Goal: Task Accomplishment & Management: Manage account settings

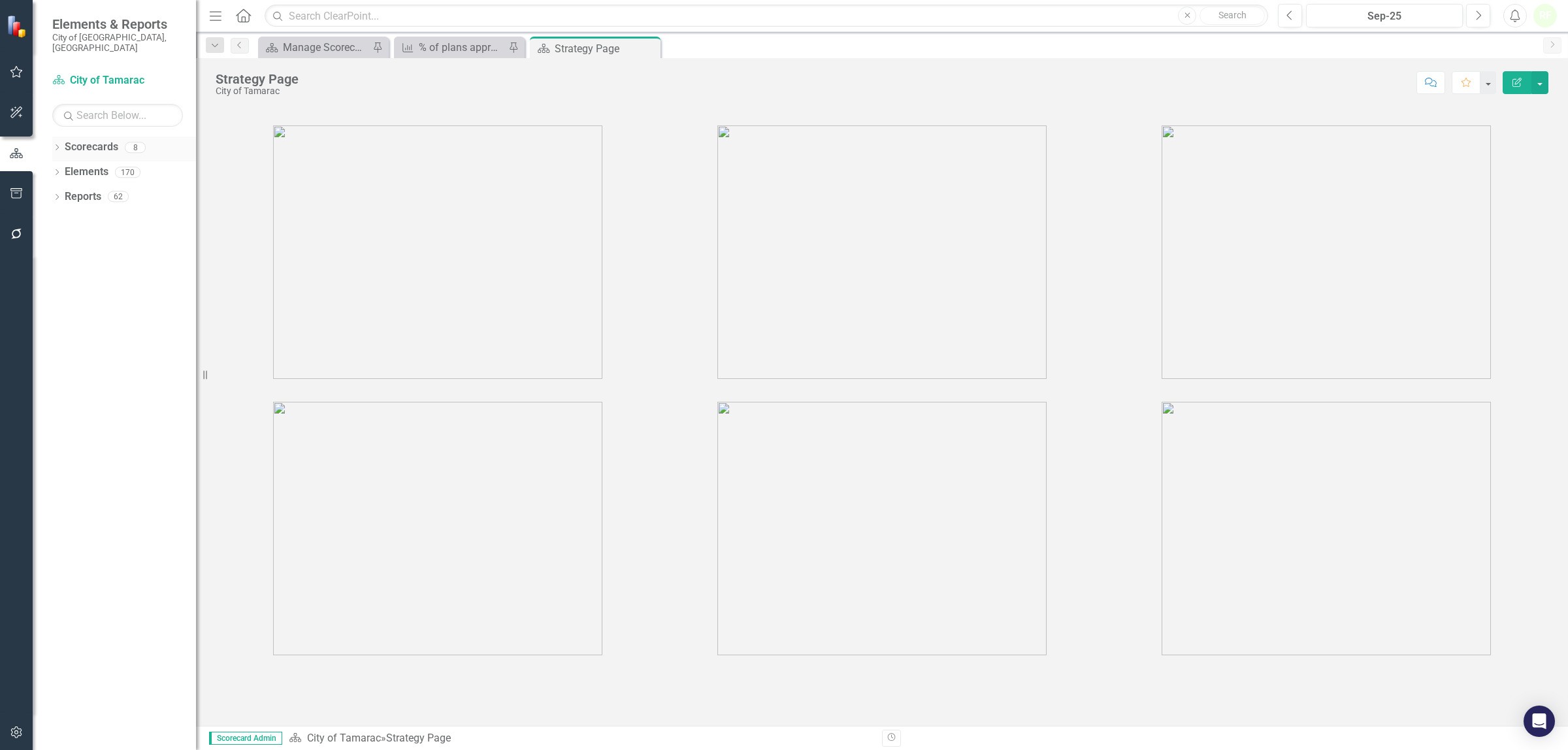
click at [100, 139] on link "Scorecards" at bounding box center [91, 147] width 54 height 15
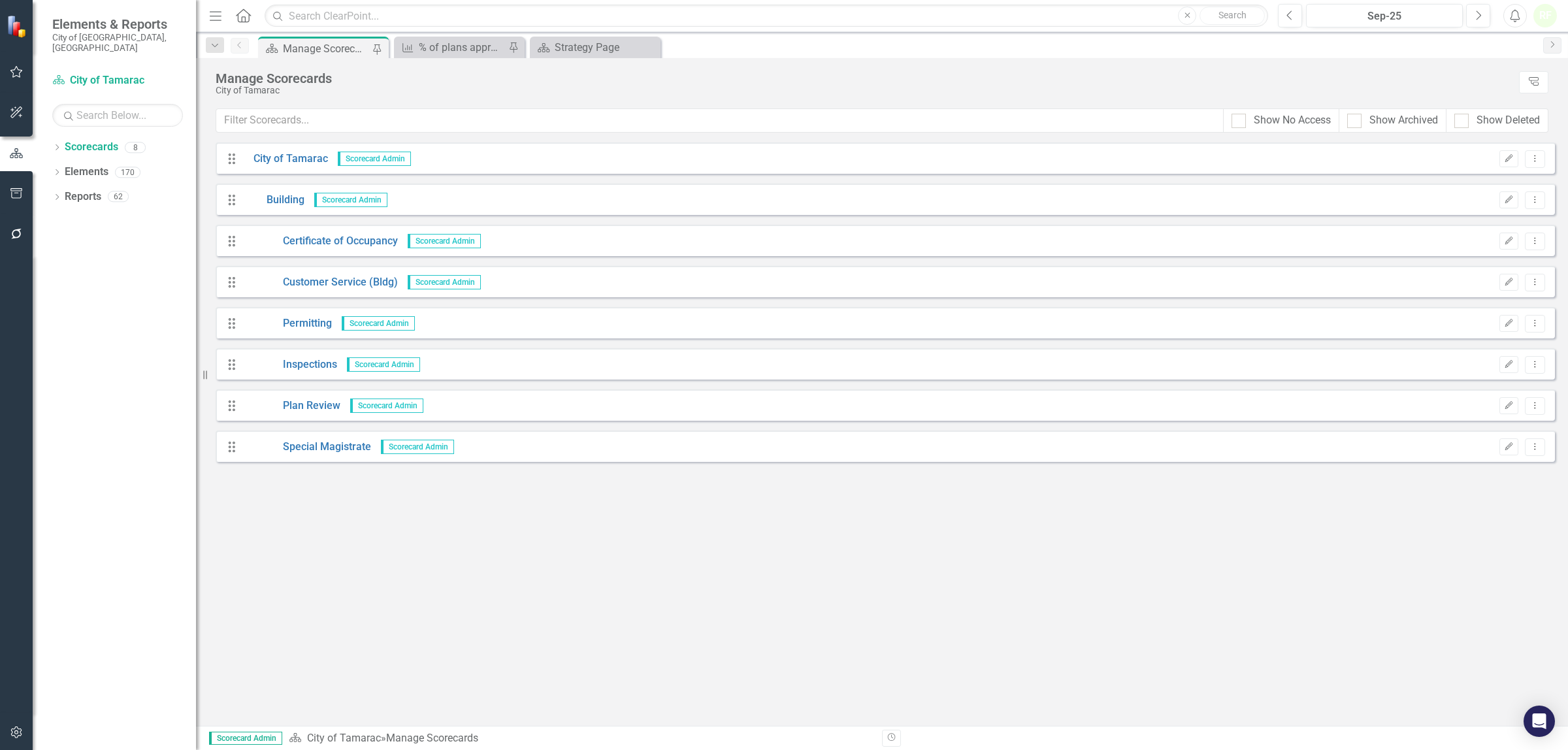
click at [384, 324] on span "Scorecard Admin" at bounding box center [378, 324] width 73 height 15
click at [308, 321] on link "Permitting" at bounding box center [287, 324] width 88 height 15
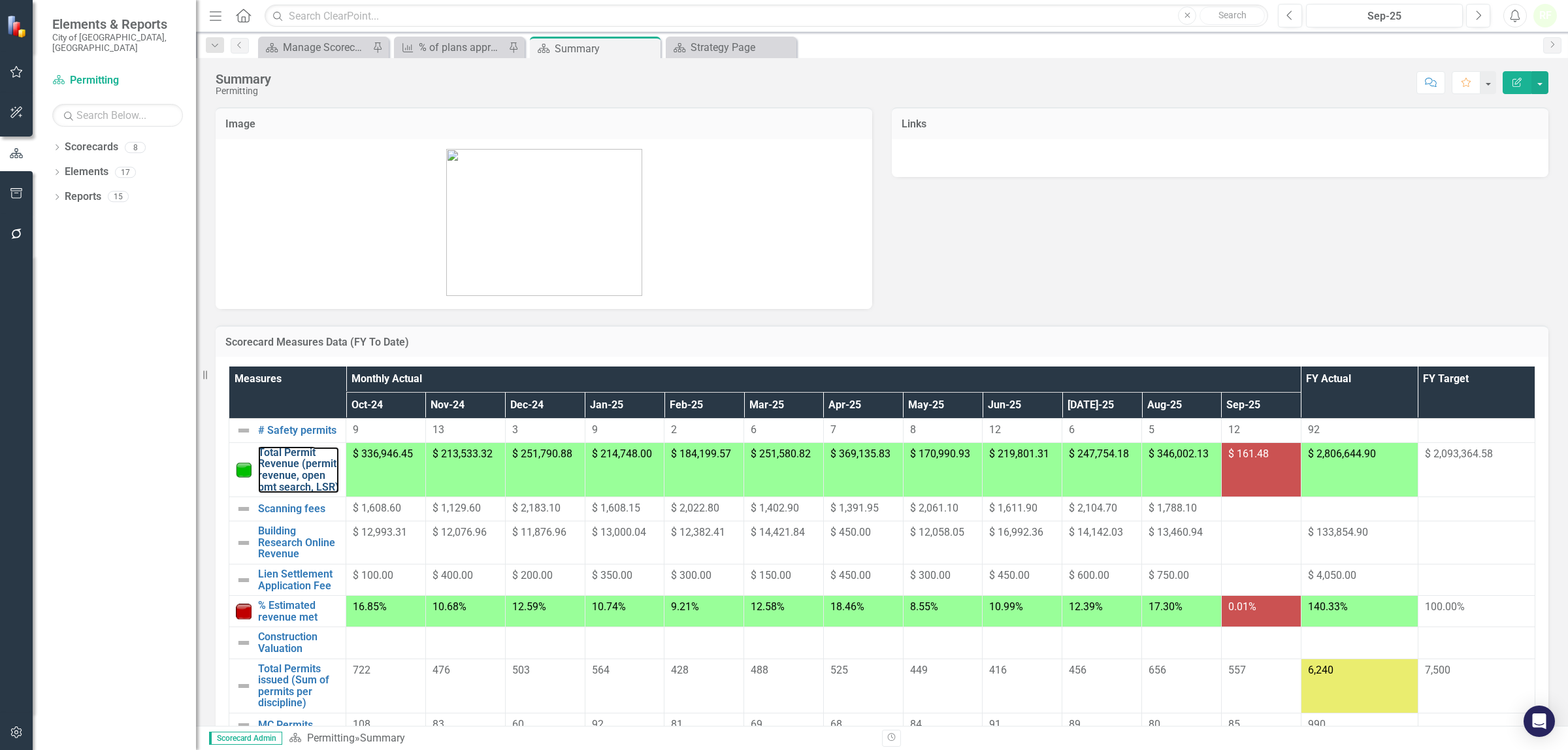
drag, startPoint x: 309, startPoint y: 465, endPoint x: 31, endPoint y: 445, distance: 278.7
click at [309, 465] on link "Total Permit Revenue (permit revenue, open pmt search, LSR)" at bounding box center [298, 470] width 81 height 46
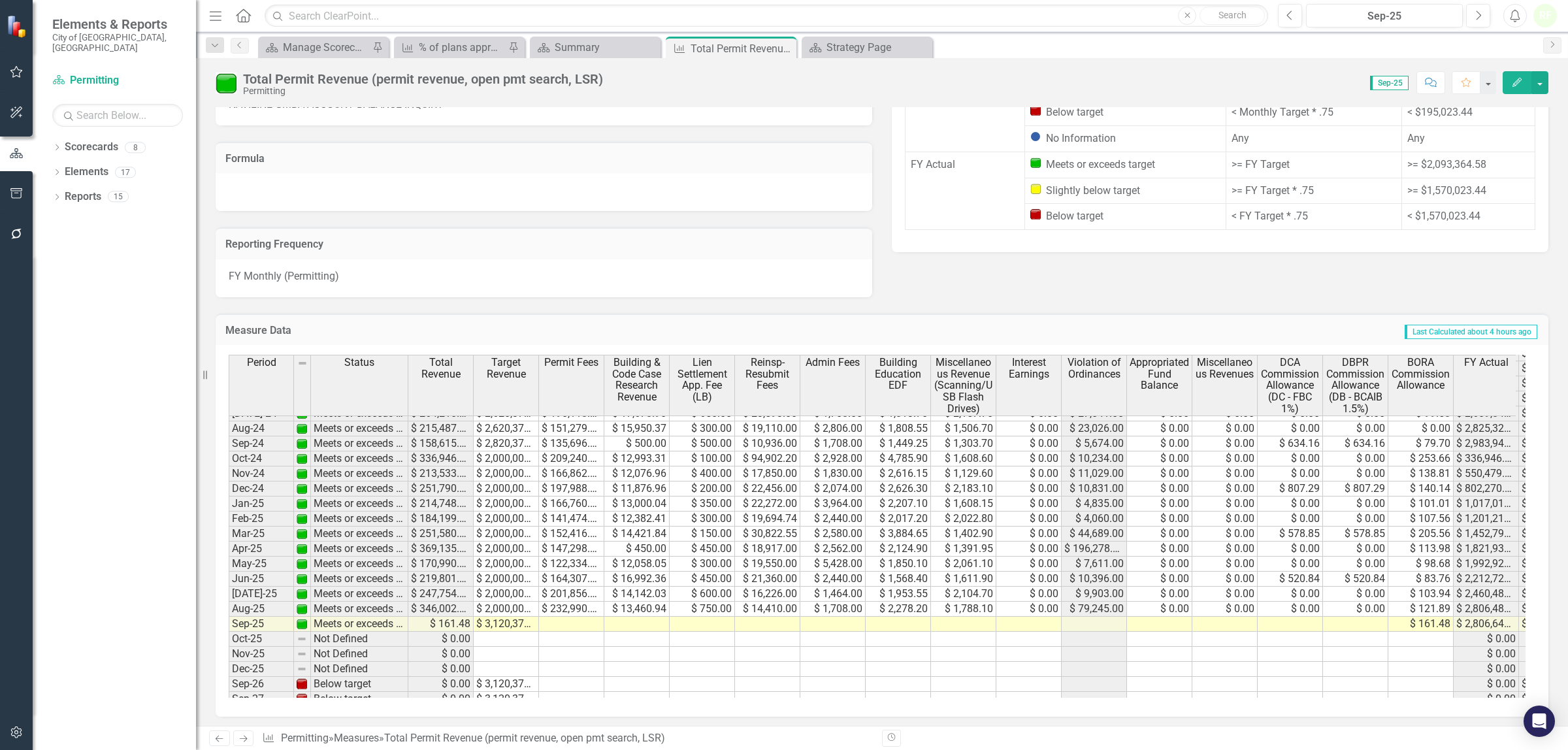
scroll to position [562, 0]
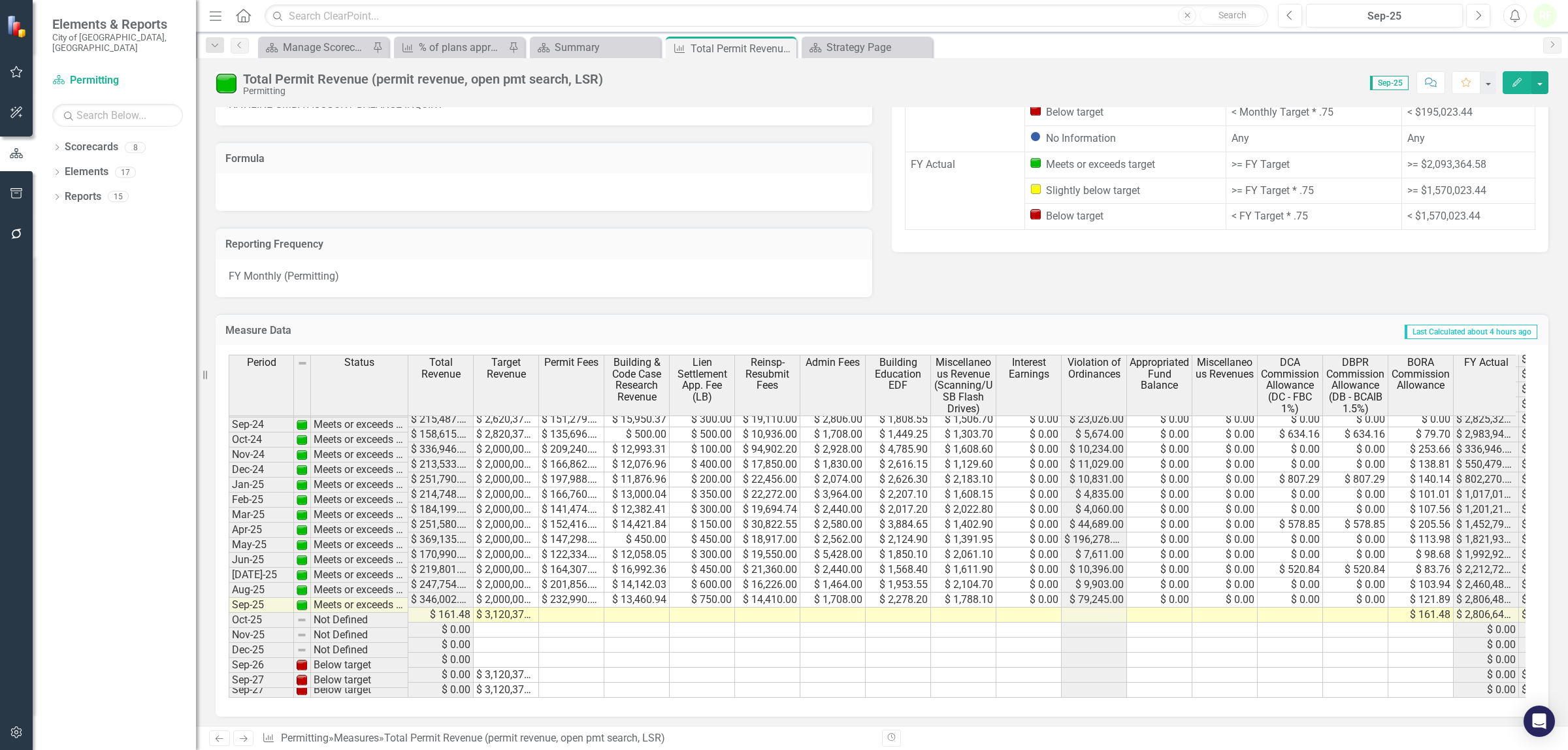
click at [1347, 600] on tbody "Mar-23 Meets or exceeds target $ 336,792.34 $ 2,710,000.00 $ 231,189.20 $ 22,06…" at bounding box center [939, 426] width 1421 height 541
click at [1288, 608] on td at bounding box center [1290, 615] width 66 height 15
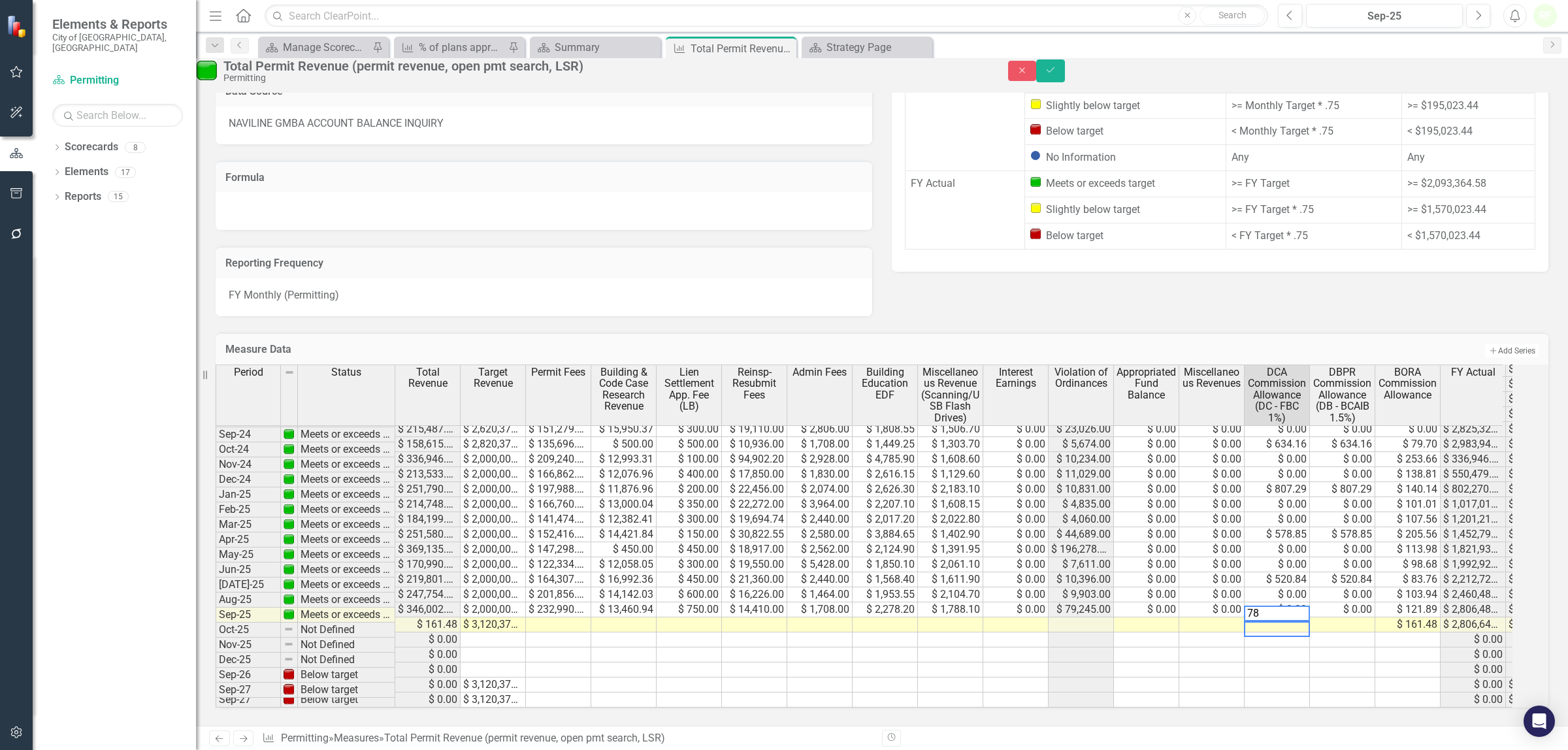
scroll to position [556, 0]
type textarea "748.87"
click at [1343, 618] on td at bounding box center [1343, 625] width 66 height 15
type textarea "748.87"
click at [1366, 632] on td at bounding box center [1343, 640] width 66 height 15
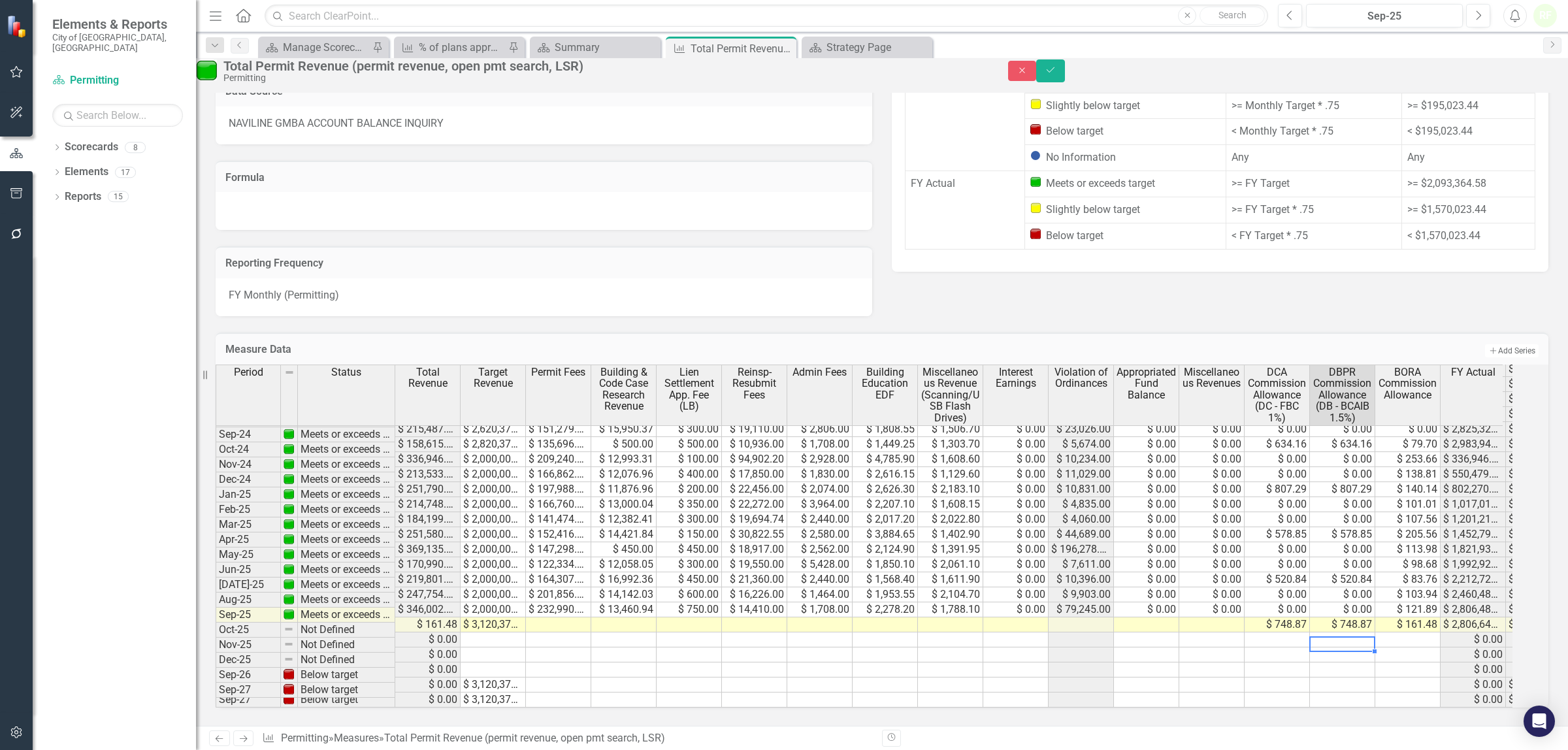
click at [216, 669] on div "Period Status Total Revenue Target Revenue Permit Fees Building & Code Case Res…" at bounding box center [216, 443] width 0 height 528
click at [98, 139] on link "Scorecards" at bounding box center [91, 147] width 54 height 15
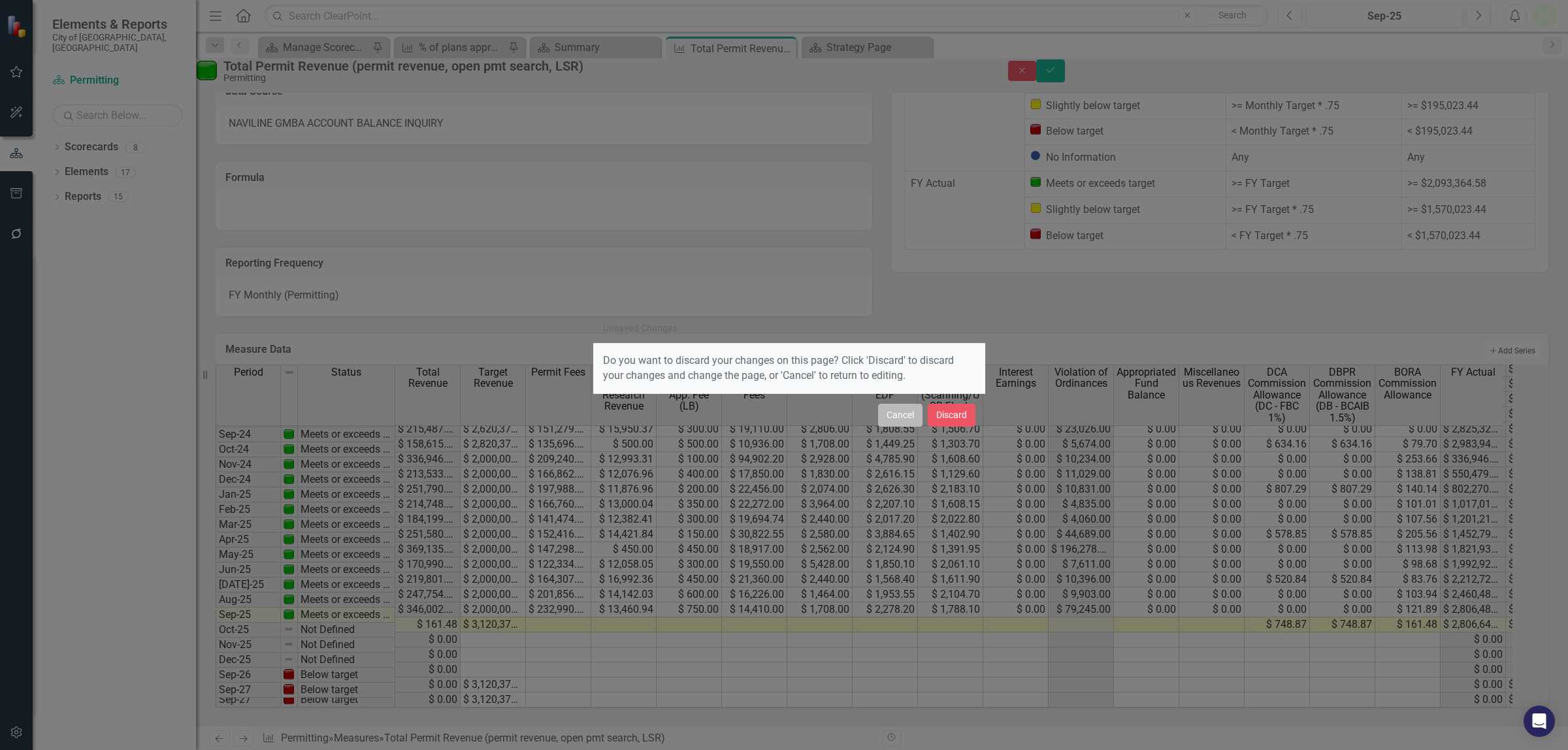
click at [894, 416] on button "Cancel" at bounding box center [900, 415] width 45 height 23
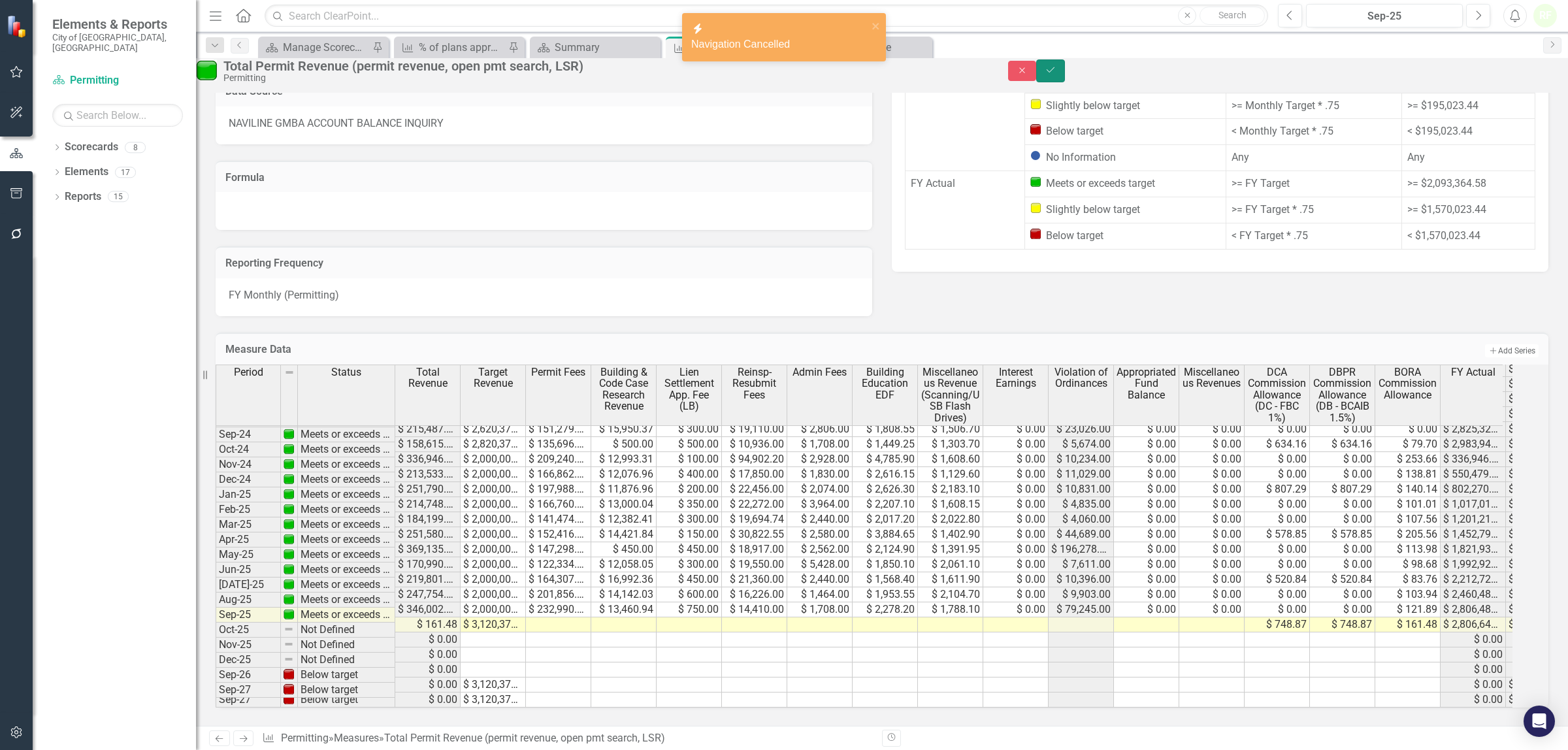
click at [1057, 75] on icon "Save" at bounding box center [1050, 70] width 12 height 9
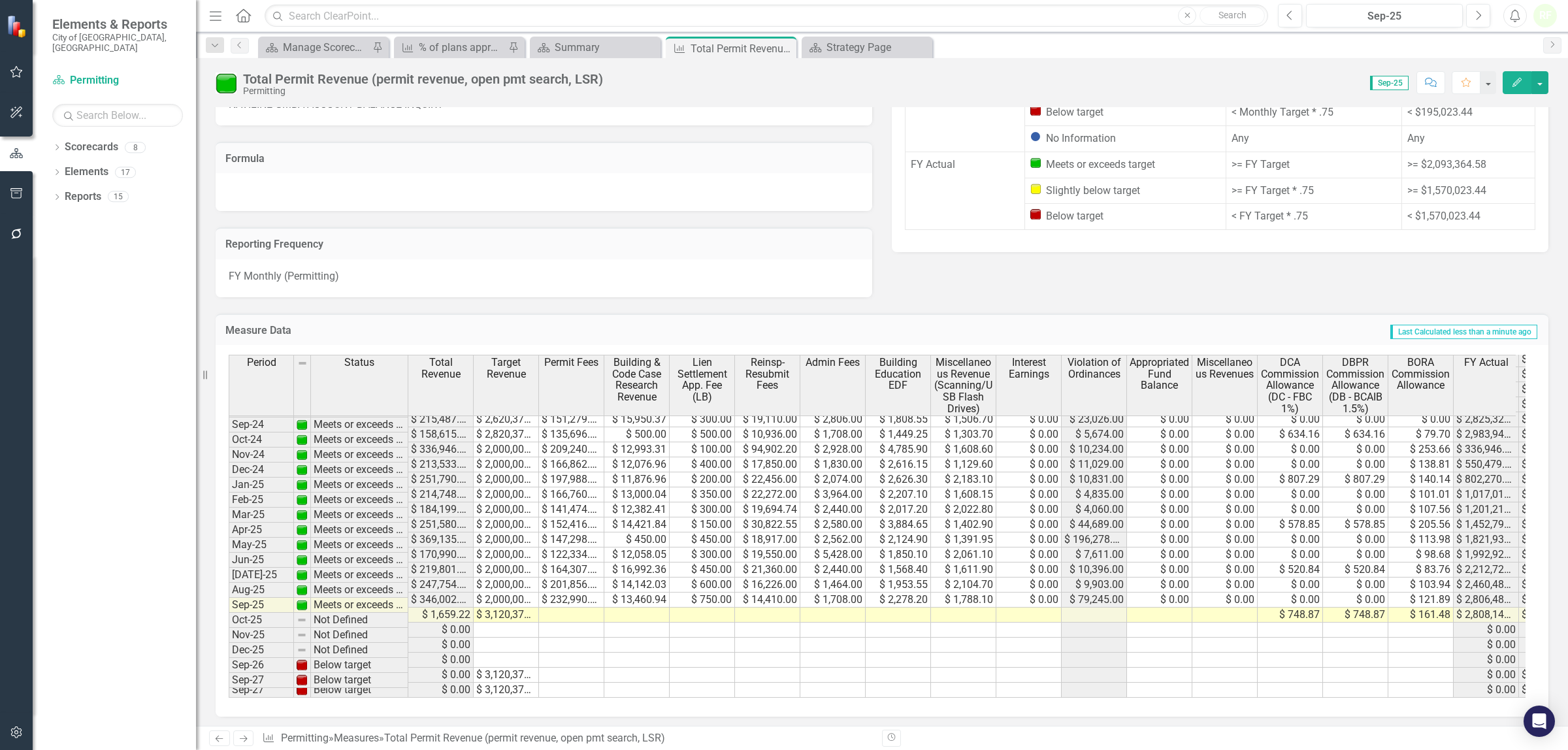
scroll to position [560, 0]
click at [1228, 608] on td at bounding box center [1225, 615] width 66 height 15
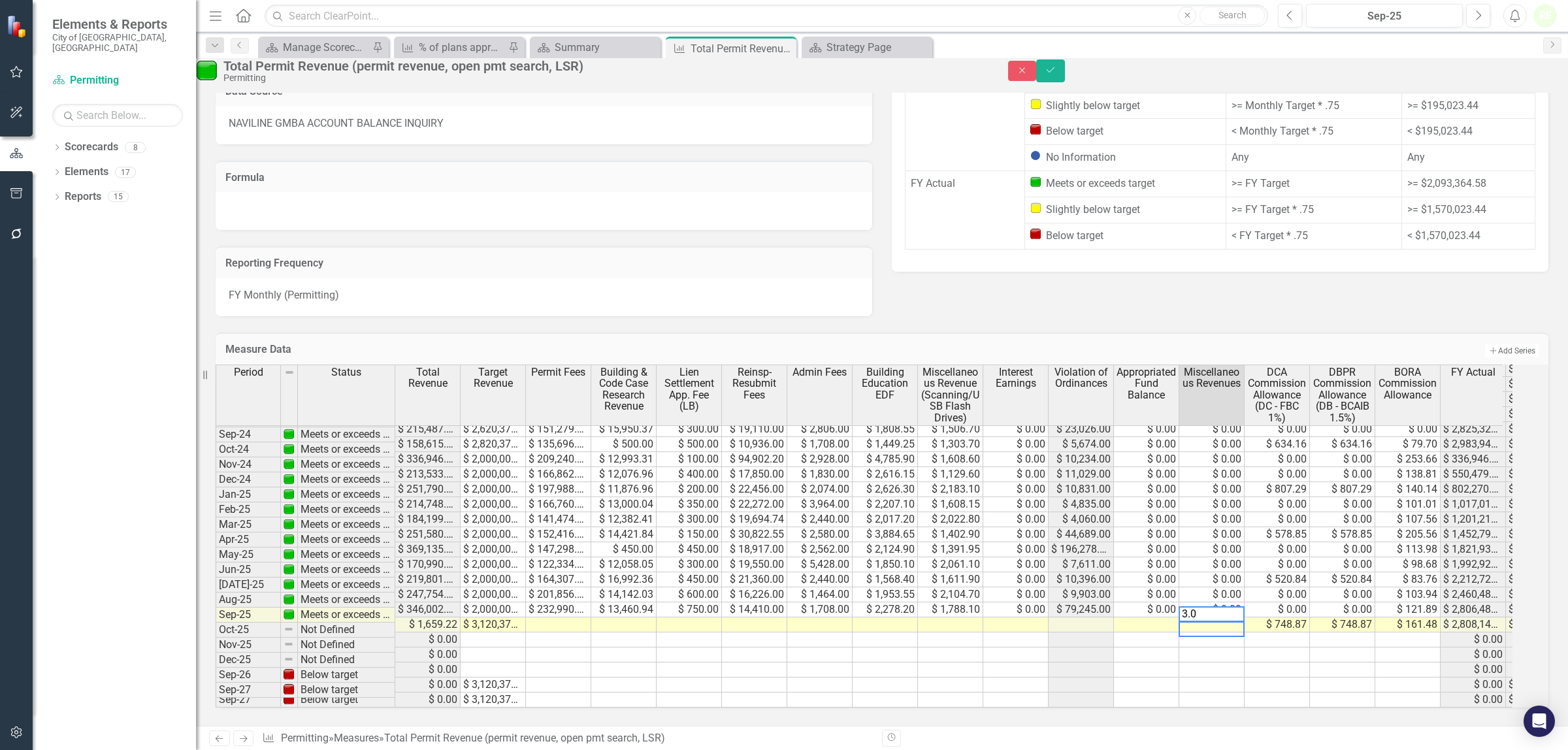
scroll to position [556, 0]
type textarea "3"
click at [1143, 678] on td at bounding box center [1147, 685] width 66 height 15
click at [103, 139] on link "Scorecards" at bounding box center [91, 147] width 54 height 15
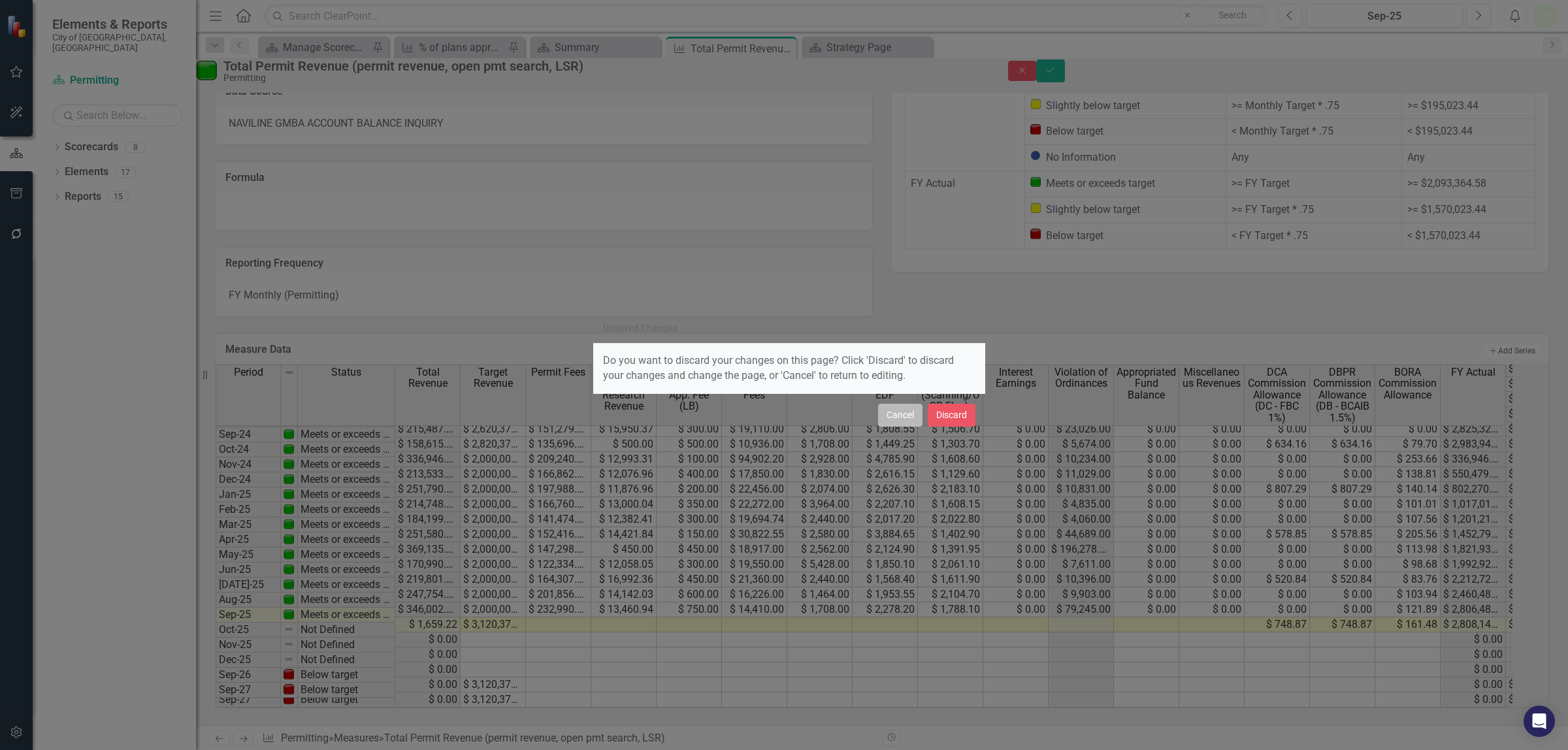
click at [909, 414] on button "Cancel" at bounding box center [900, 415] width 45 height 23
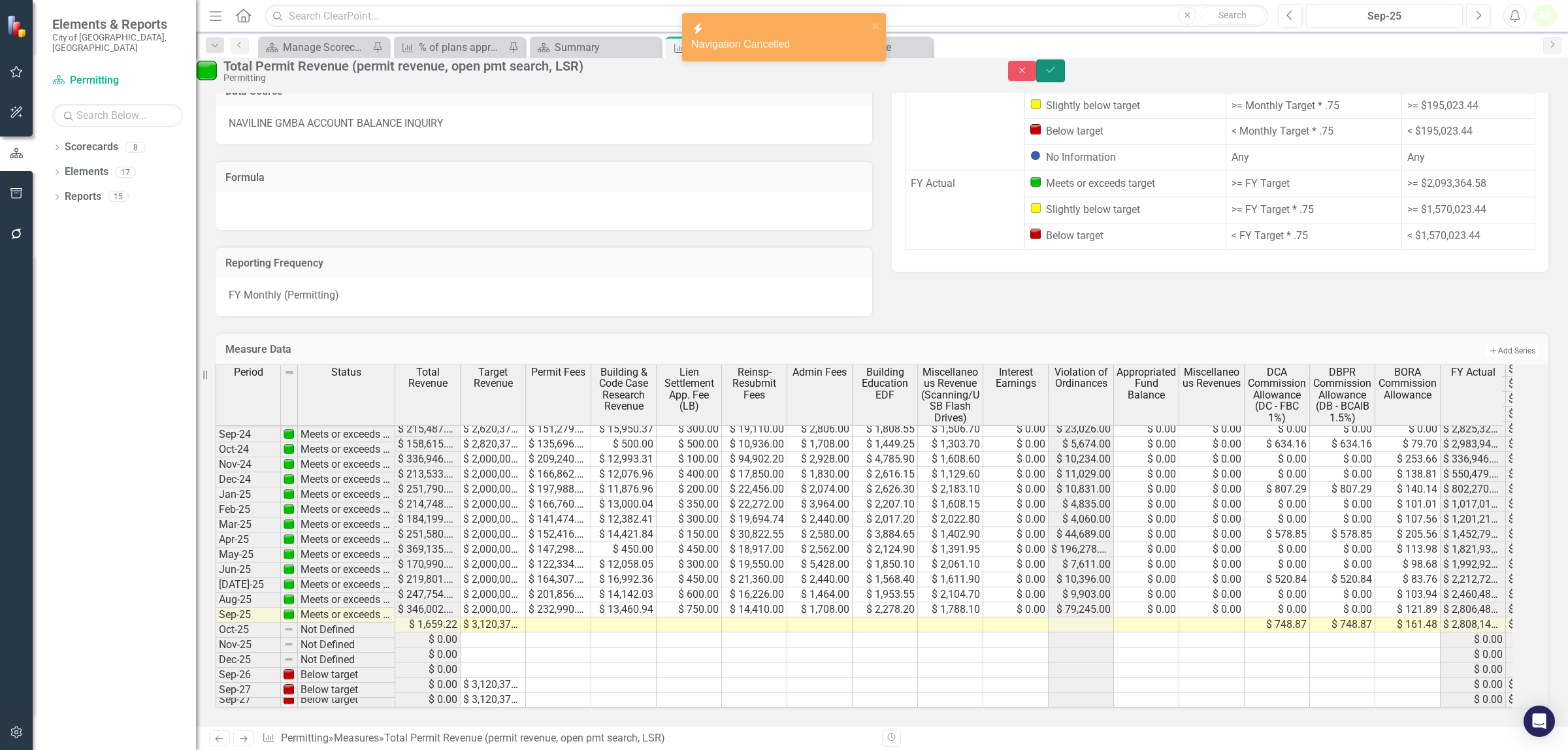
click at [1057, 75] on icon "Save" at bounding box center [1050, 70] width 12 height 9
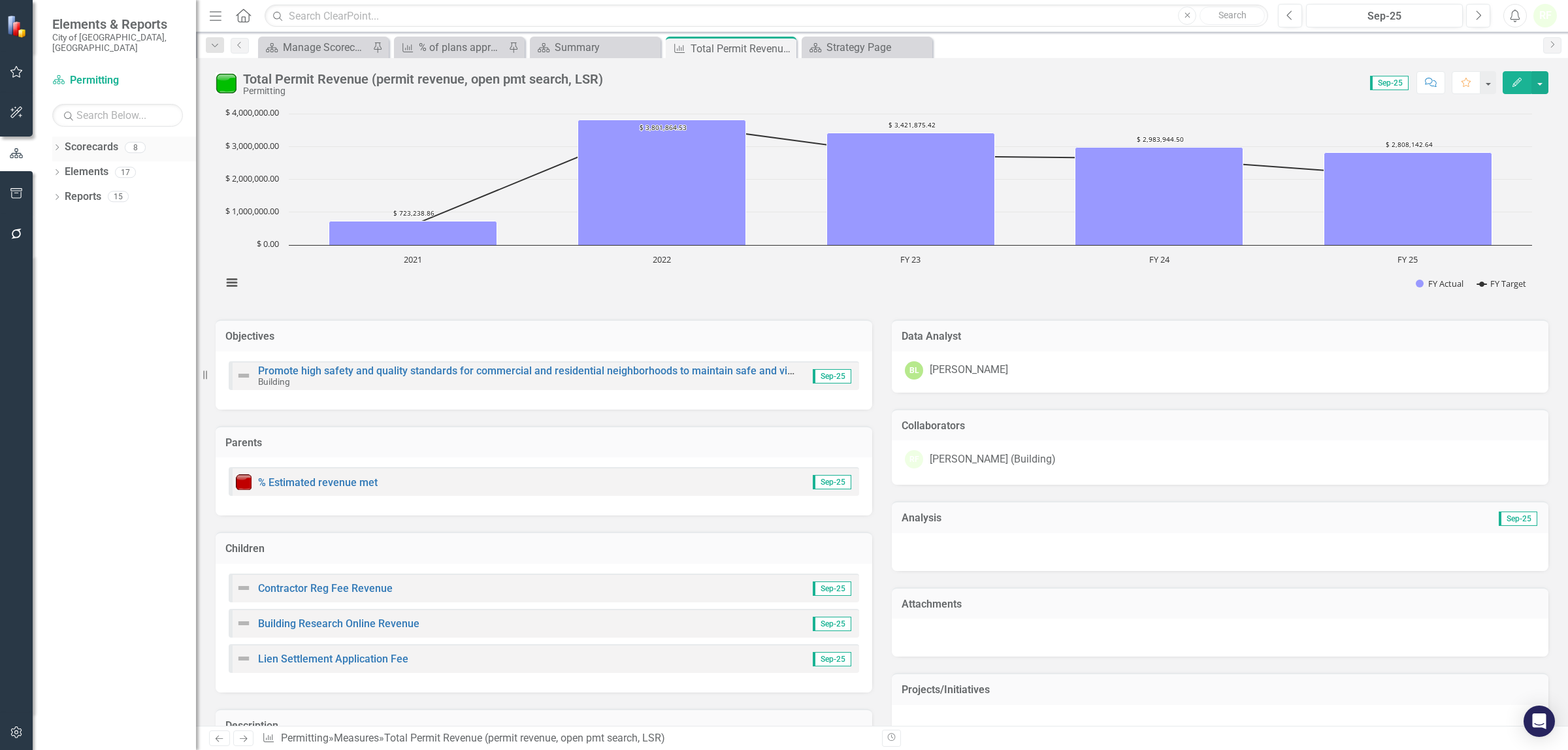
click at [90, 139] on link "Scorecards" at bounding box center [91, 147] width 54 height 15
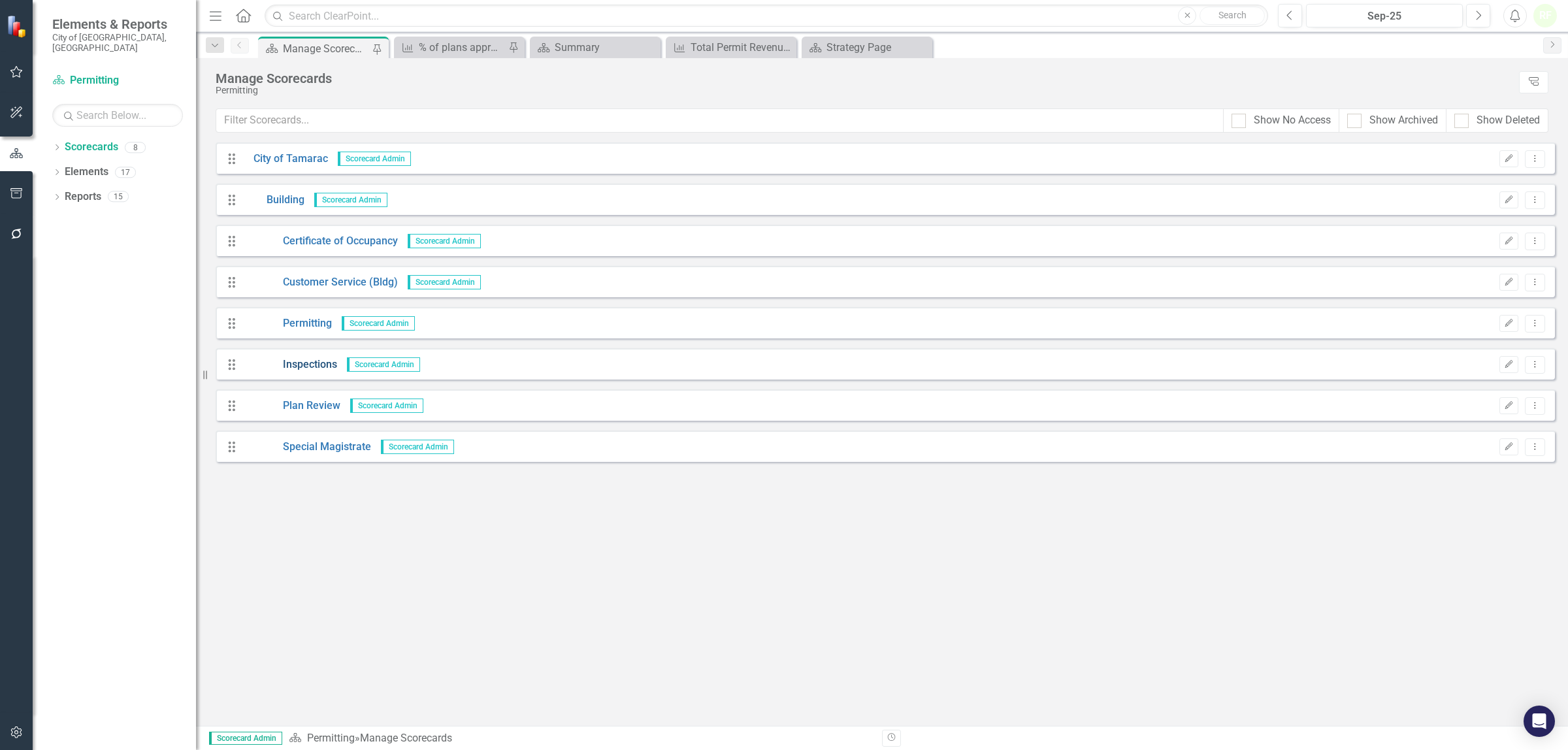
click at [315, 362] on link "Inspections" at bounding box center [290, 365] width 94 height 15
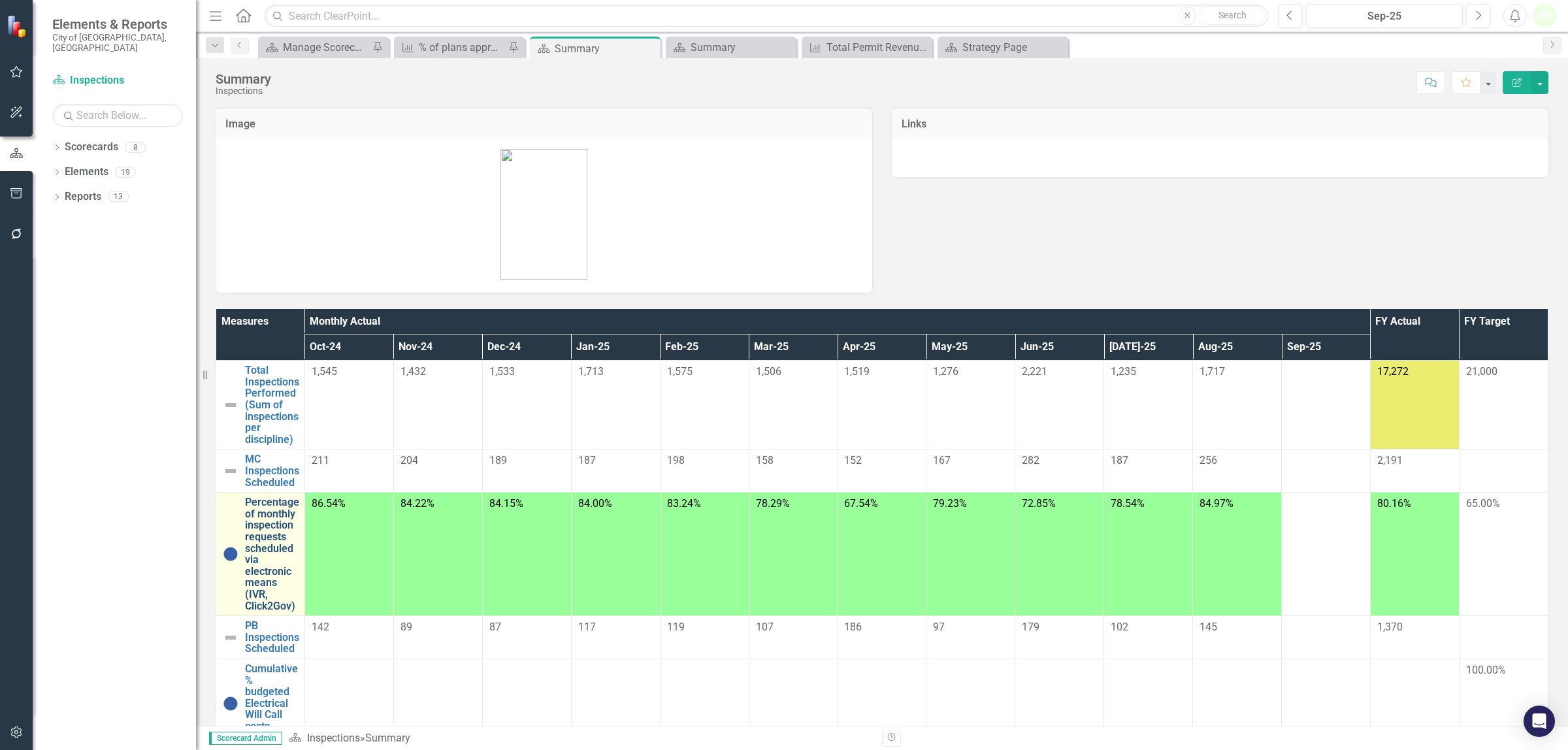
click at [299, 497] on link "Percentage of monthly inspection requests scheduled via electronic means (IVR, …" at bounding box center [272, 554] width 55 height 115
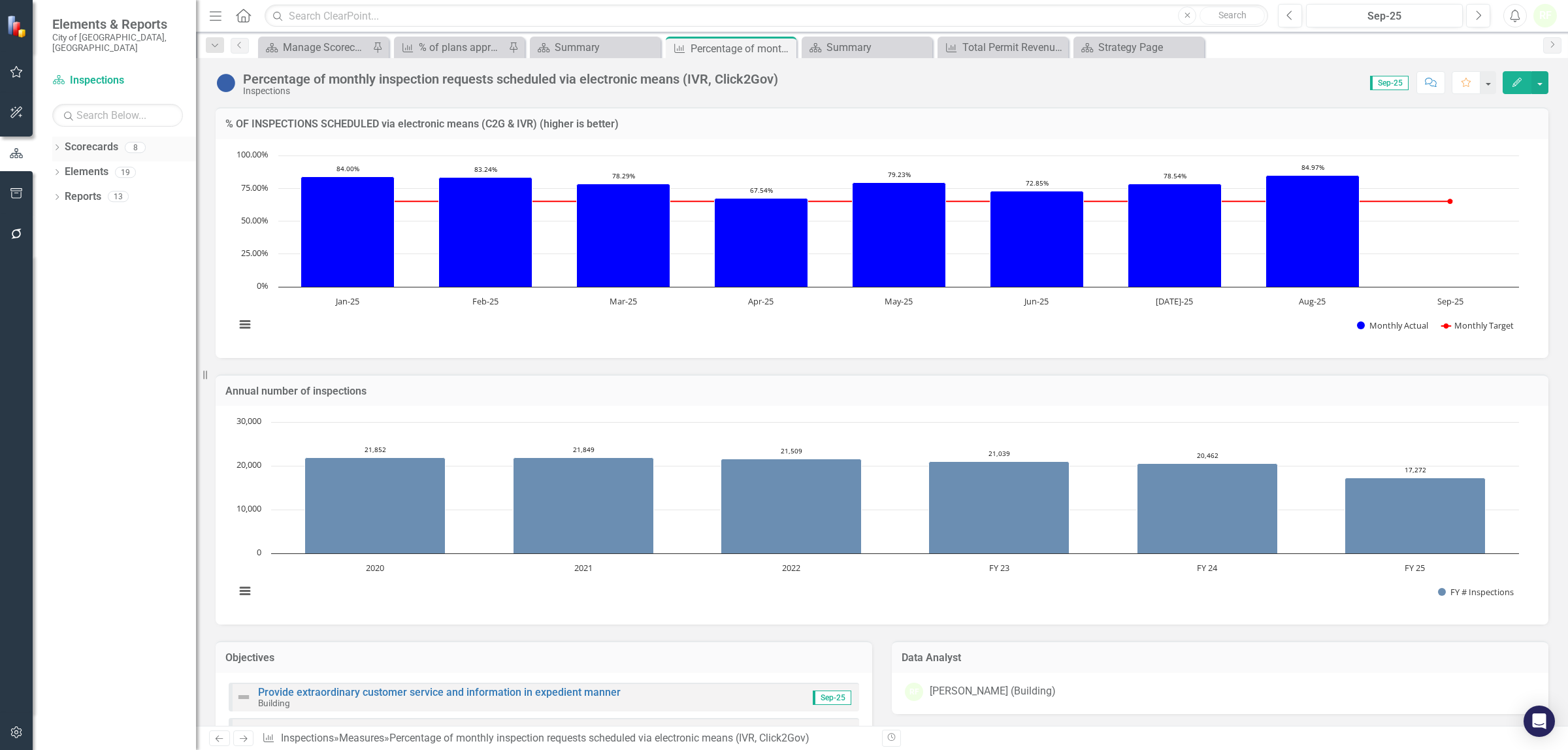
click at [87, 139] on link "Scorecards" at bounding box center [91, 147] width 54 height 15
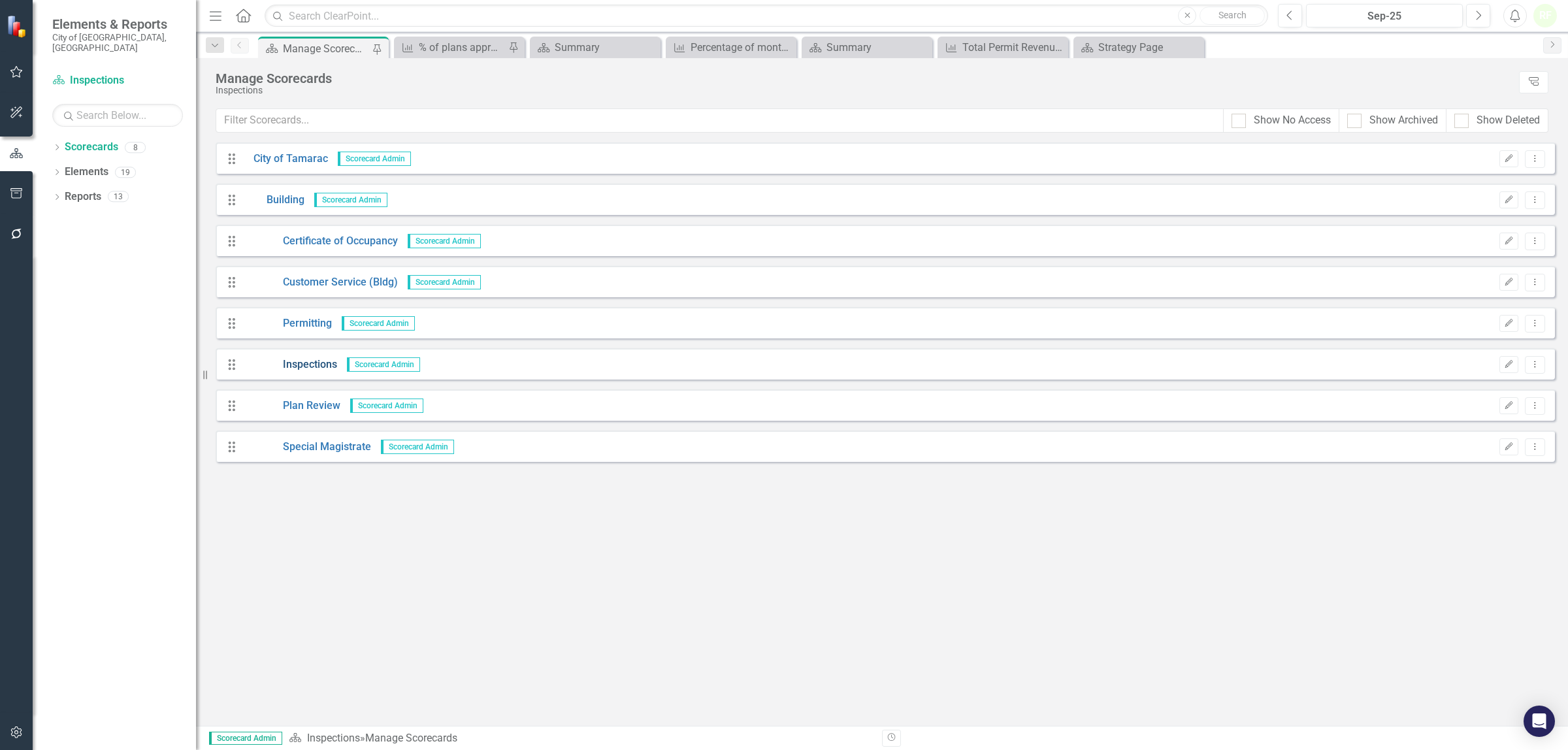
click at [302, 363] on link "Inspections" at bounding box center [290, 365] width 94 height 15
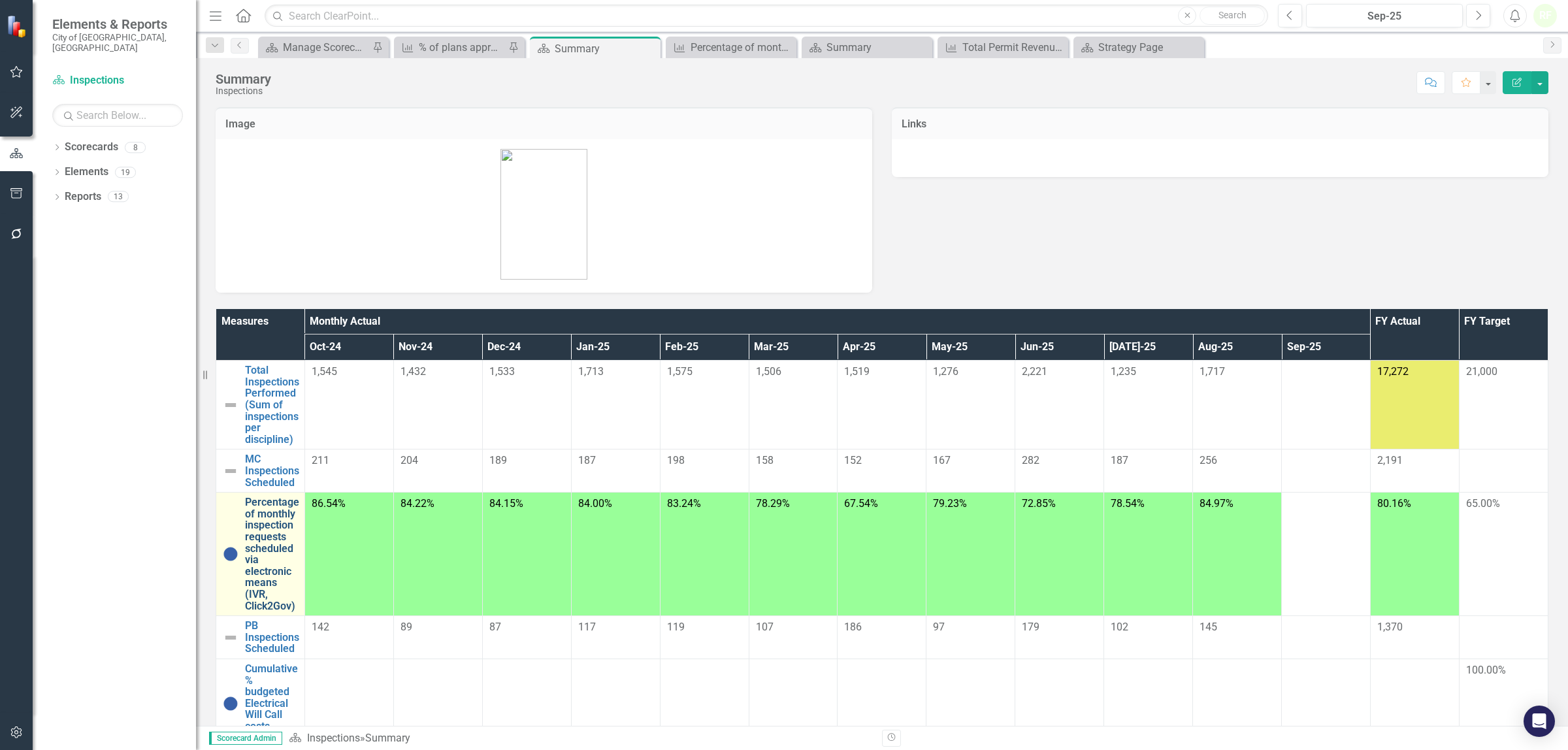
click at [299, 497] on link "Percentage of monthly inspection requests scheduled via electronic means (IVR, …" at bounding box center [272, 554] width 55 height 115
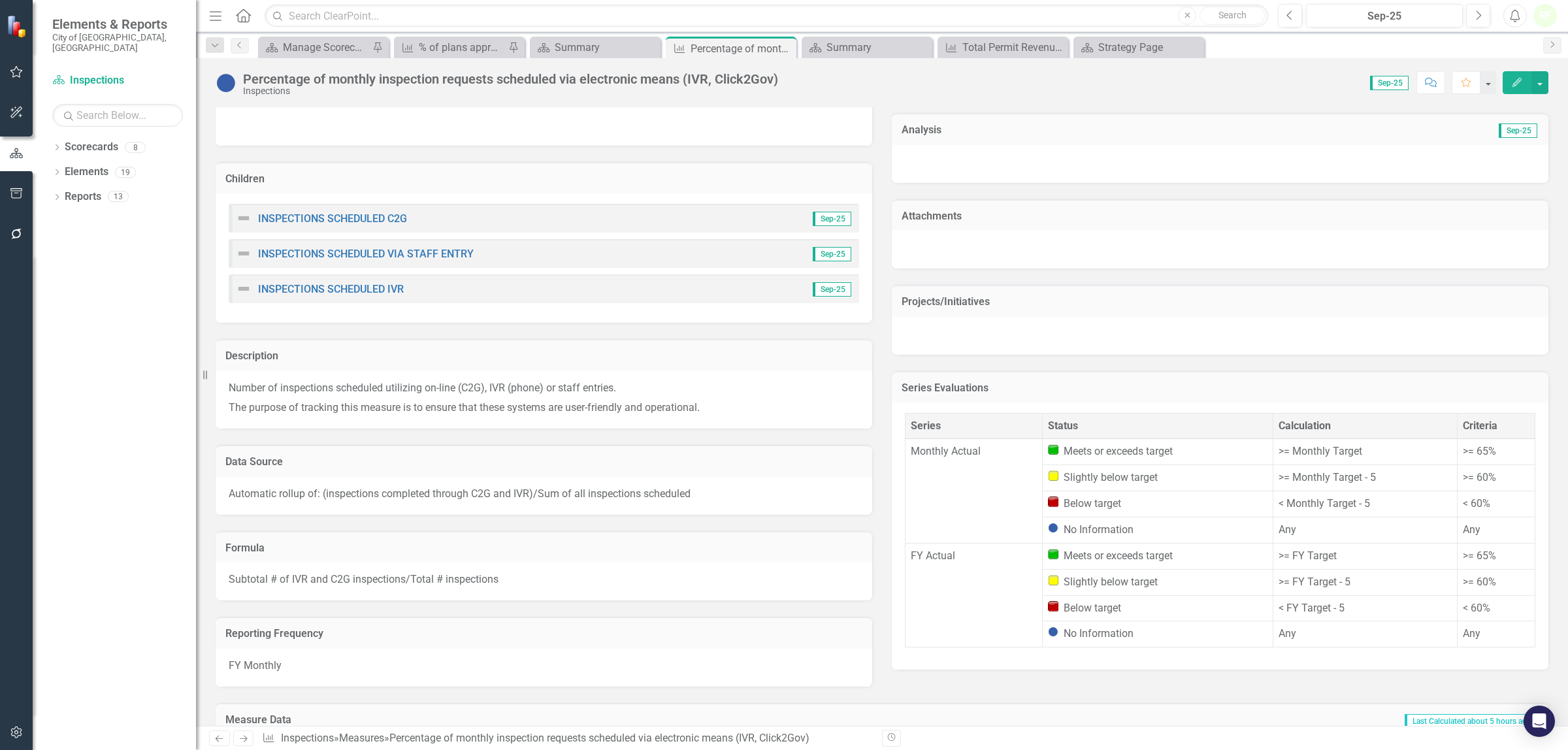
scroll to position [735, 0]
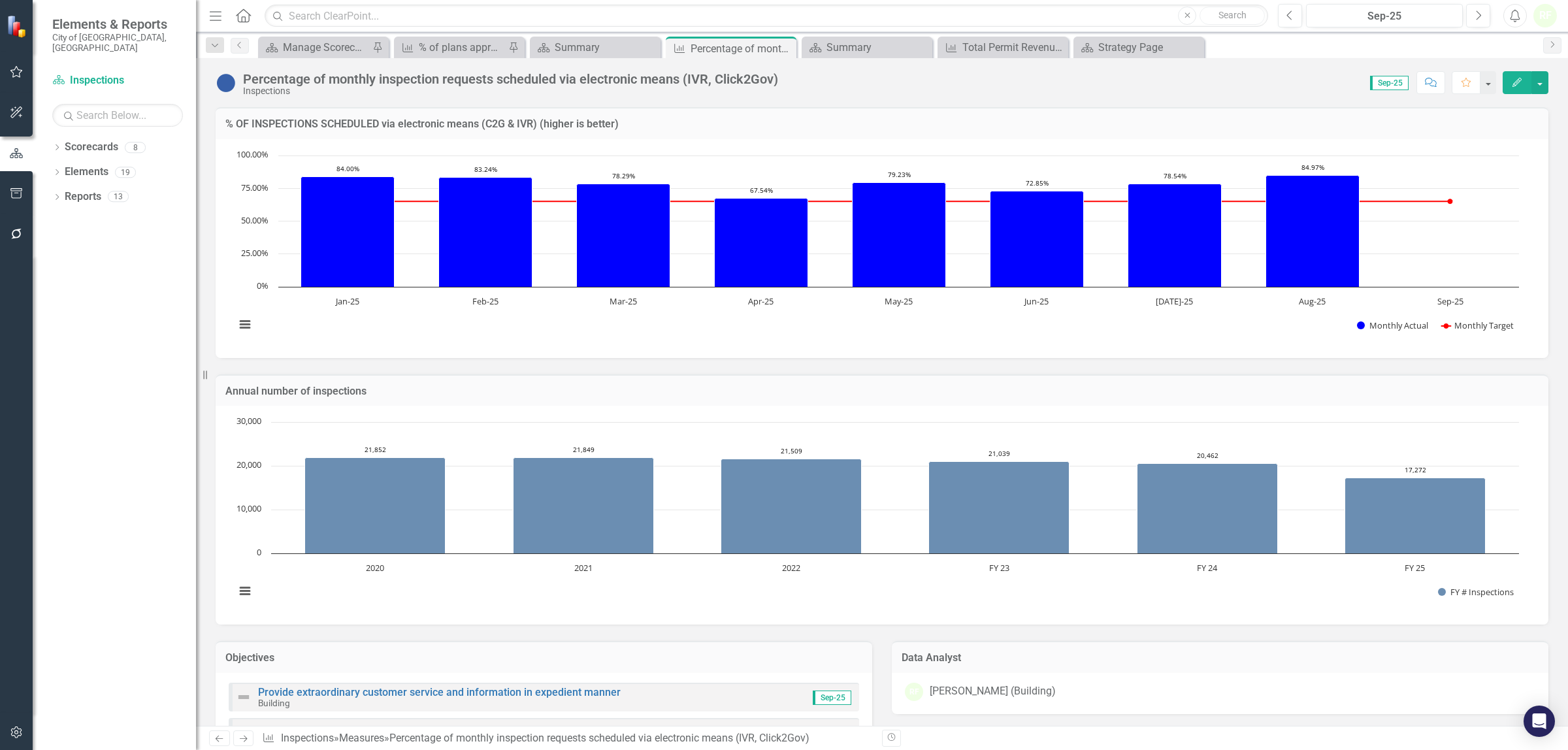
scroll to position [735, 0]
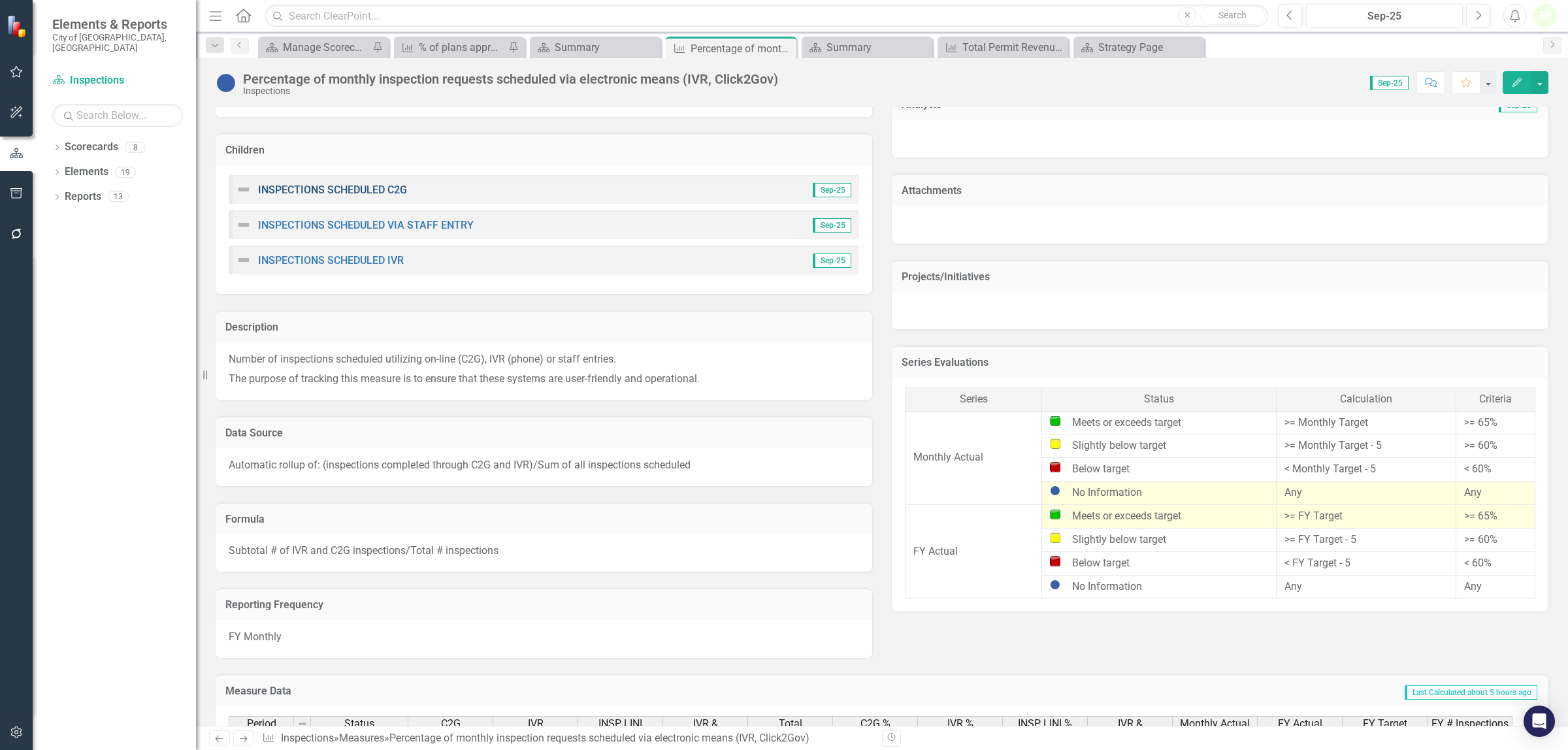
click at [319, 189] on link "INSPECTIONS SCHEDULED C2G" at bounding box center [333, 190] width 149 height 13
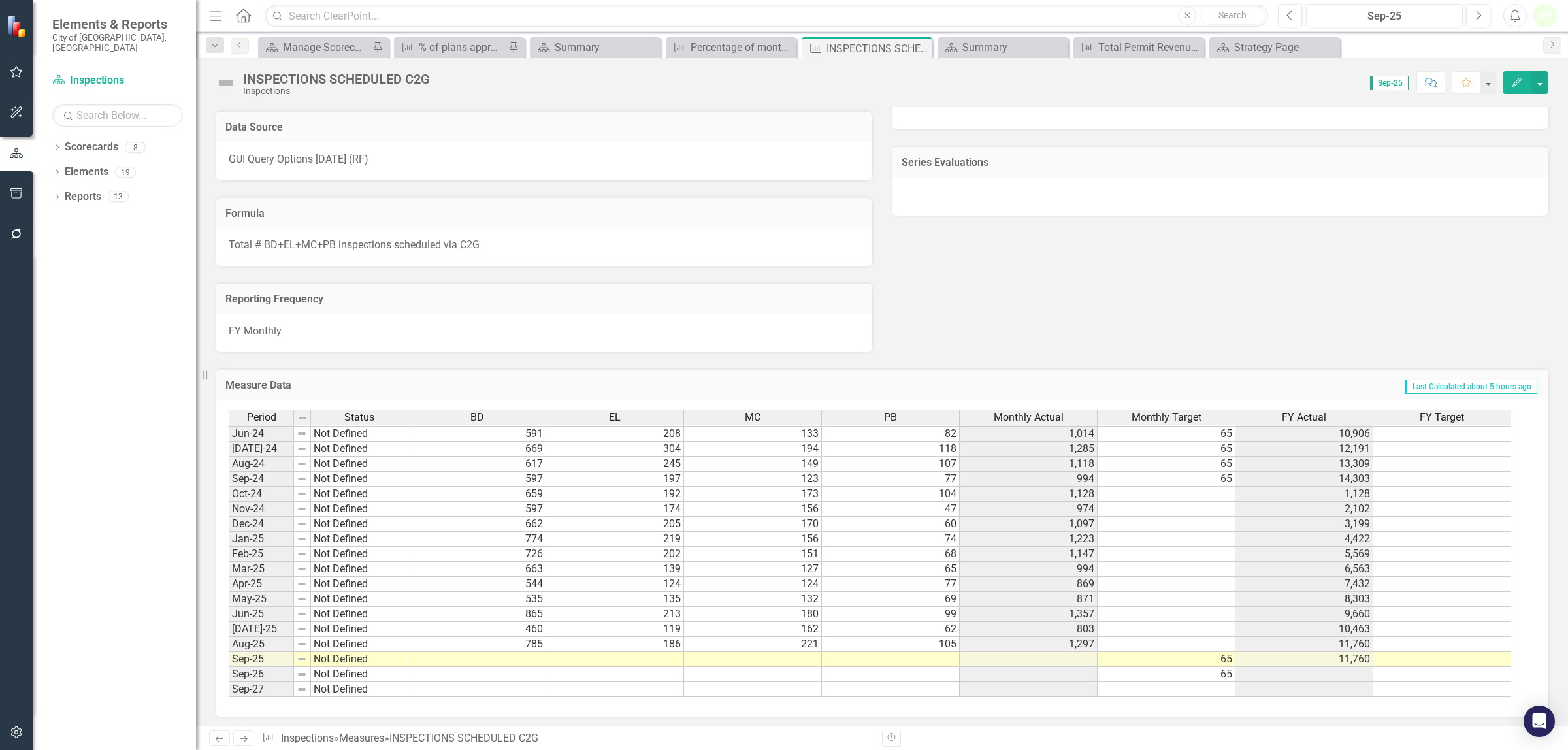
scroll to position [485, 0]
click at [511, 653] on td at bounding box center [477, 660] width 138 height 15
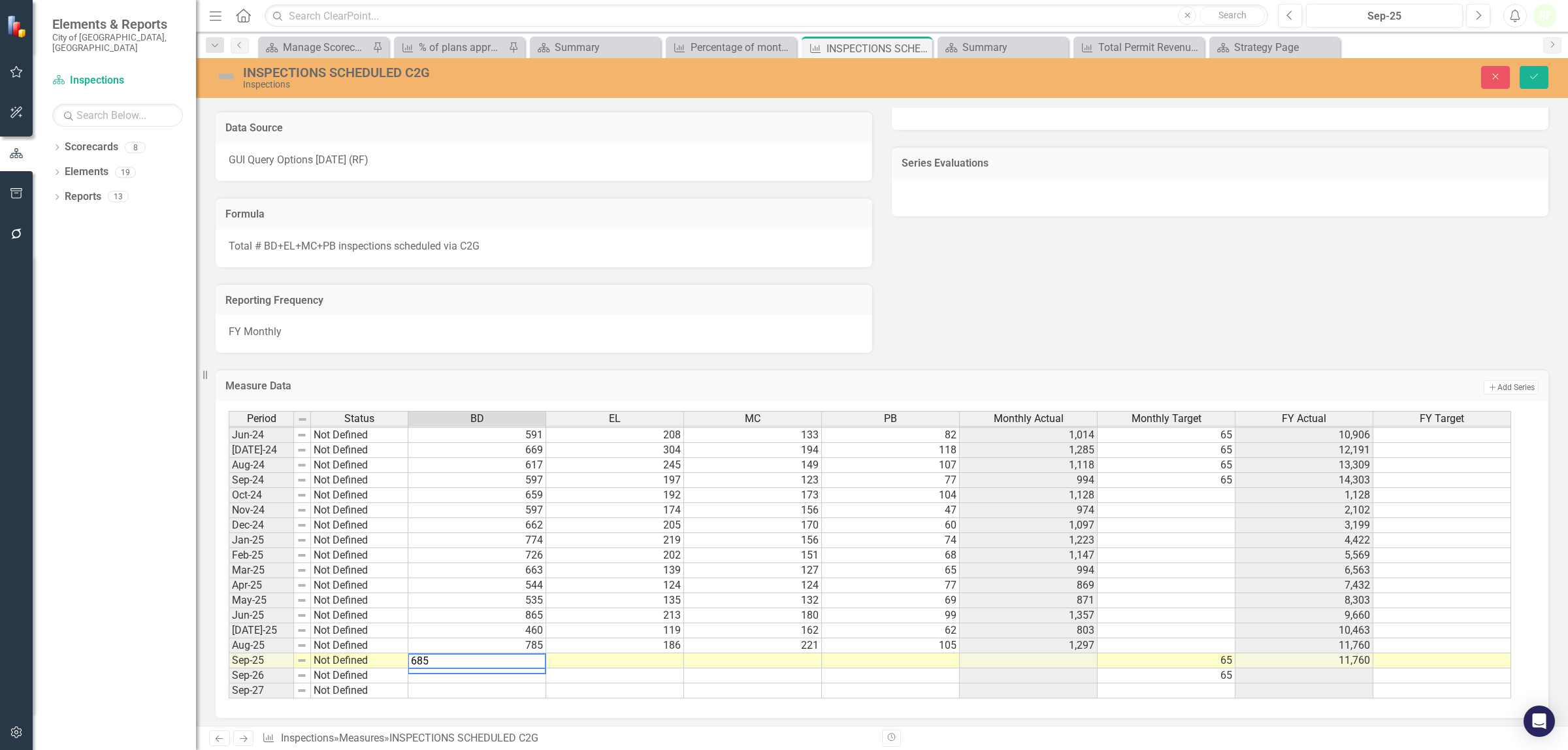
type textarea "685"
click at [580, 658] on td at bounding box center [615, 661] width 138 height 15
type textarea "141"
type textarea "165"
type textarea "70"
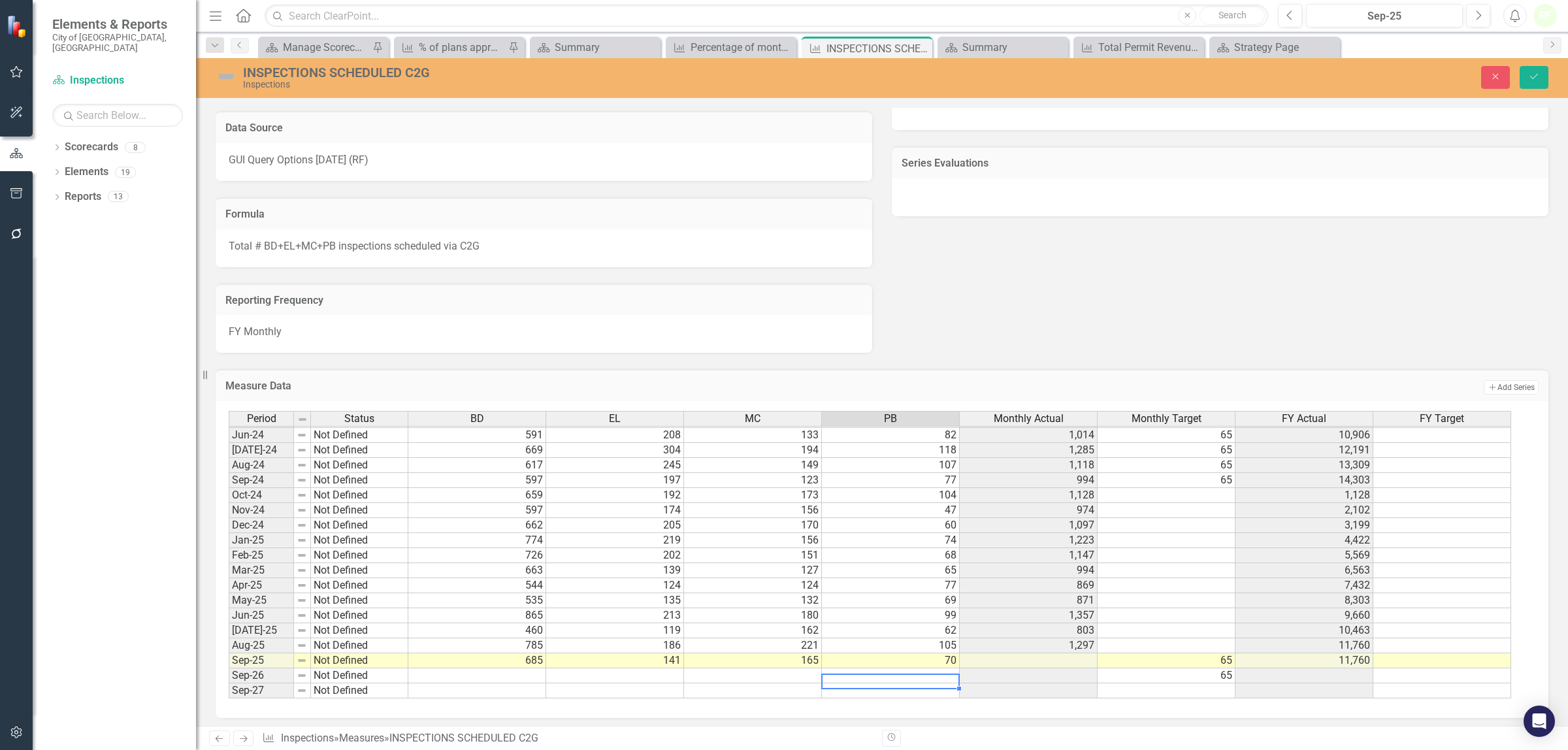
scroll to position [670, 0]
click at [1537, 78] on icon "Save" at bounding box center [1533, 77] width 12 height 9
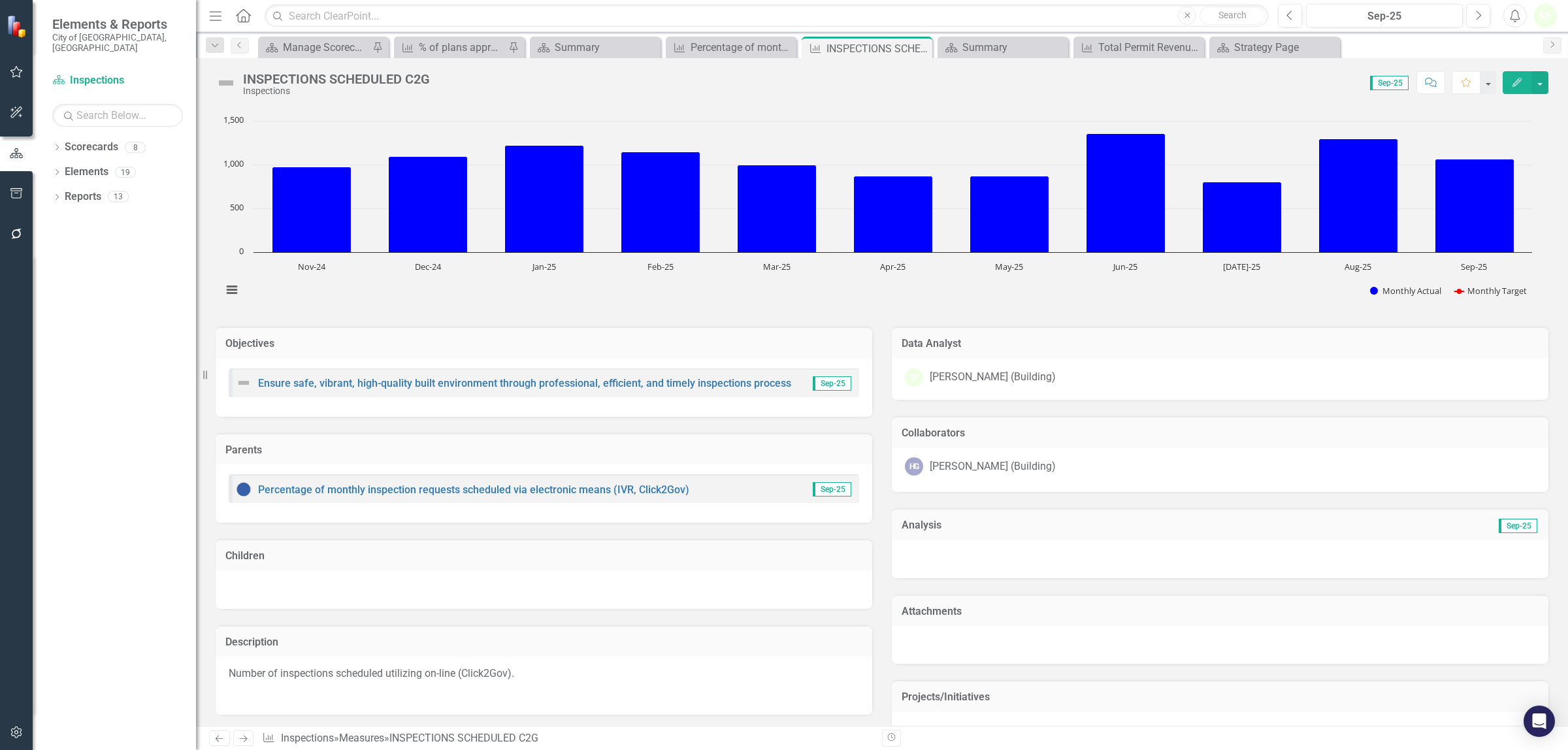
scroll to position [0, 0]
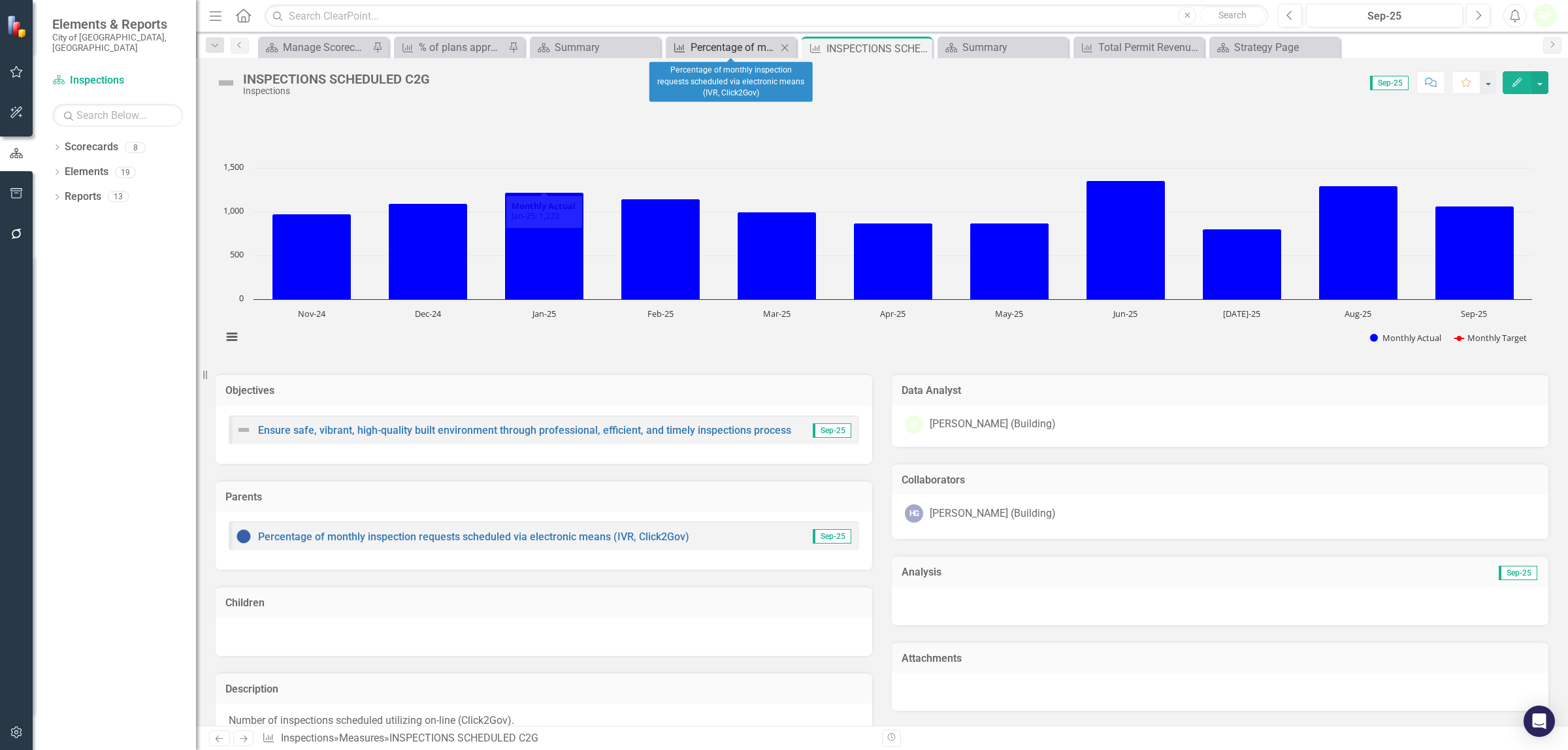
click at [735, 45] on div "Percentage of monthly inspection requests scheduled via electronic means (IVR, …" at bounding box center [733, 47] width 87 height 16
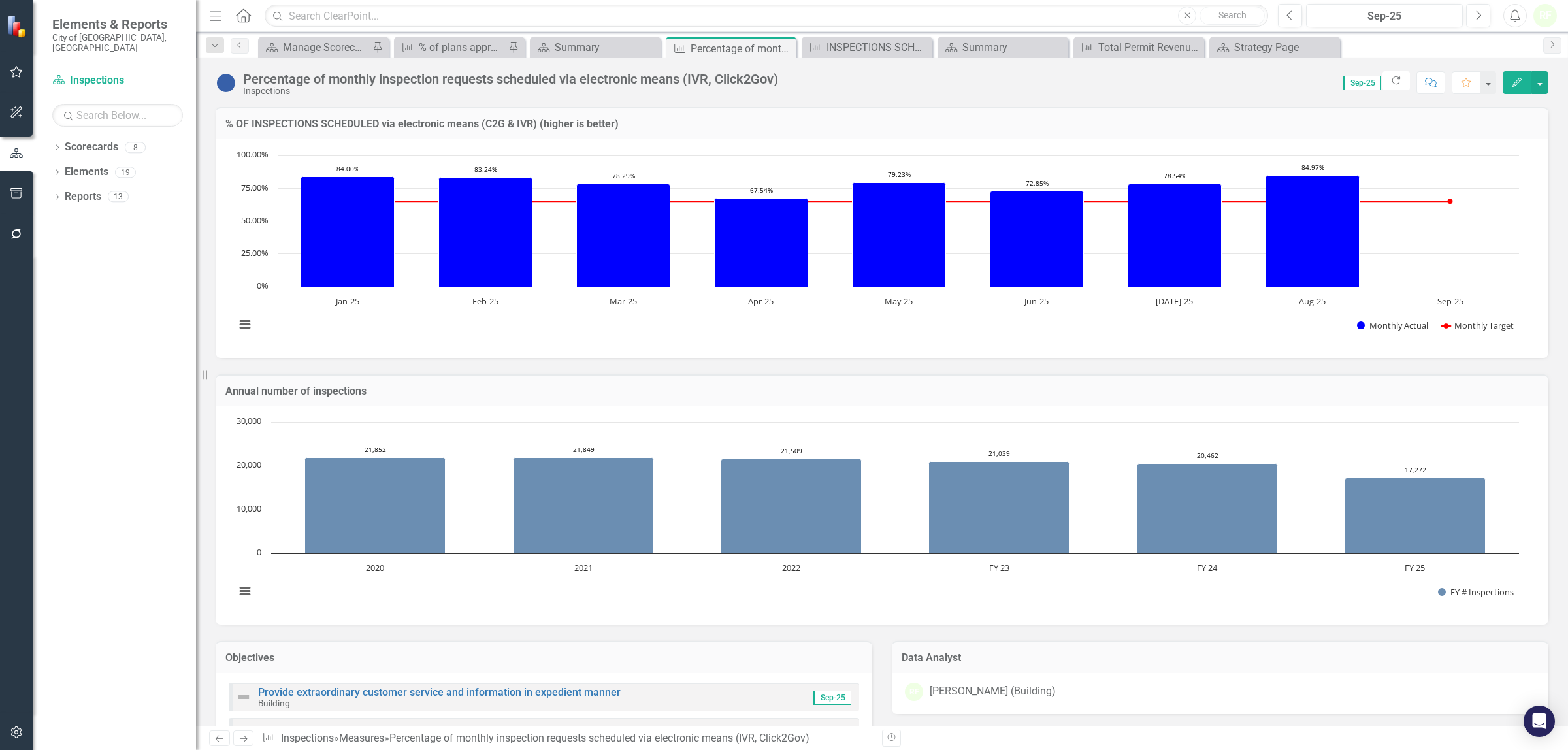
scroll to position [408, 0]
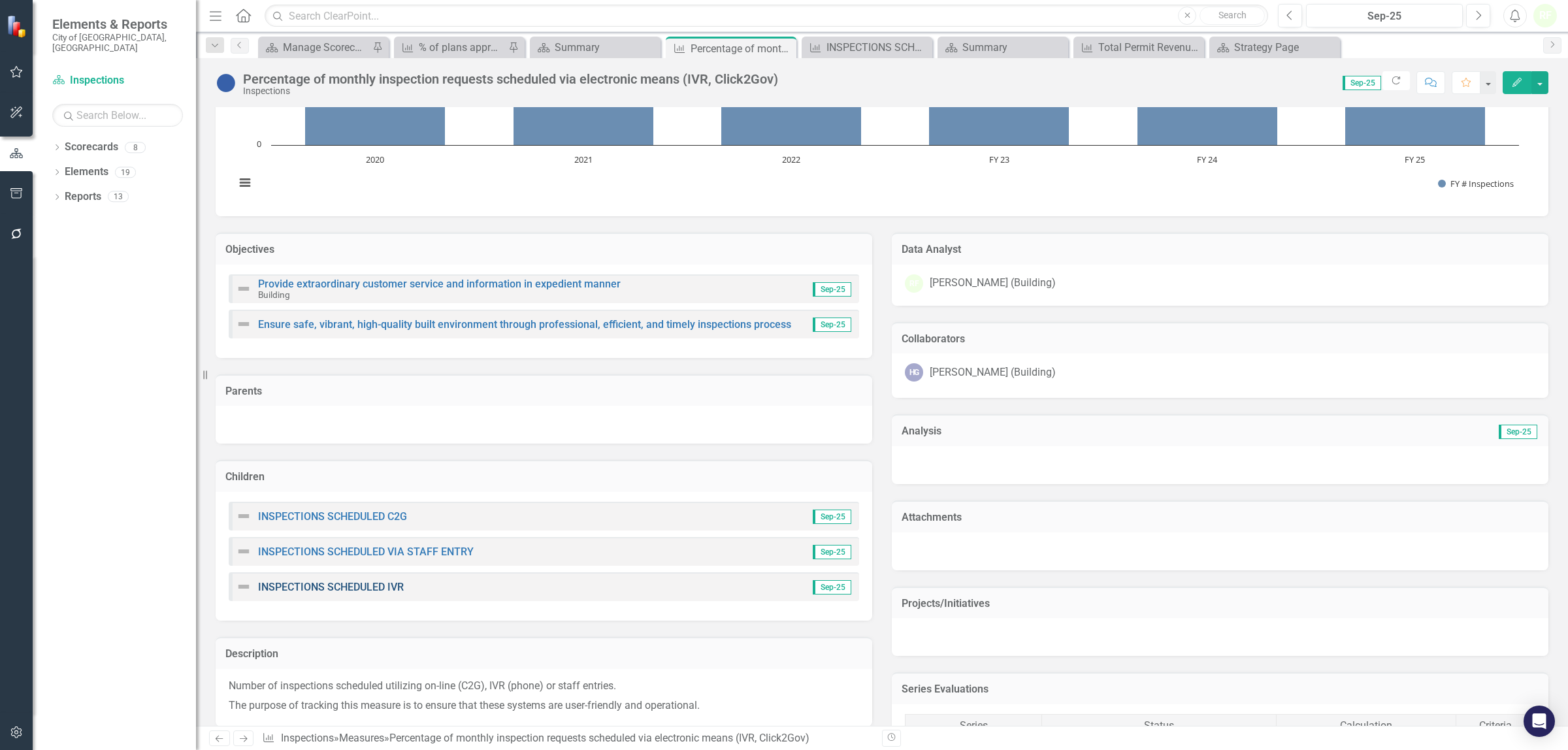
click at [374, 583] on link "INSPECTIONS SCHEDULED IVR" at bounding box center [331, 588] width 146 height 13
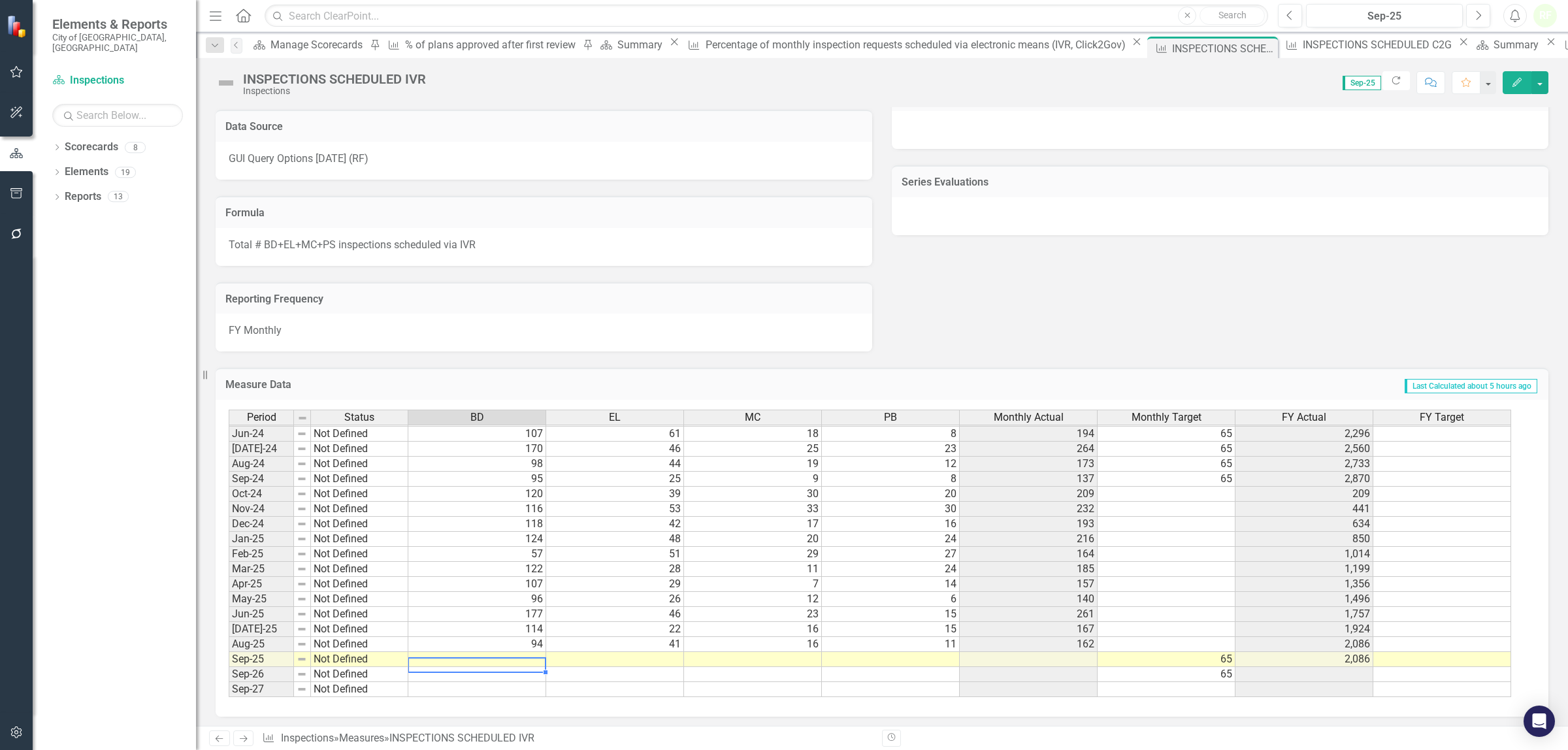
scroll to position [485, 0]
type textarea "75"
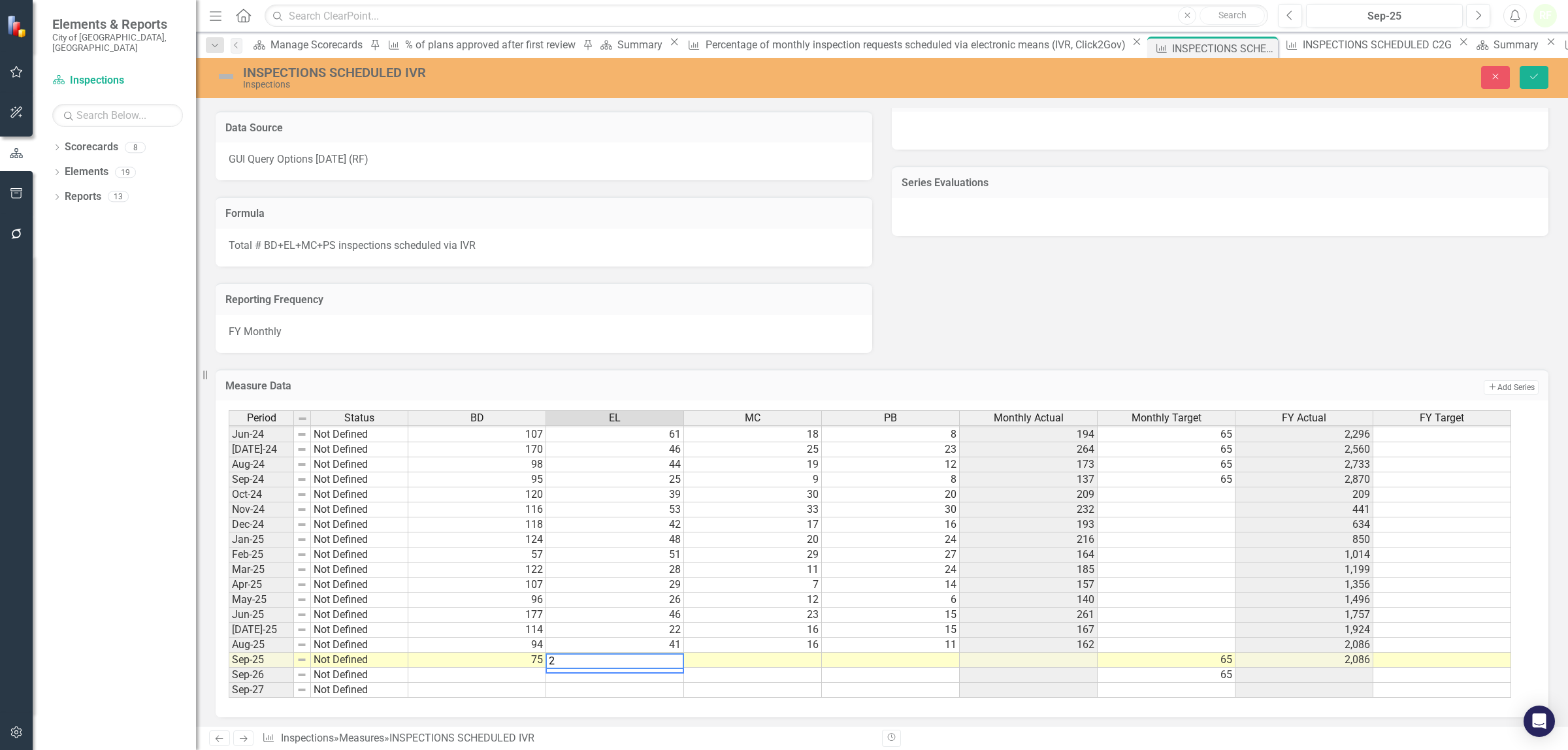
type textarea "28"
type textarea "9"
type textarea "15"
click at [1549, 70] on div "Close Save" at bounding box center [1282, 77] width 552 height 23
click at [1539, 75] on icon "Save" at bounding box center [1533, 77] width 12 height 9
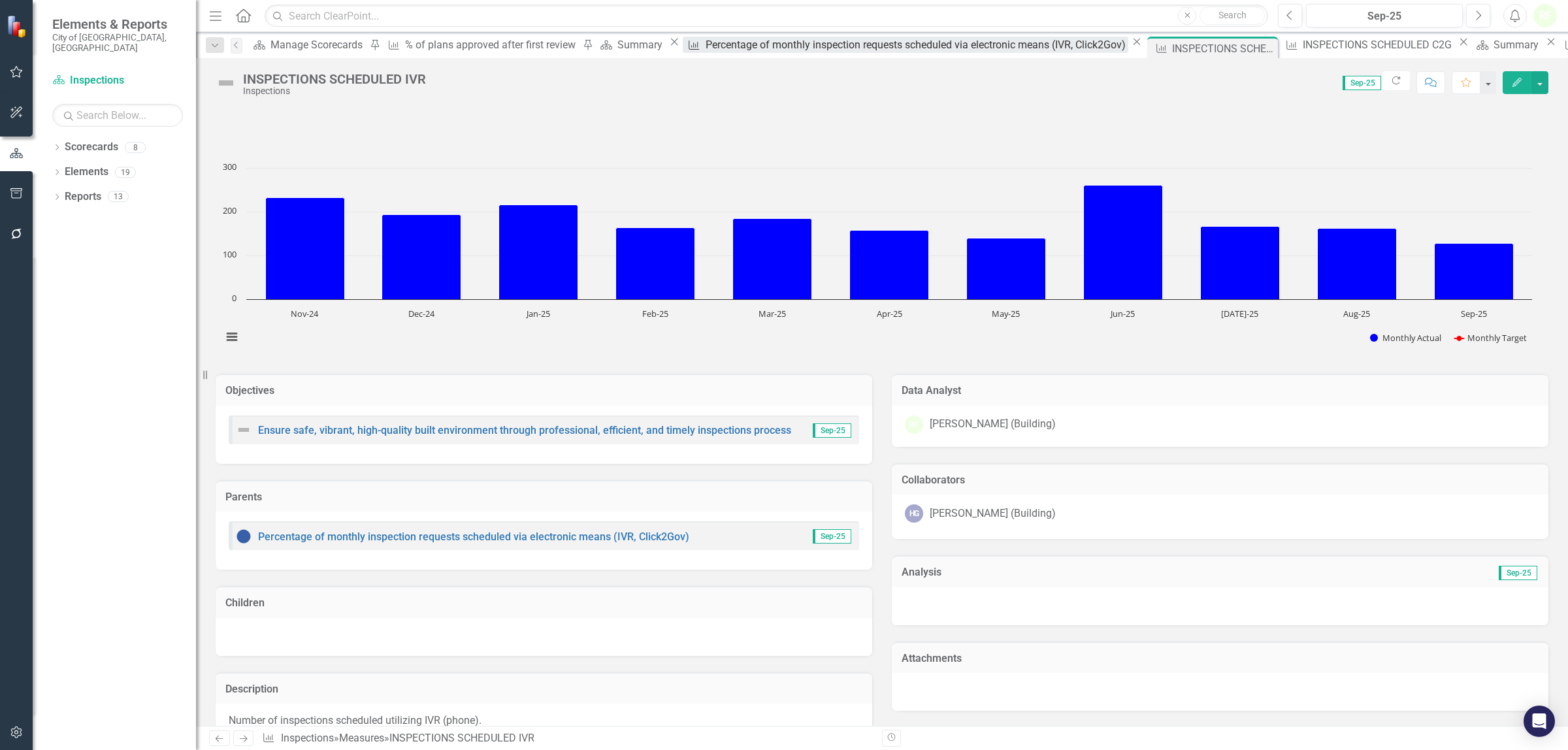
click at [712, 46] on div "Percentage of monthly inspection requests scheduled via electronic means (IVR, …" at bounding box center [917, 45] width 423 height 16
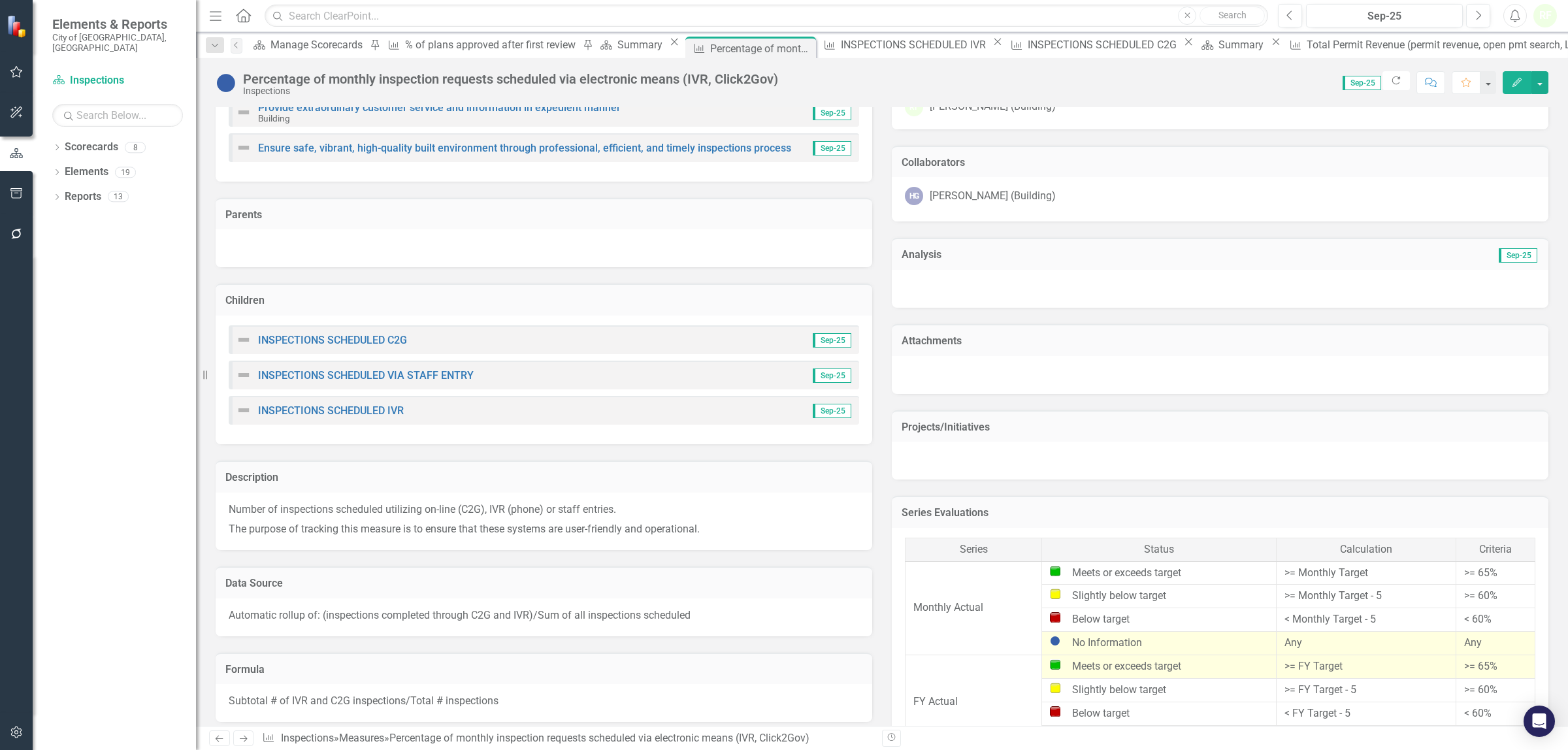
scroll to position [653, 0]
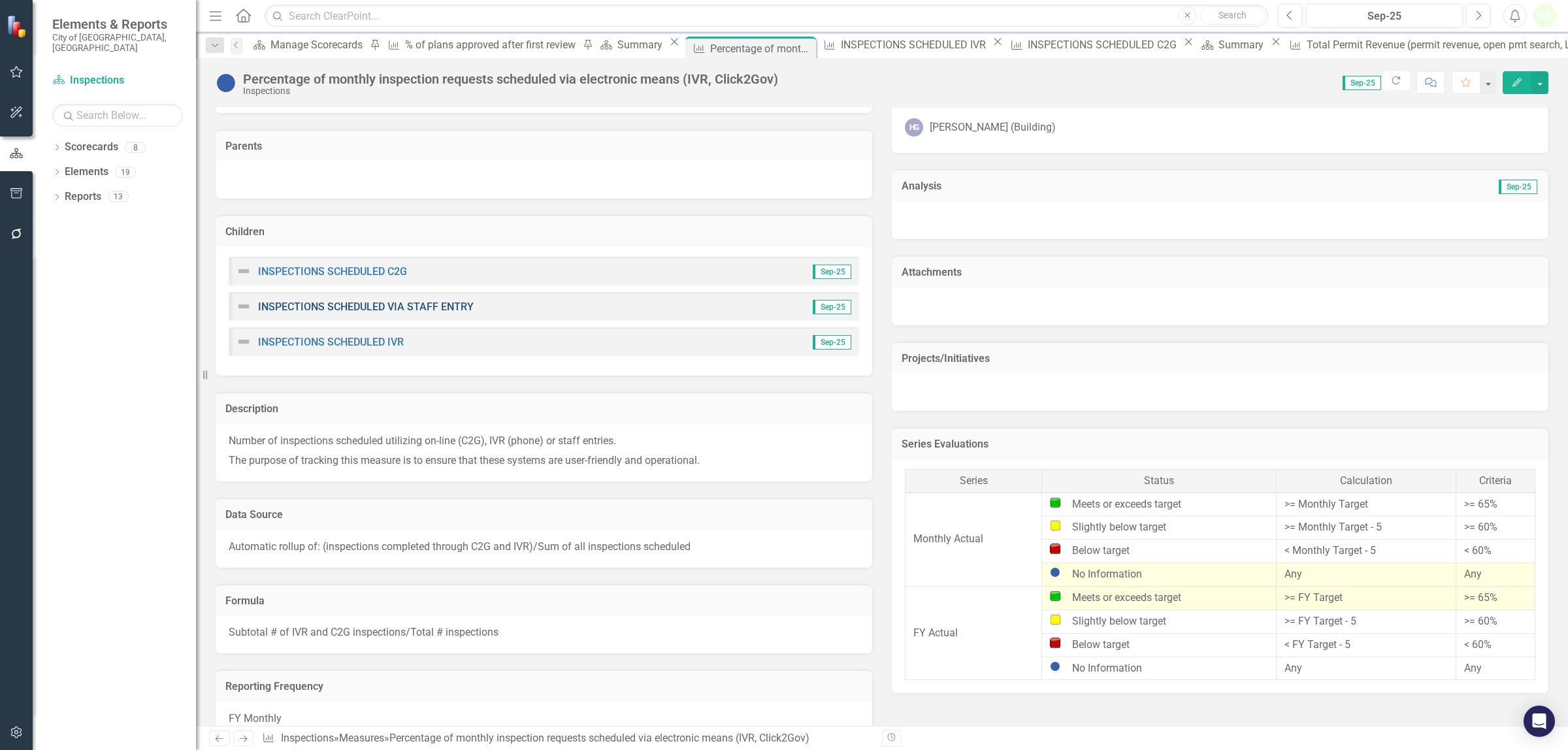
click at [399, 307] on link "INSPECTIONS SCHEDULED VIA STAFF ENTRY" at bounding box center [365, 307] width 216 height 13
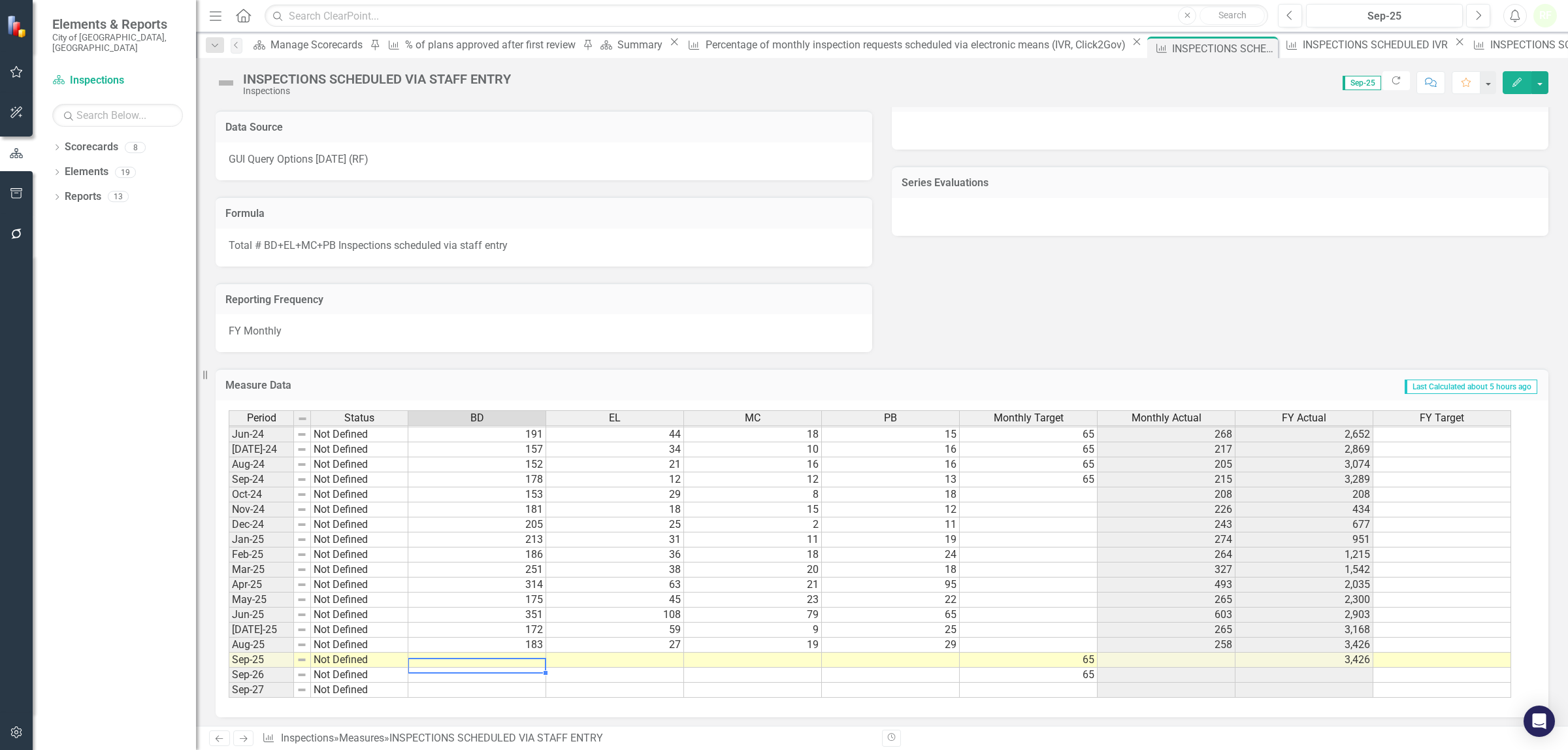
click at [526, 660] on tbody "Mar-23 Not Defined 430 80 44 40 65 594 2,541 Apr-23 Not Defined 282 99 32 37 65…" at bounding box center [870, 449] width 1283 height 497
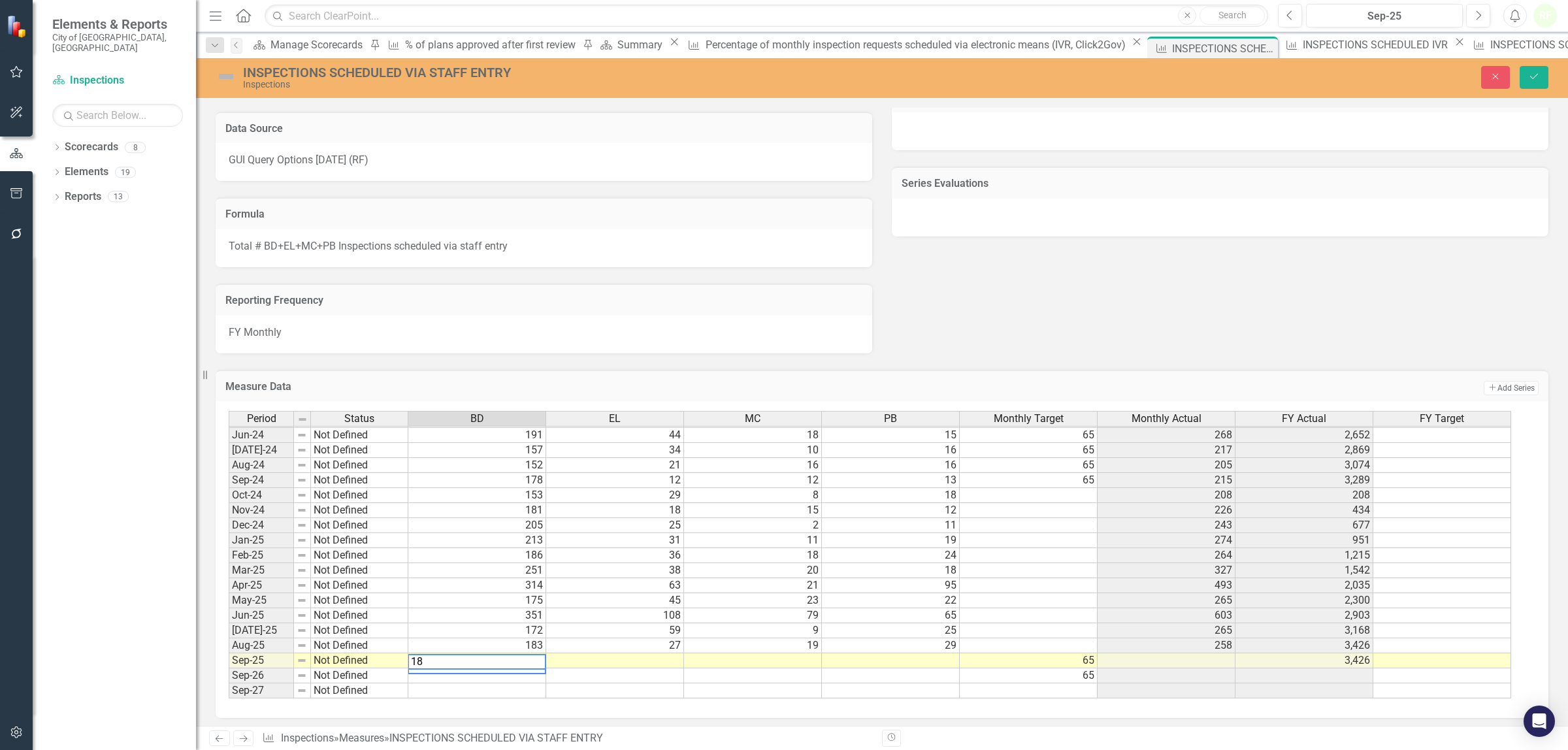
type textarea "188"
type textarea "9"
click at [648, 662] on td "9" at bounding box center [615, 661] width 138 height 15
type textarea "19"
type textarea "9"
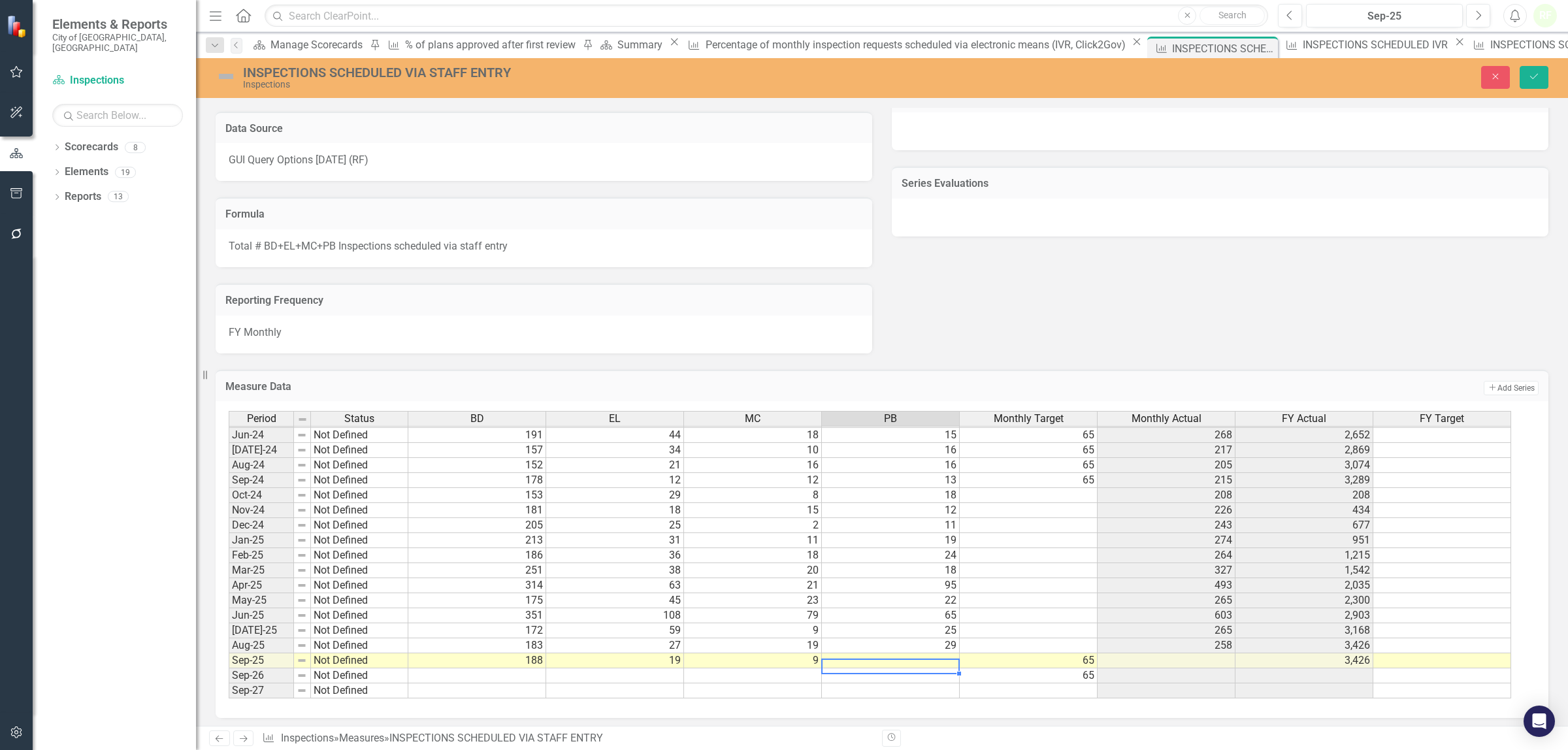
type textarea "22"
click at [1537, 79] on icon "Save" at bounding box center [1533, 77] width 12 height 9
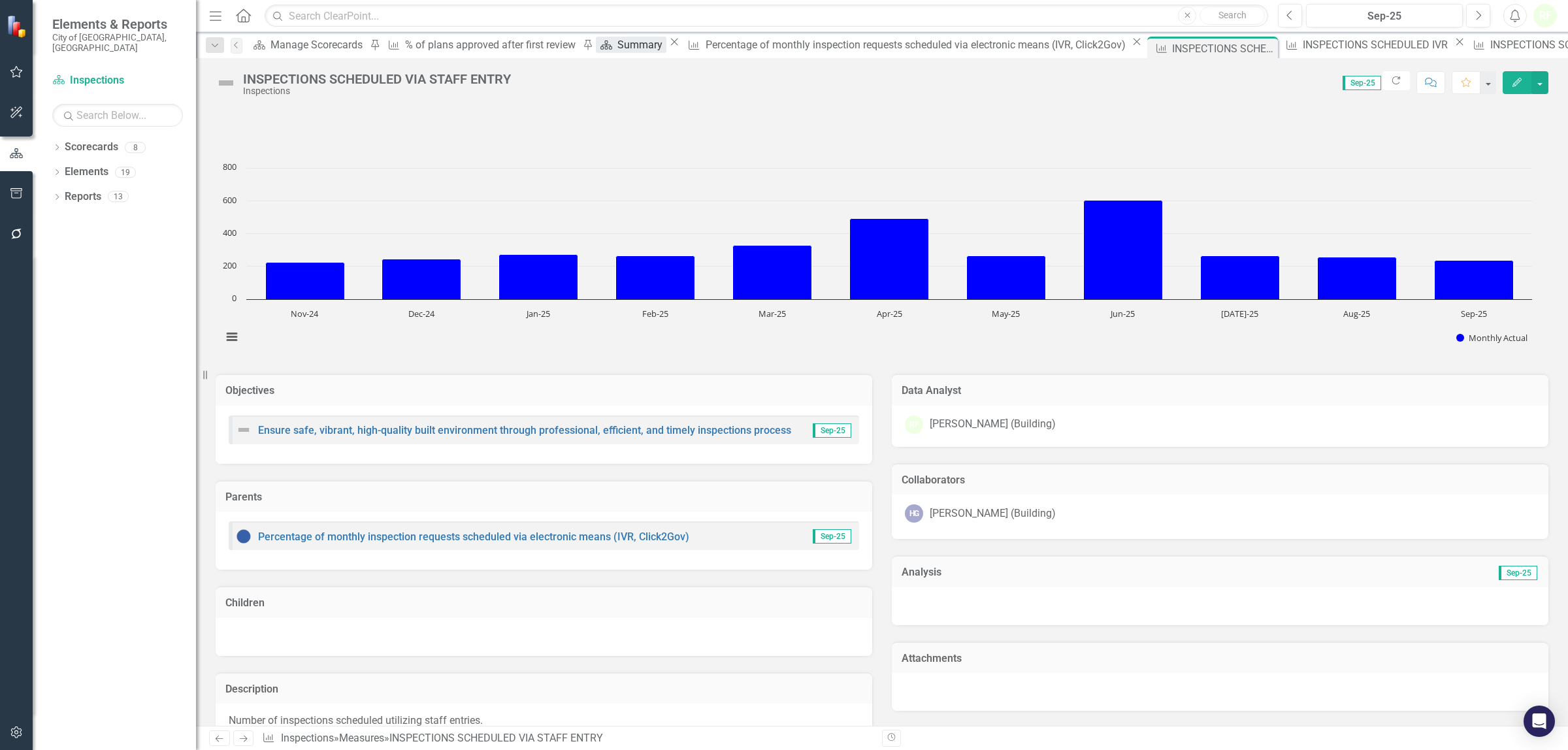
click at [618, 47] on div "Summary" at bounding box center [642, 45] width 49 height 16
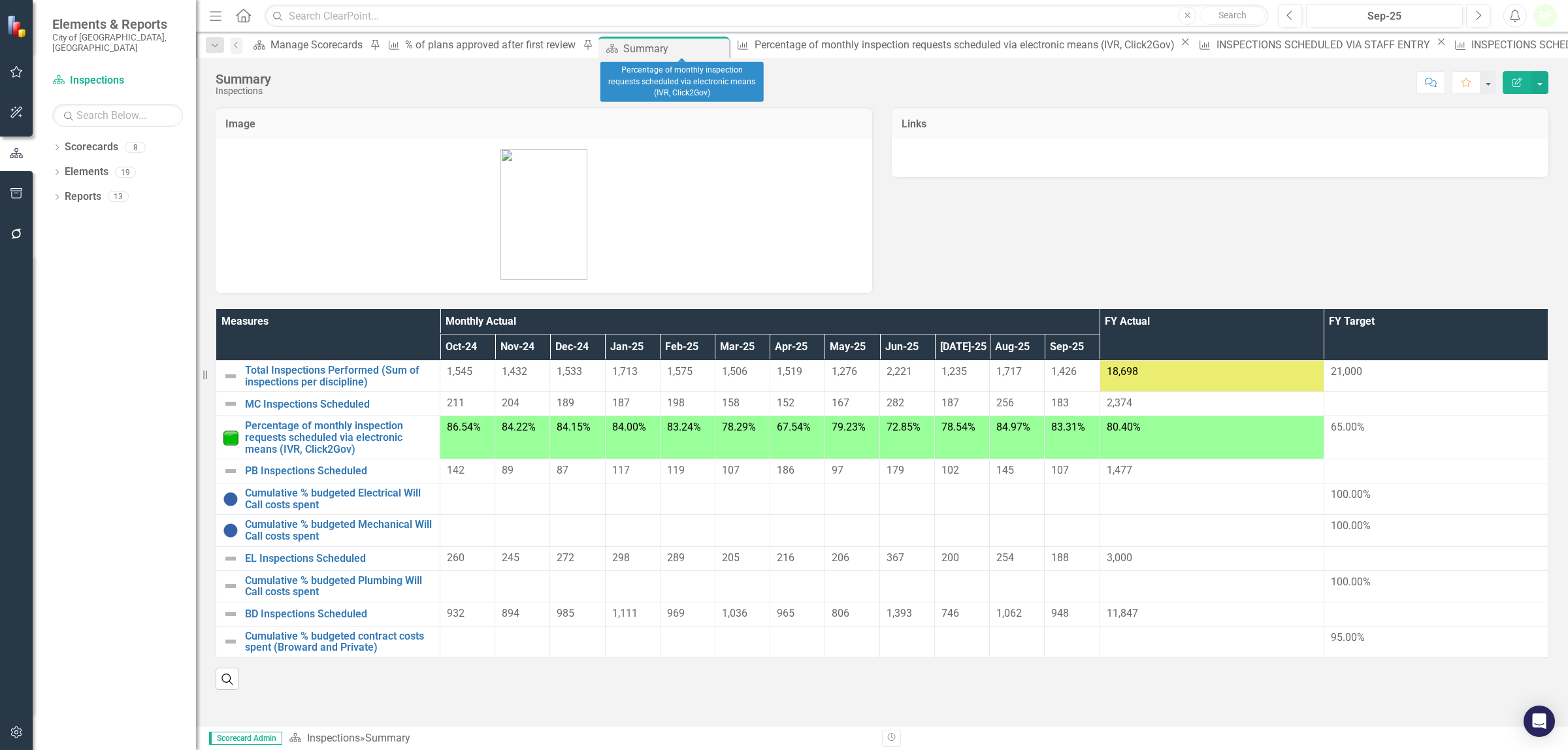
click at [1182, 46] on icon at bounding box center [1185, 42] width 7 height 7
click at [1179, 43] on icon "Close" at bounding box center [1185, 41] width 13 height 10
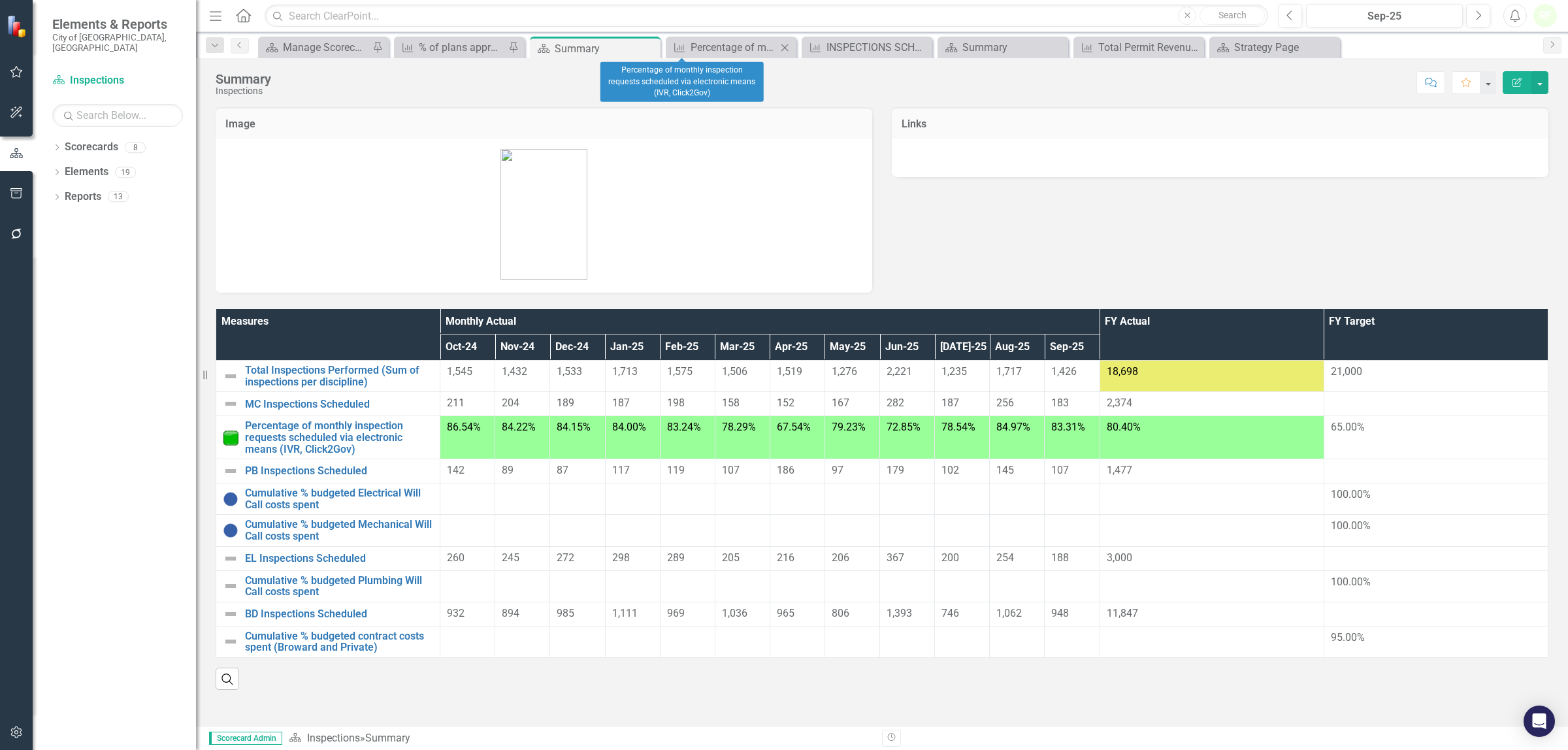
click at [782, 44] on icon "Close" at bounding box center [784, 47] width 13 height 10
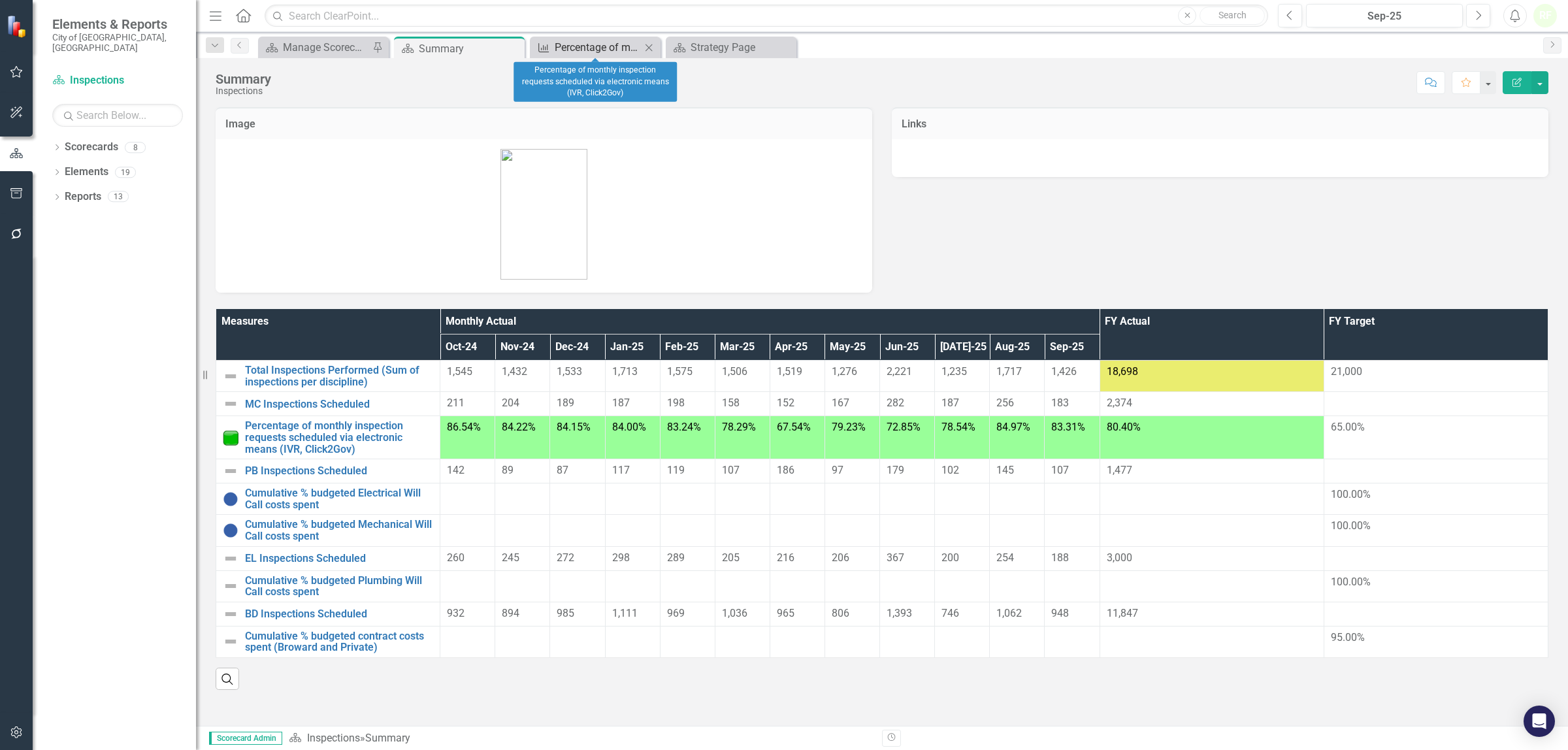
click at [610, 46] on div "Percentage of monthly inspection requests scheduled via electronic means (IVR, …" at bounding box center [598, 47] width 87 height 16
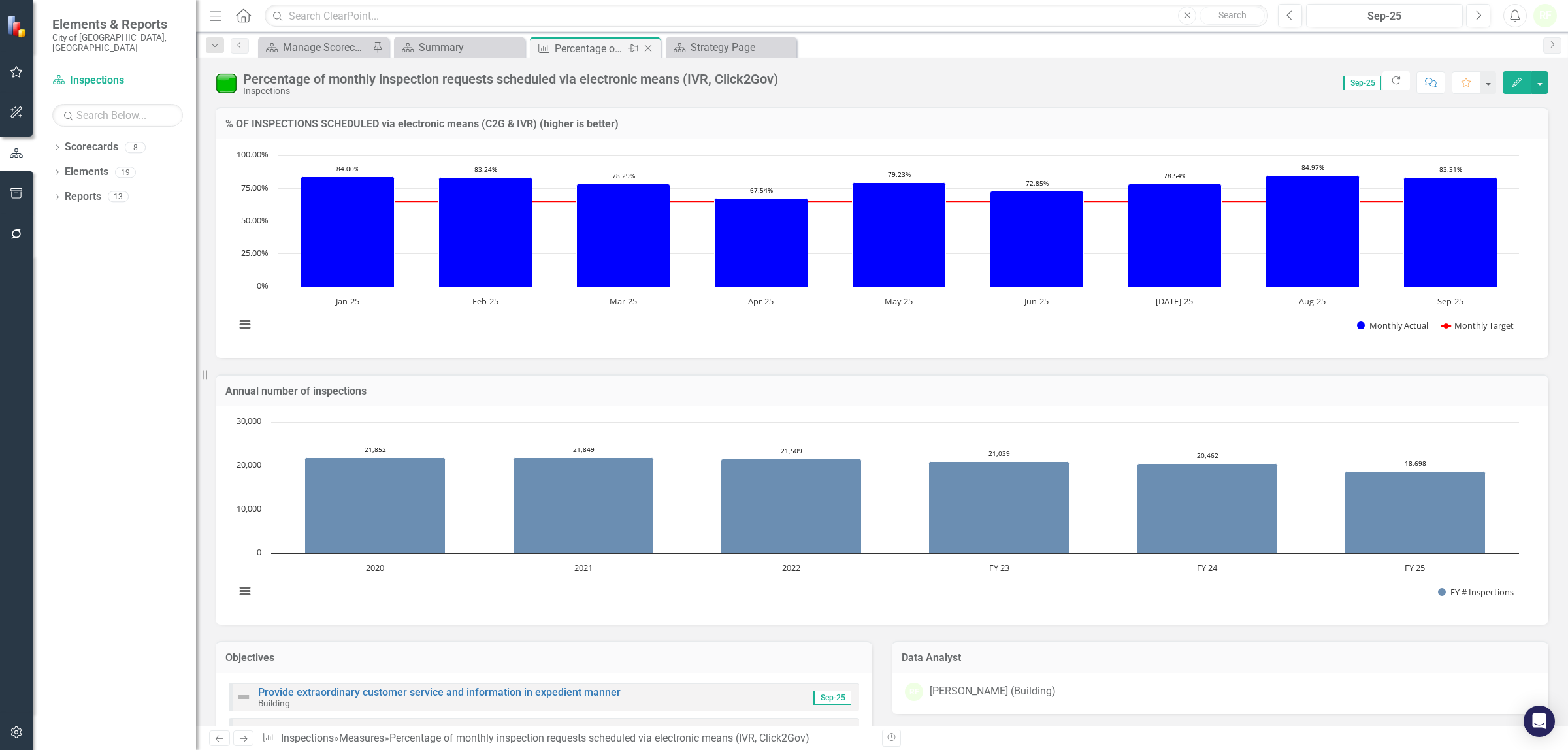
click at [651, 47] on icon "Close" at bounding box center [648, 47] width 13 height 10
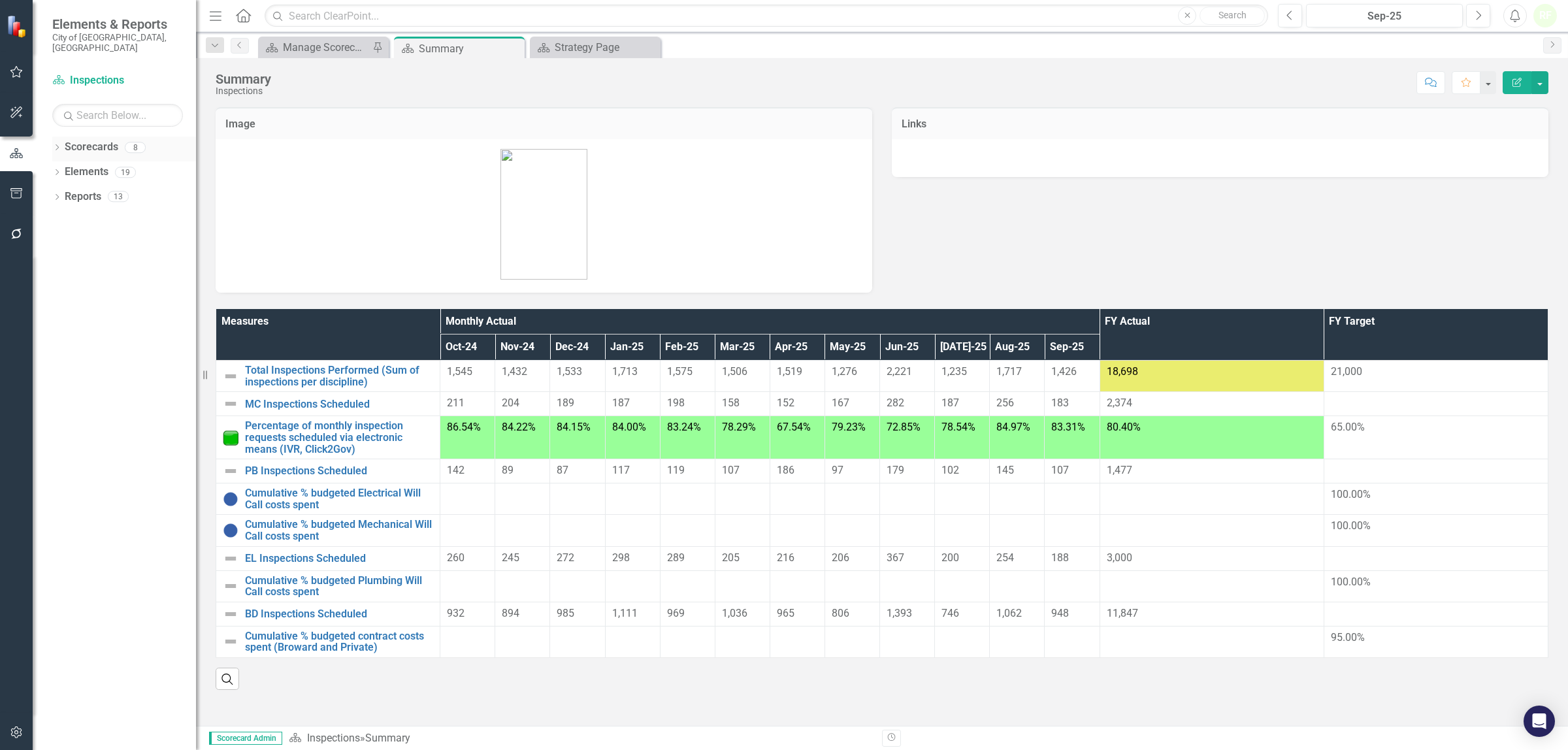
click at [94, 141] on link "Scorecards" at bounding box center [91, 147] width 54 height 15
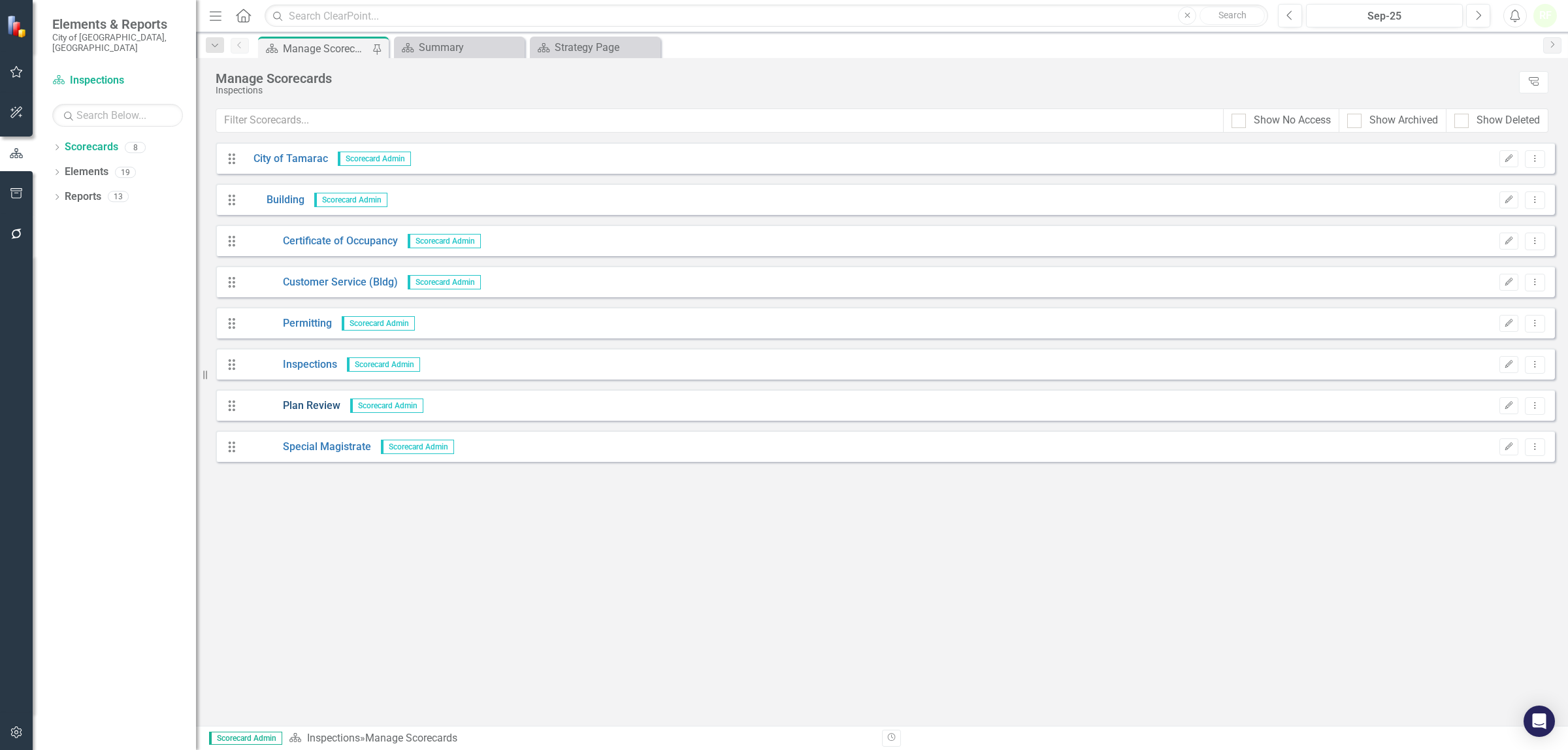
click at [308, 406] on link "Plan Review" at bounding box center [292, 406] width 97 height 15
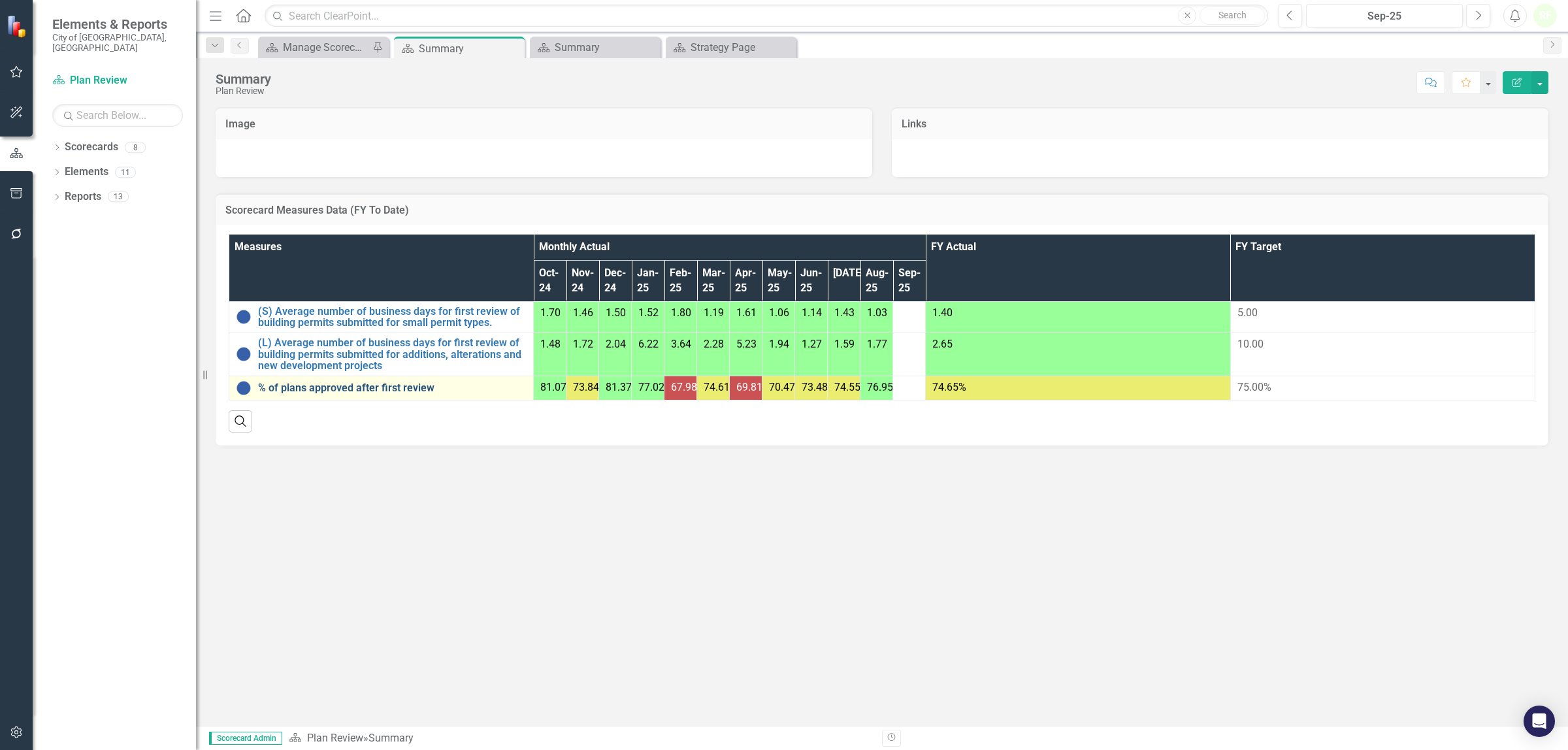
click at [315, 392] on link "% of plans approved after first review" at bounding box center [392, 388] width 269 height 12
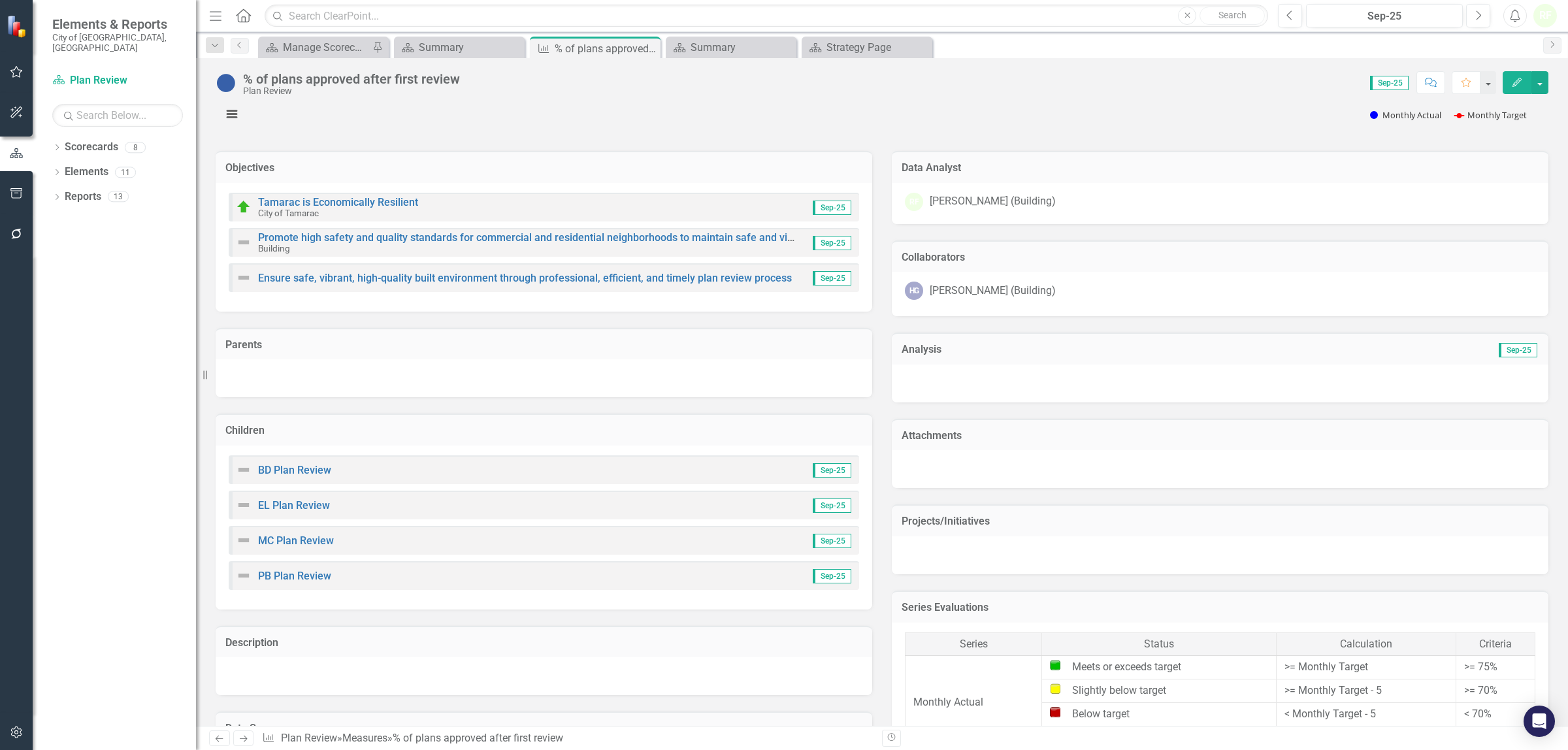
scroll to position [245, 0]
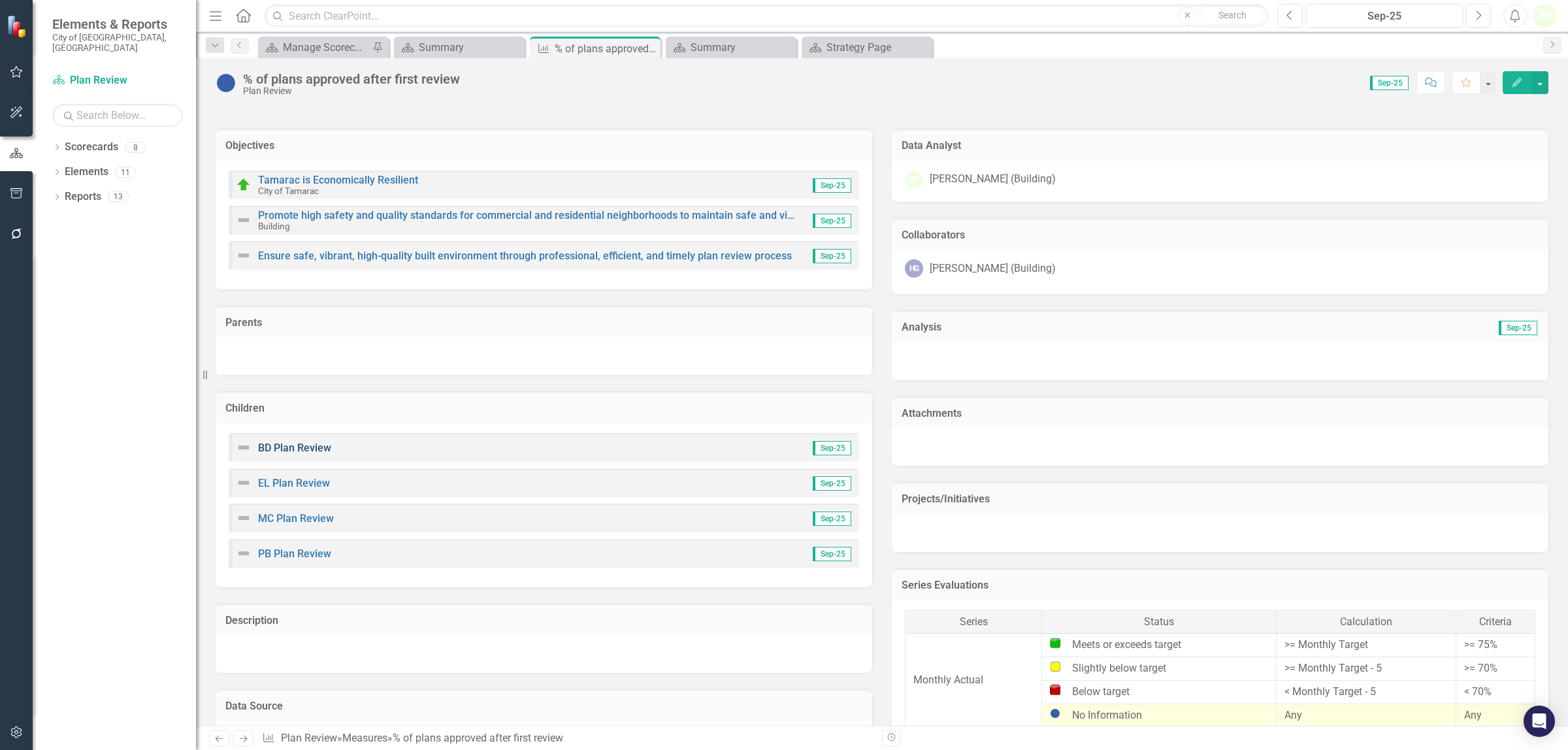
click at [311, 449] on link "BD Plan Review" at bounding box center [294, 448] width 73 height 13
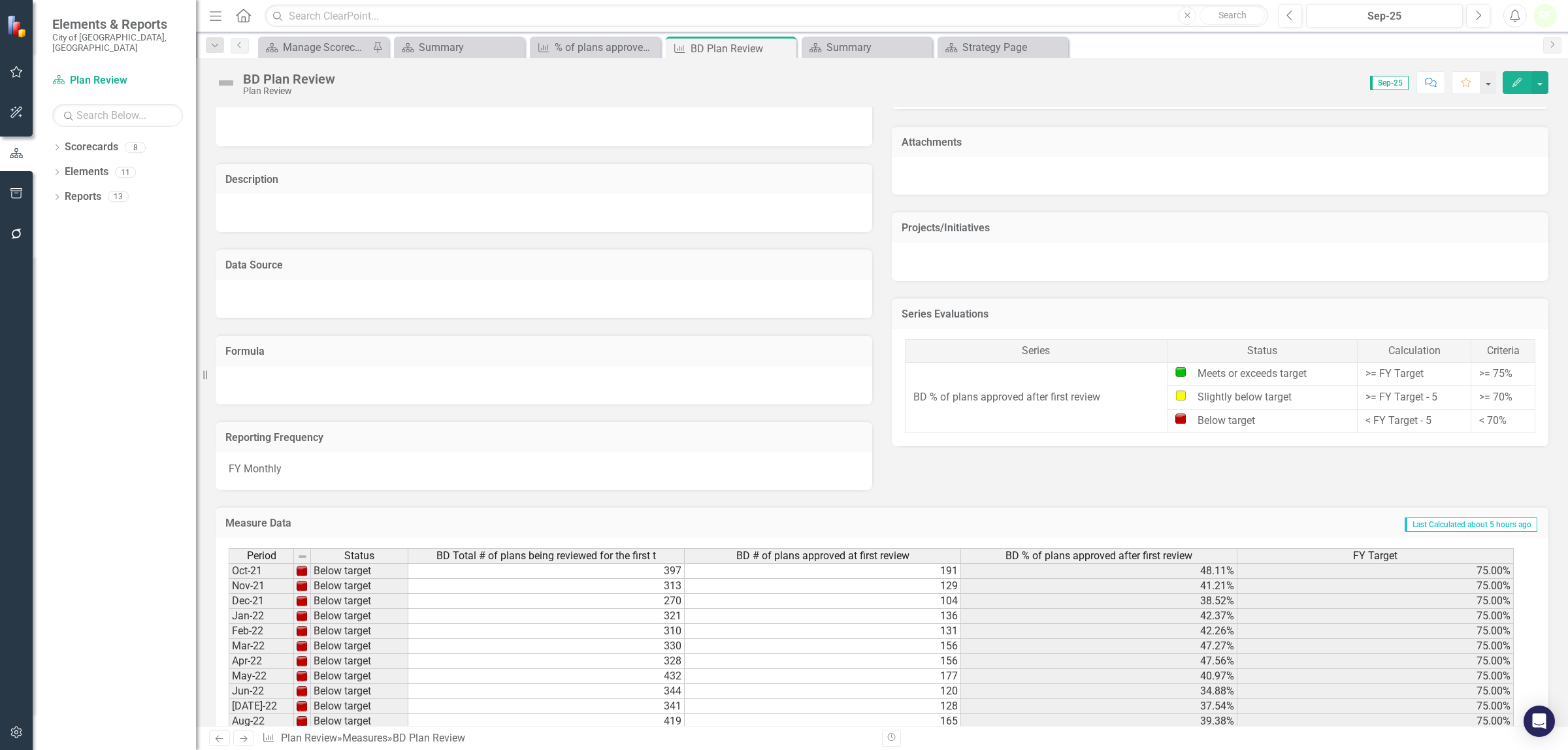
scroll to position [648, 0]
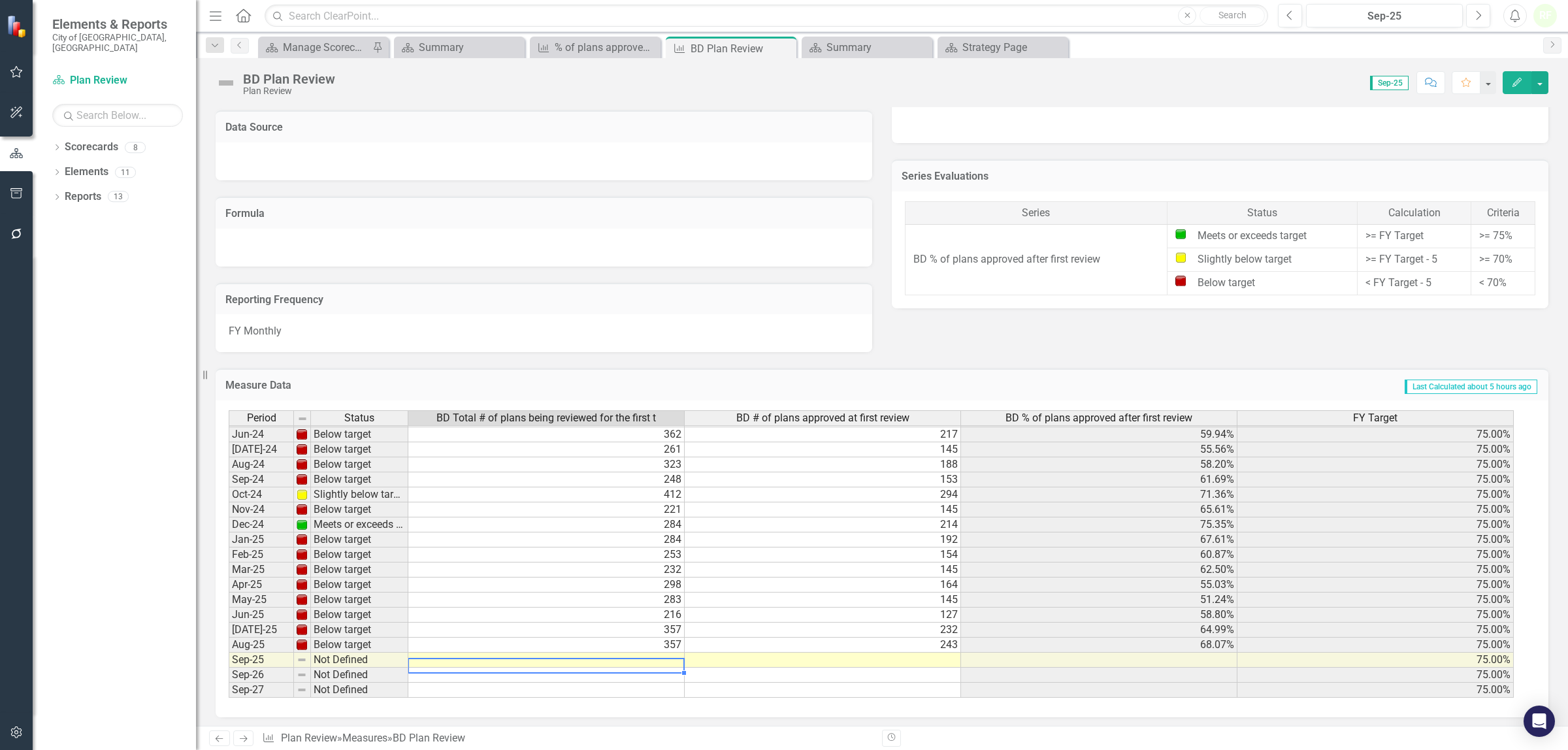
scroll to position [485, 0]
click at [661, 657] on td at bounding box center [546, 660] width 276 height 15
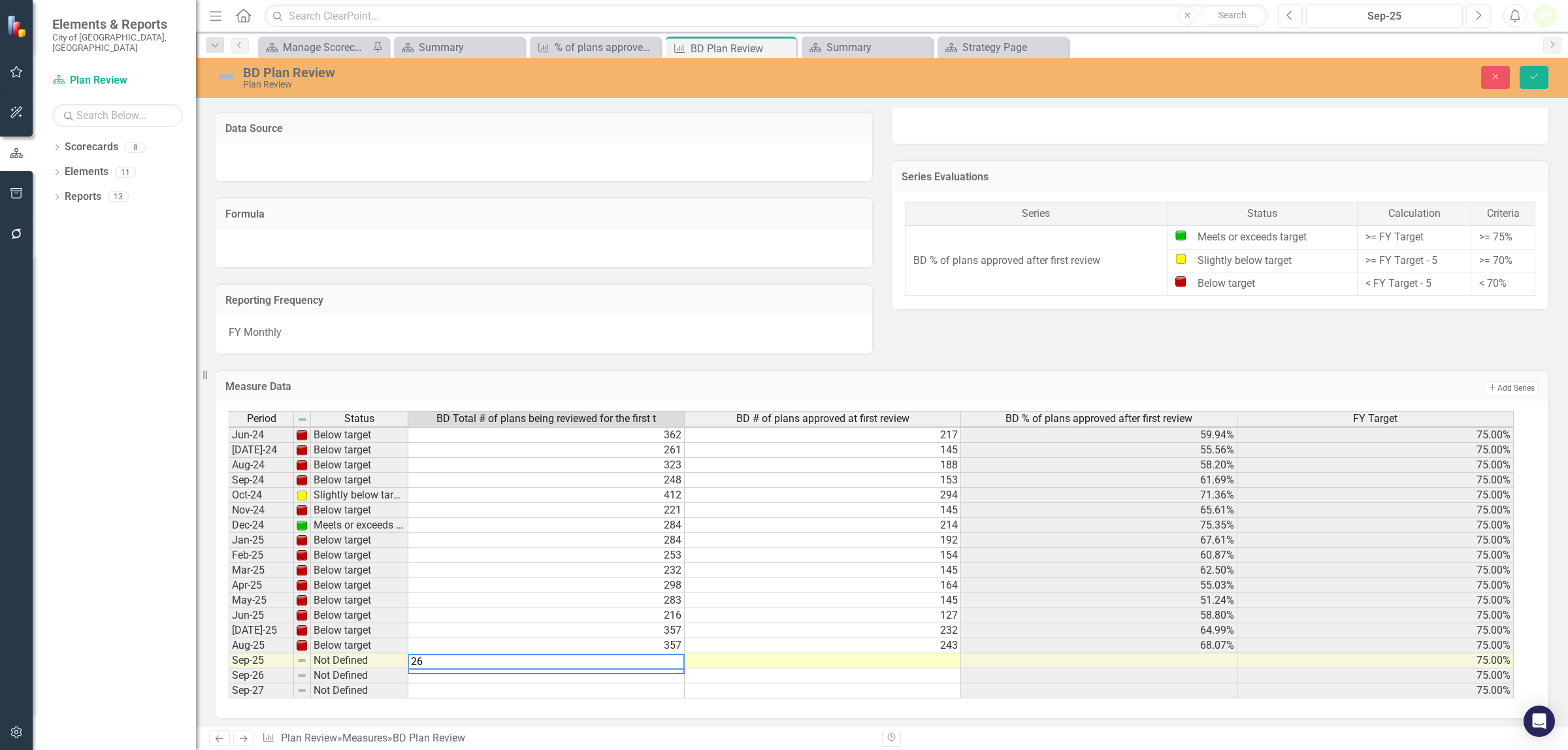
type textarea "265"
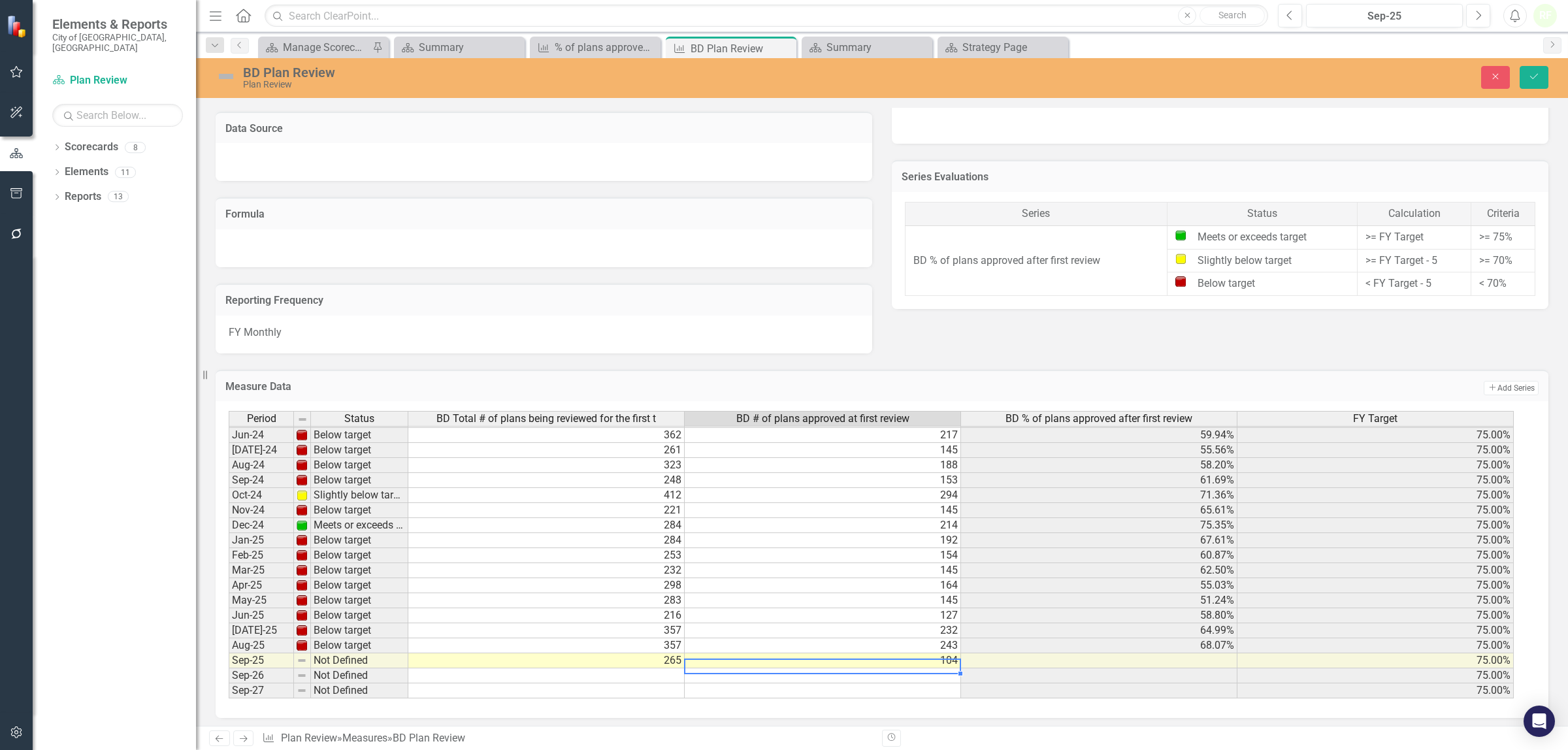
click at [914, 657] on td "104" at bounding box center [823, 661] width 276 height 15
type textarea "187"
click at [909, 674] on td at bounding box center [823, 676] width 276 height 15
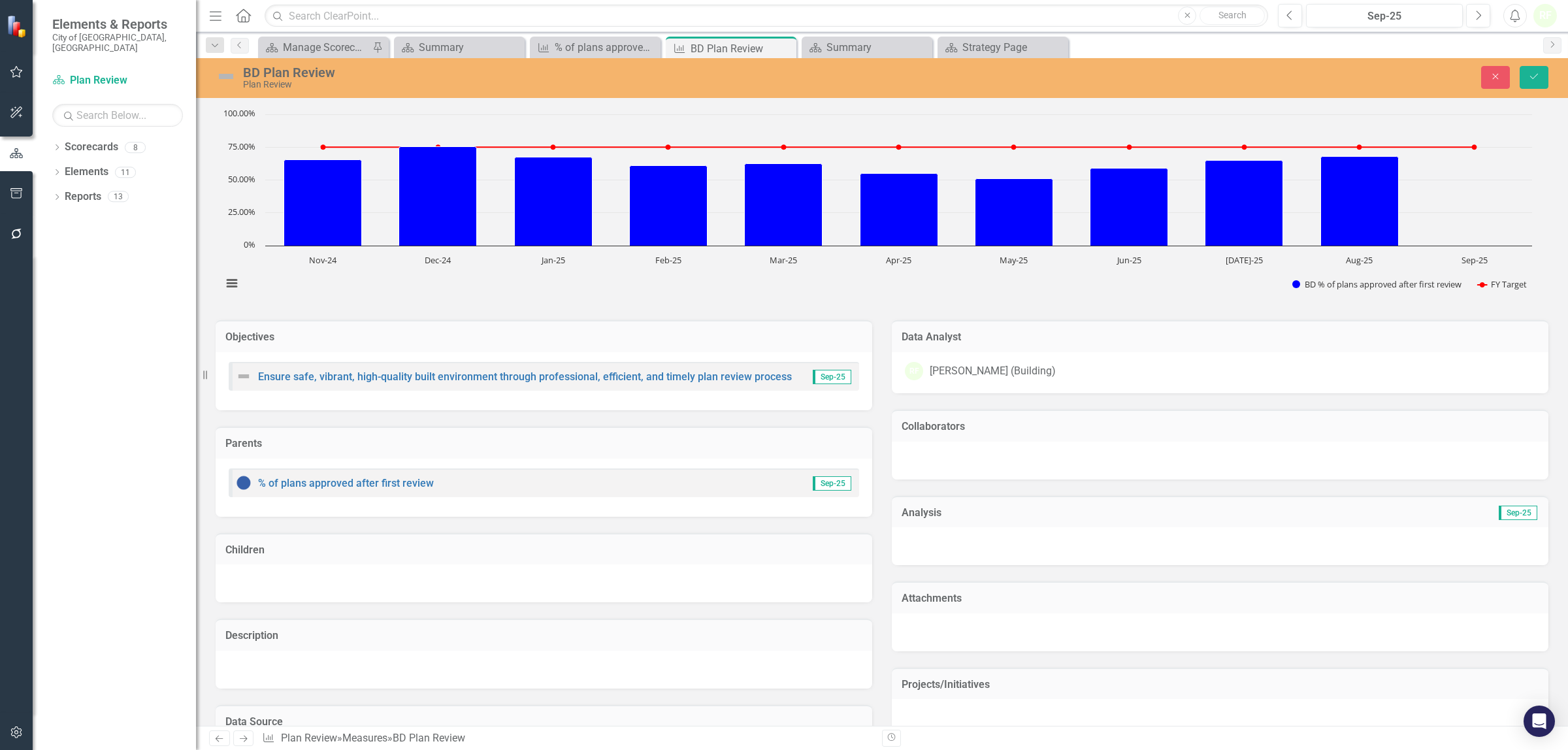
scroll to position [0, 0]
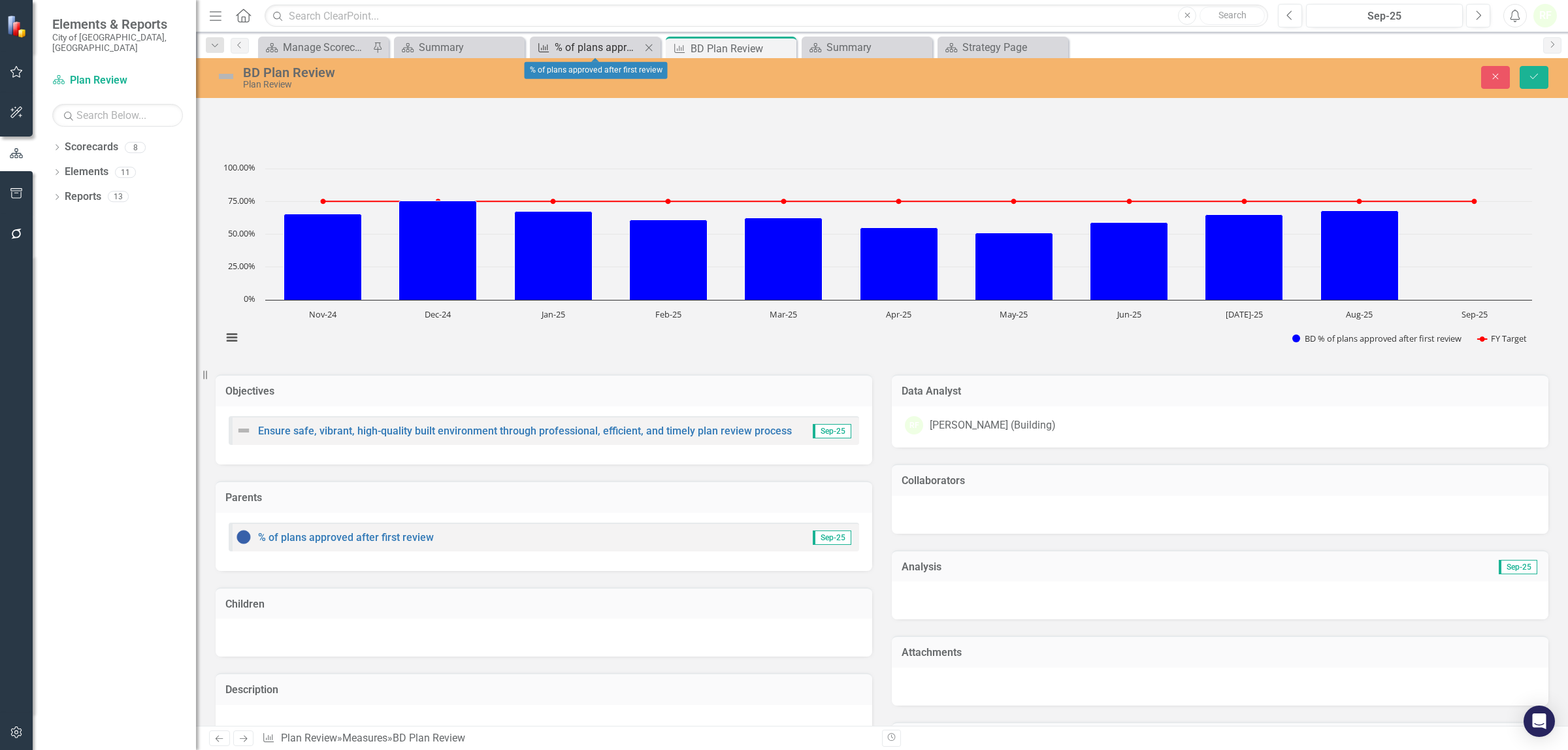
click at [628, 46] on div "% of plans approved after first review" at bounding box center [598, 47] width 87 height 16
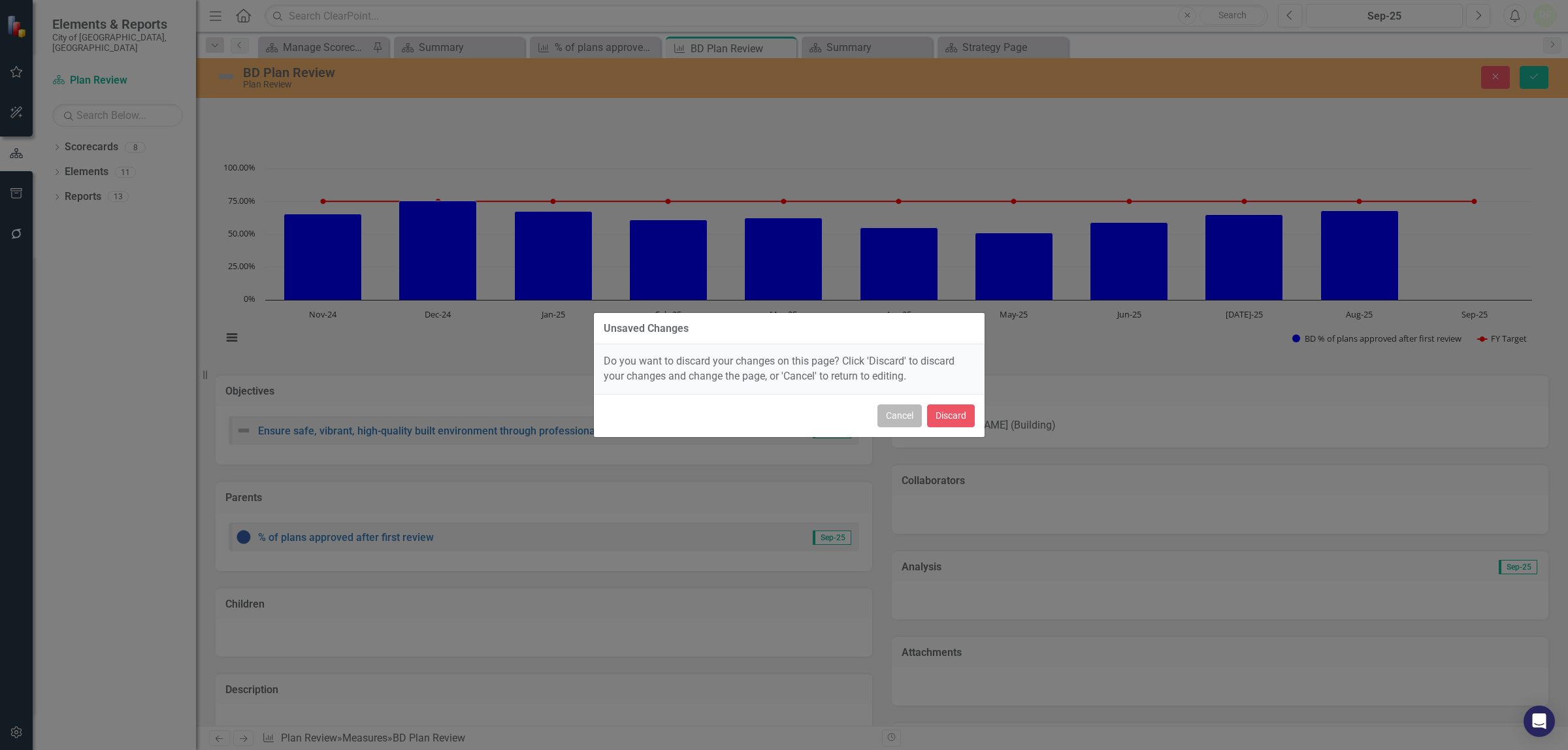
click at [900, 412] on button "Cancel" at bounding box center [899, 416] width 45 height 23
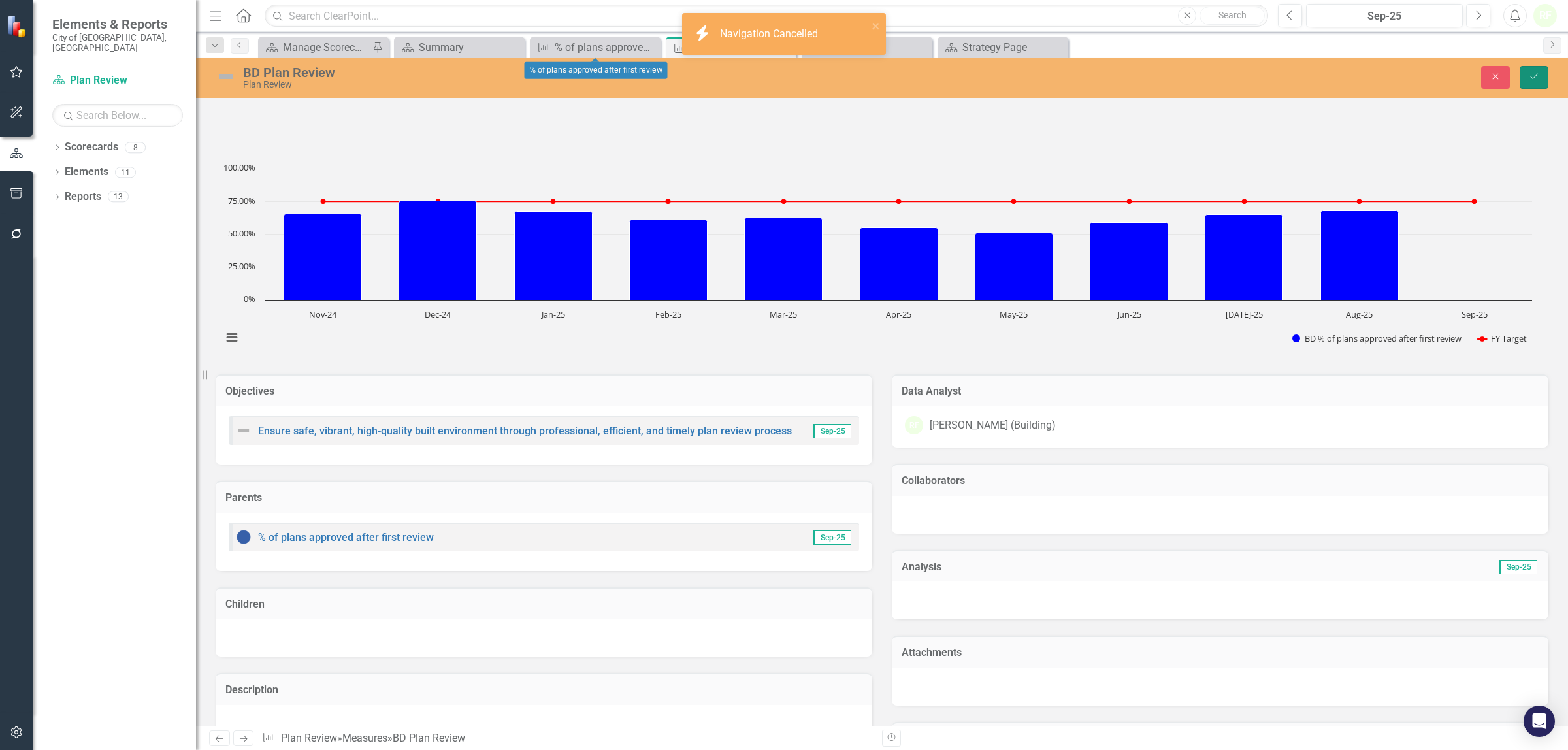
click at [1540, 70] on button "Save" at bounding box center [1534, 77] width 29 height 23
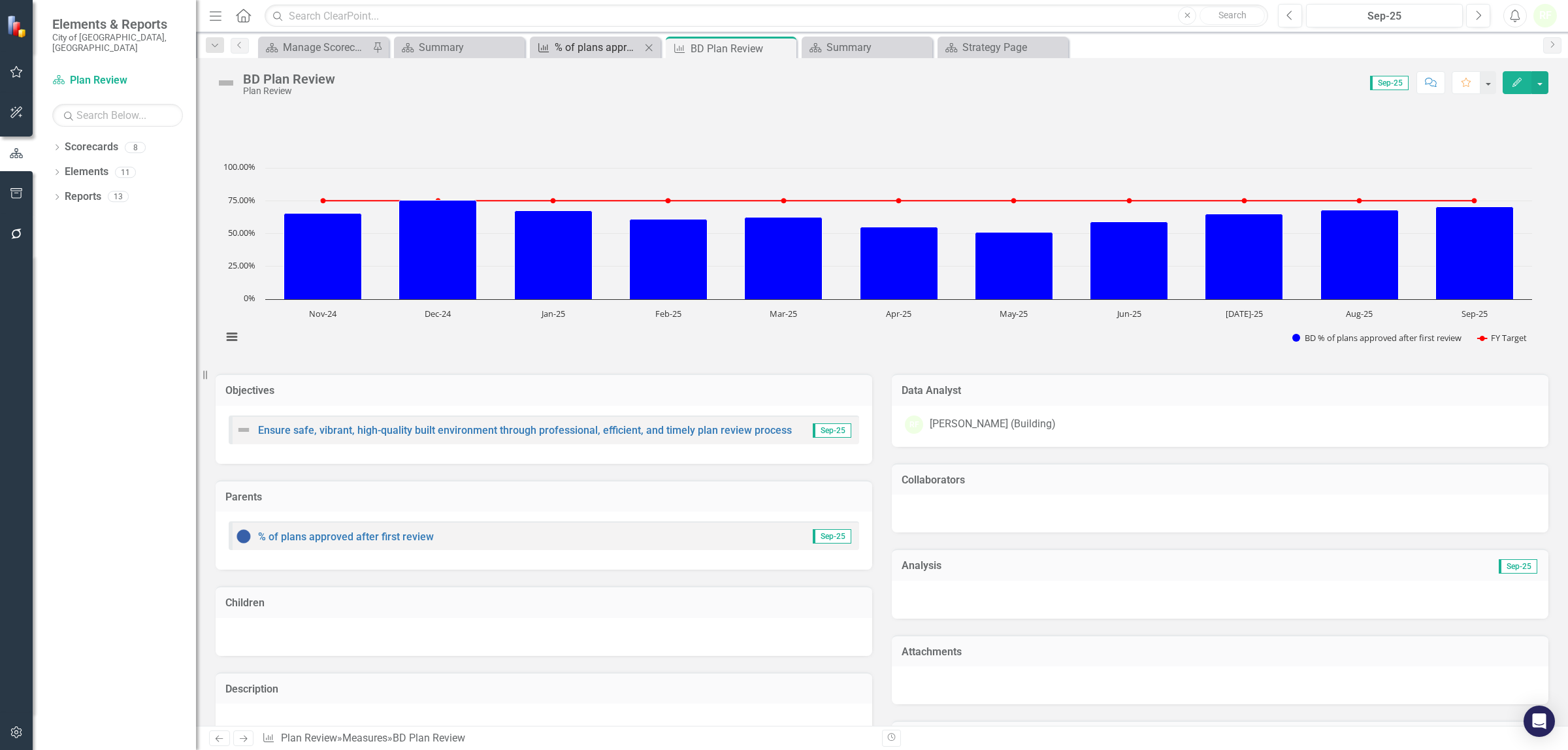
click at [608, 47] on div "% of plans approved after first review" at bounding box center [598, 47] width 87 height 16
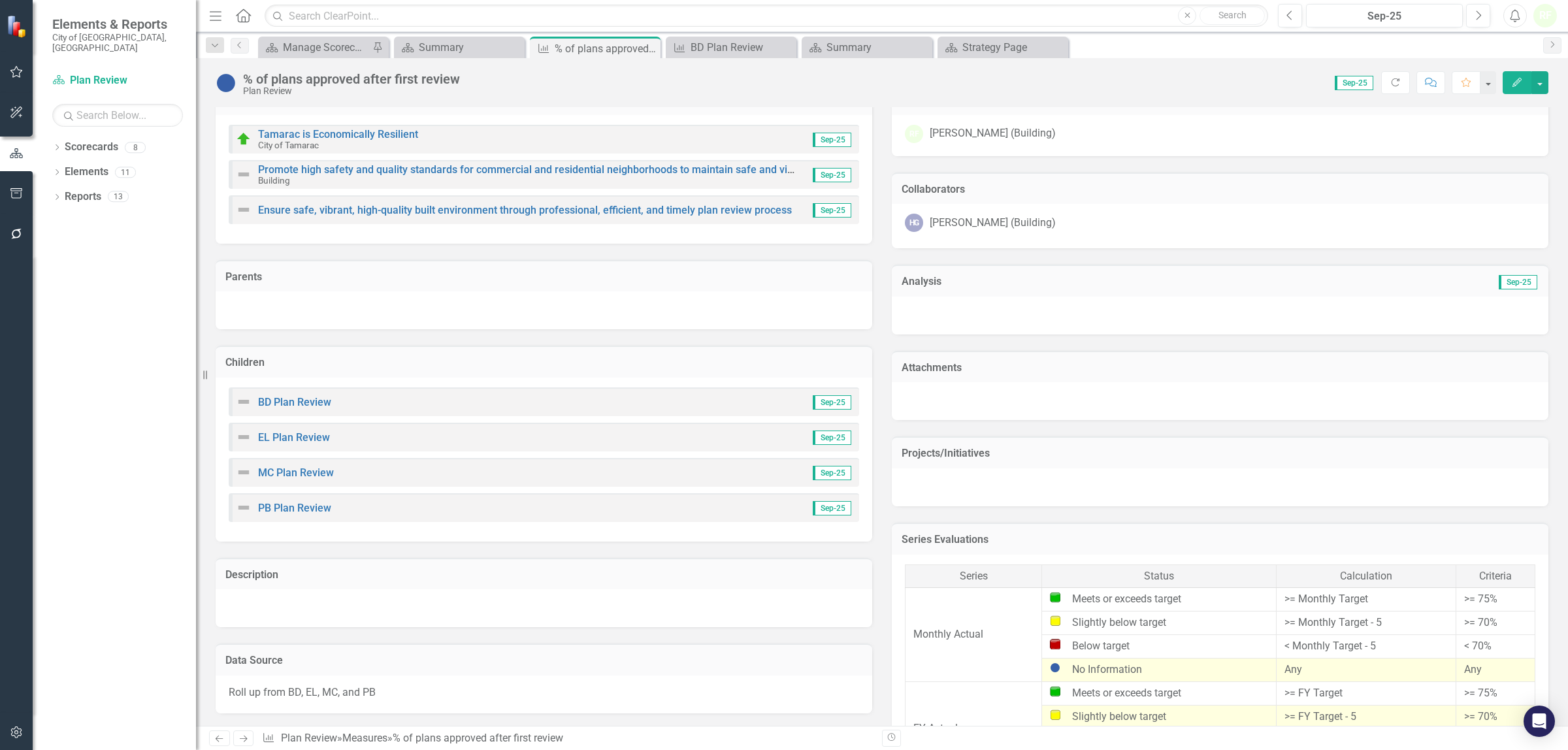
scroll to position [408, 0]
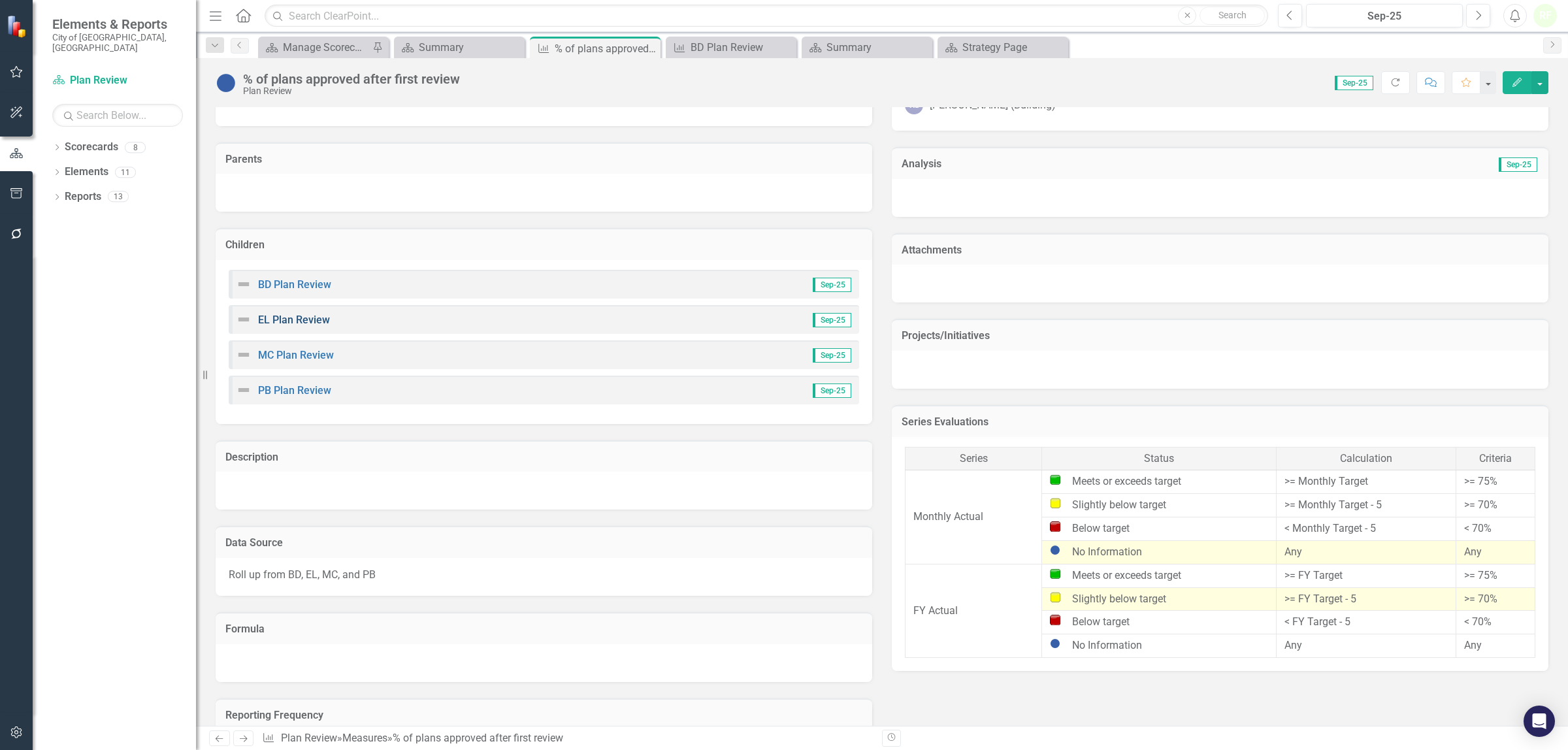
click at [301, 315] on link "EL Plan Review" at bounding box center [293, 320] width 72 height 13
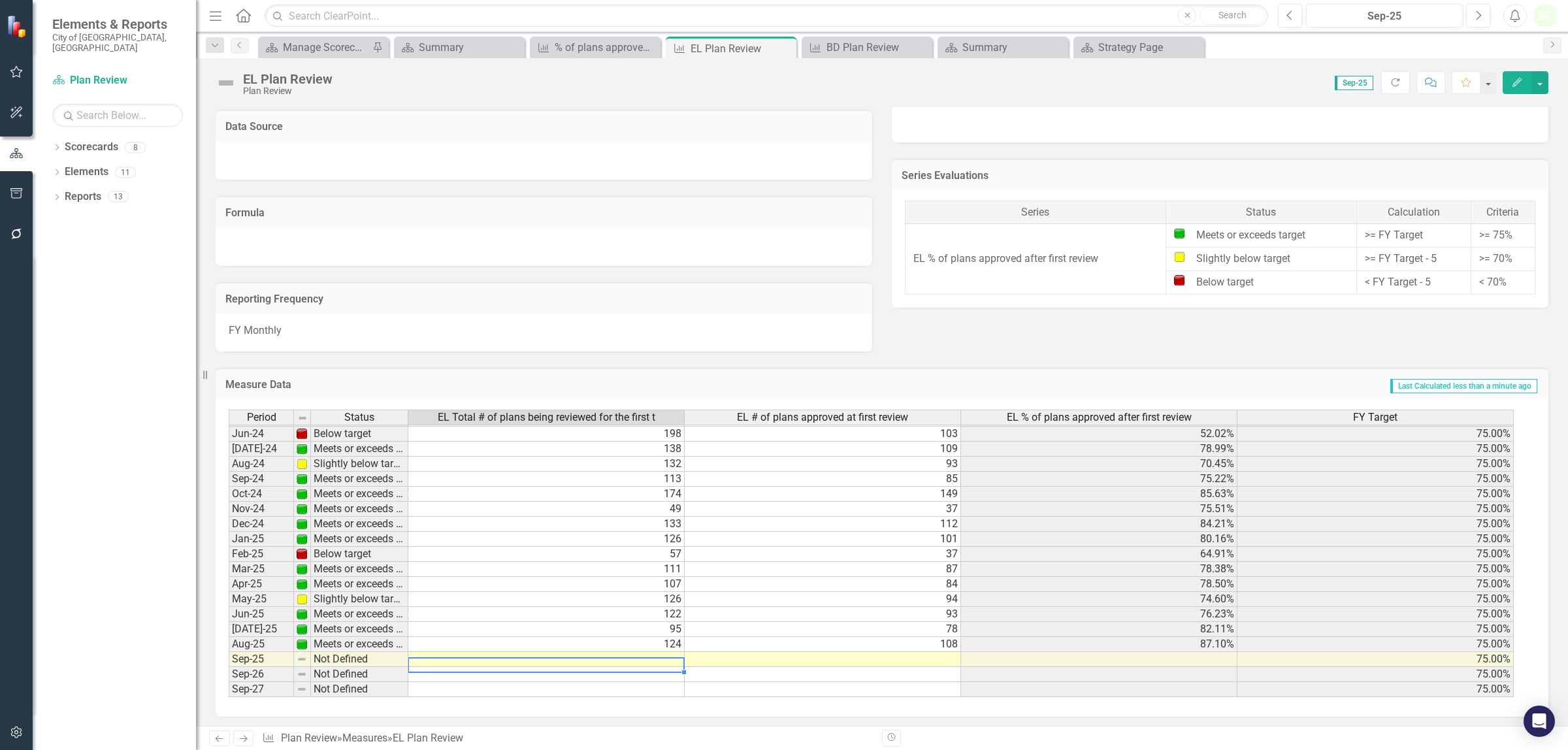
scroll to position [485, 0]
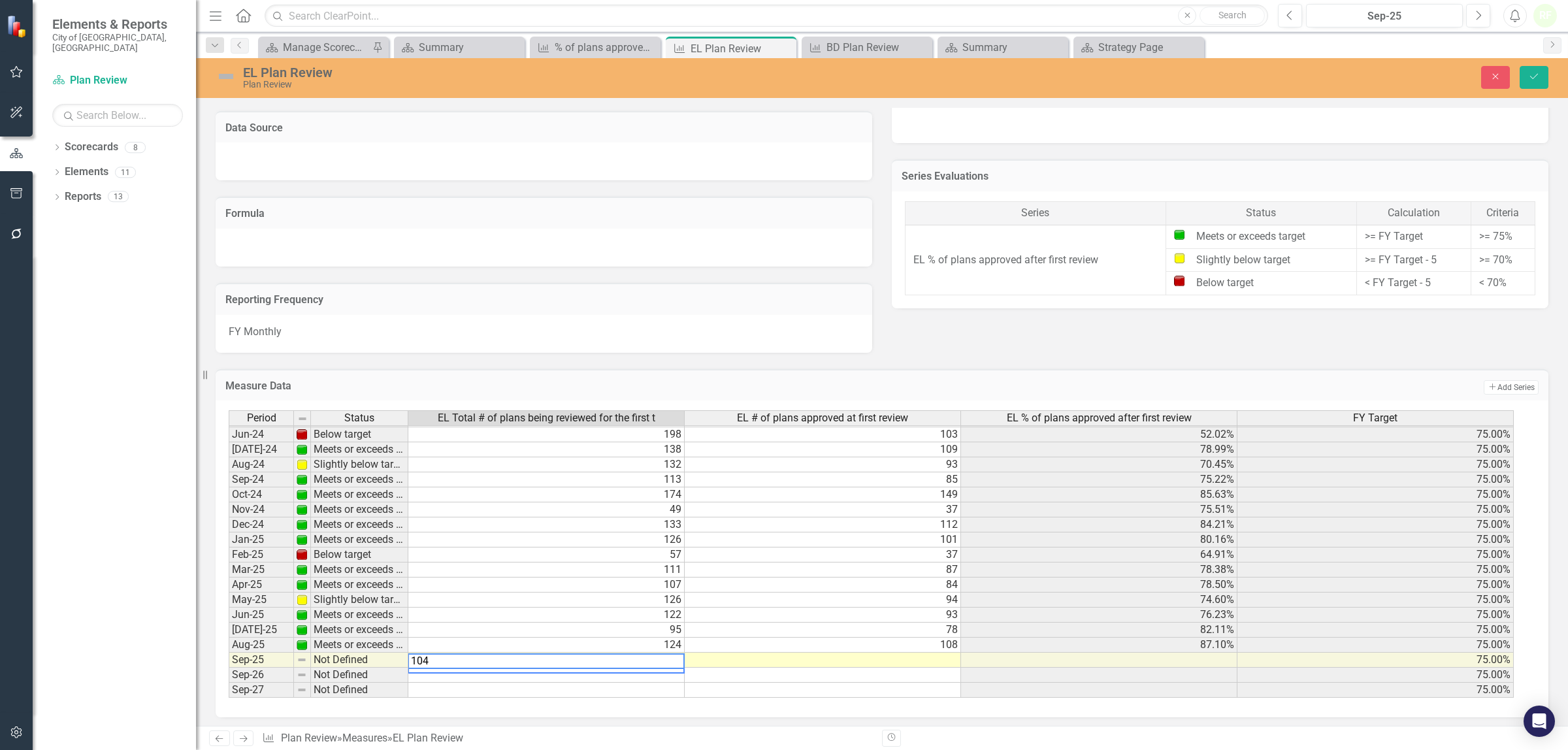
type textarea "104"
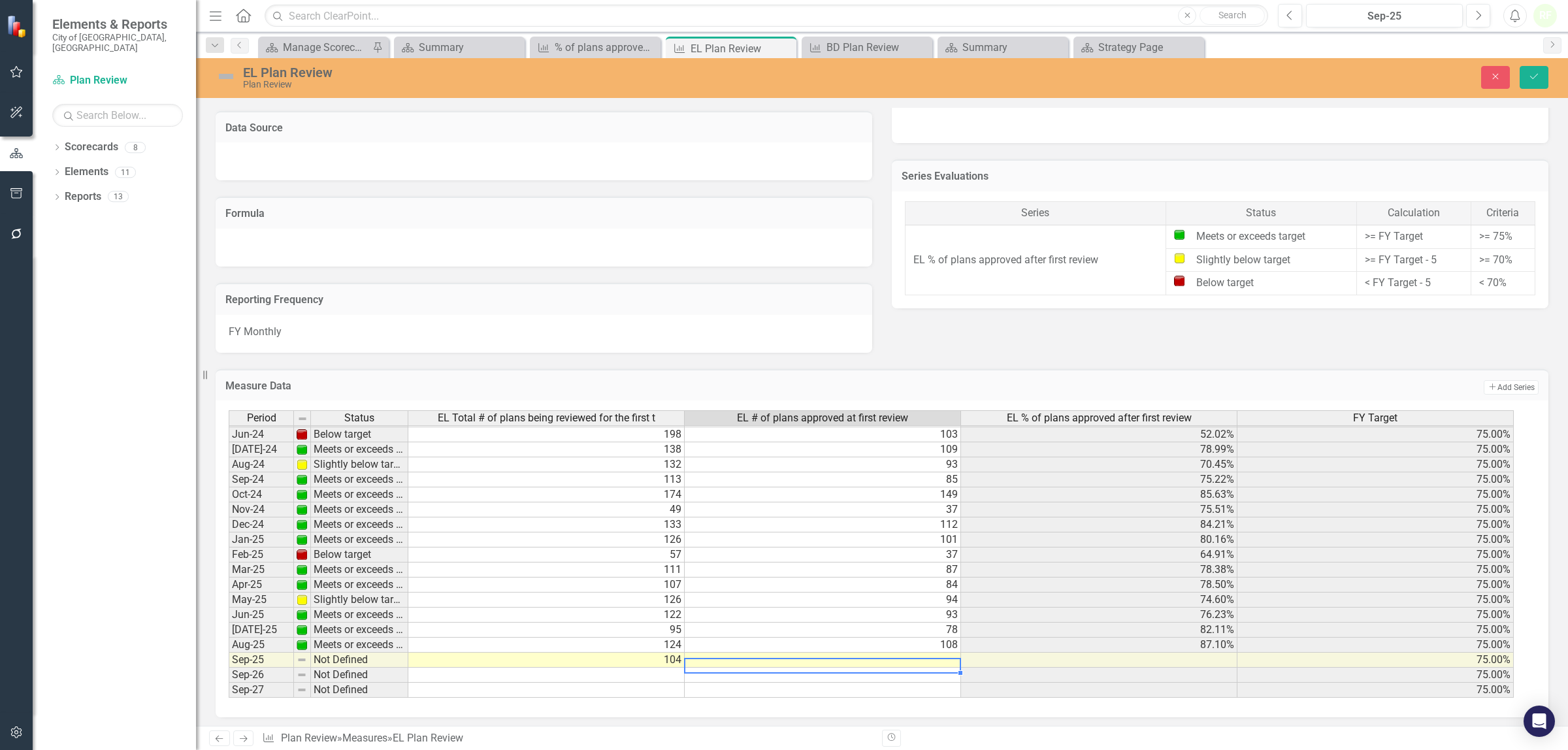
click at [863, 661] on td at bounding box center [823, 660] width 276 height 15
type textarea "88"
click at [1536, 79] on icon "Save" at bounding box center [1533, 77] width 12 height 9
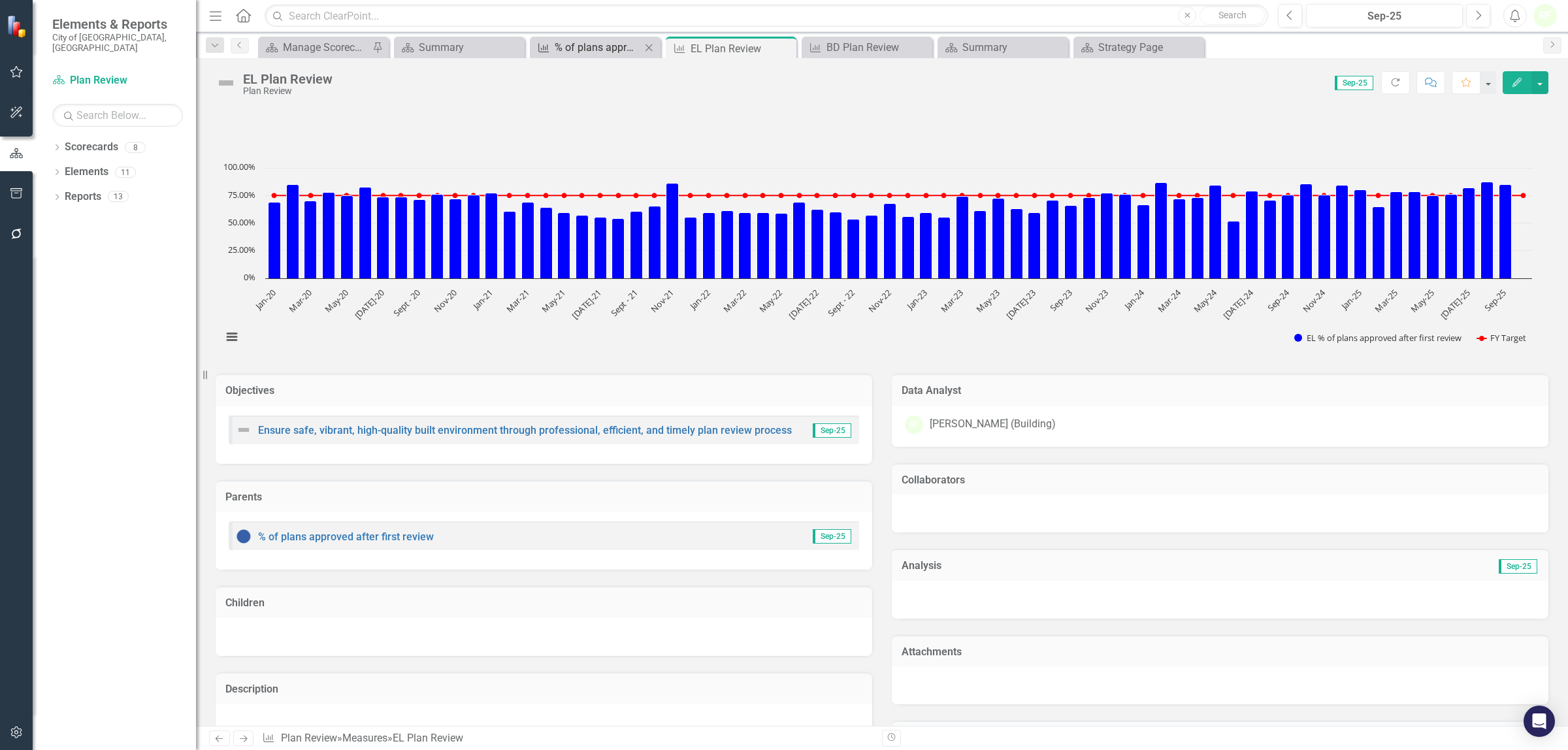
click at [626, 43] on div "% of plans approved after first review" at bounding box center [598, 47] width 87 height 16
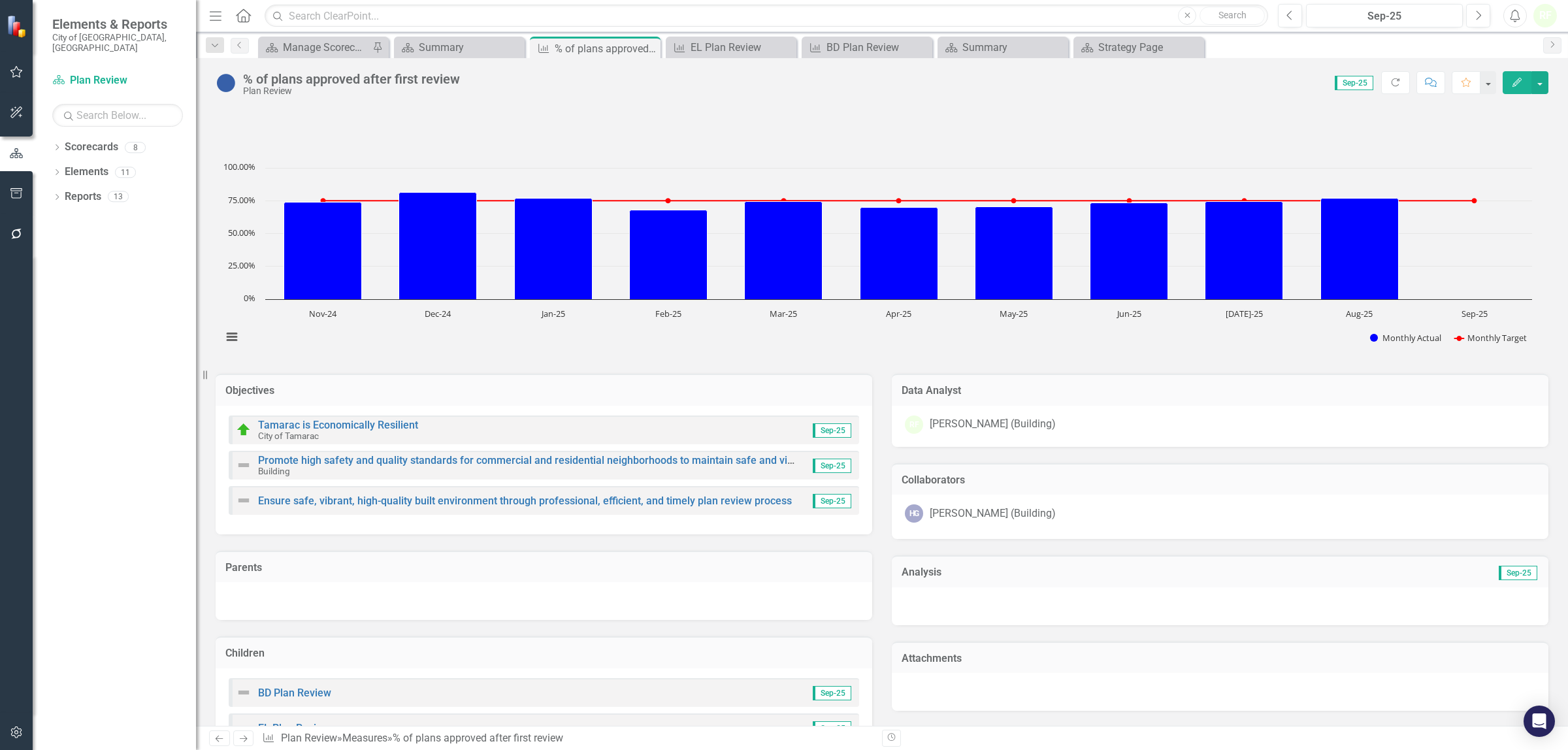
scroll to position [408, 0]
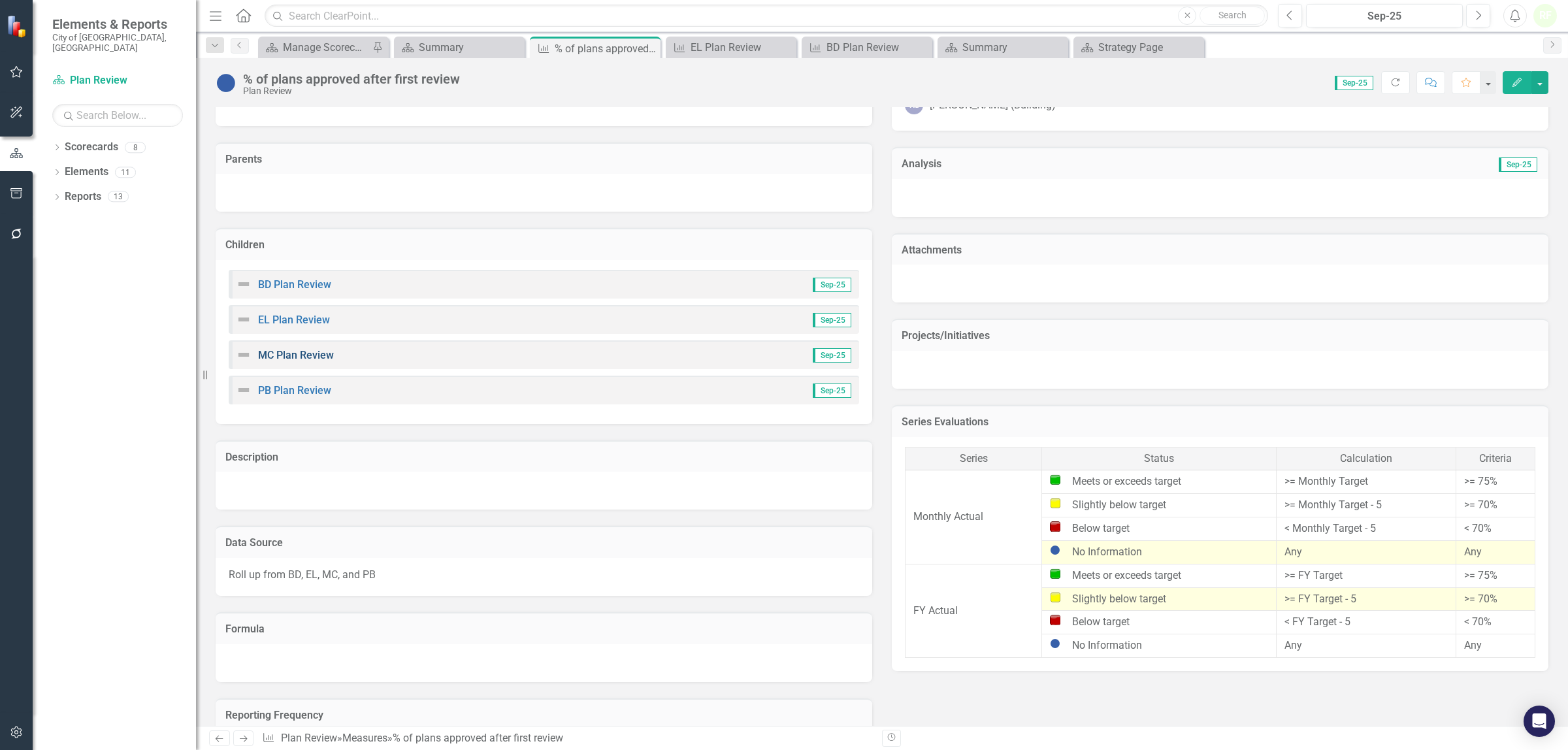
click at [276, 352] on link "MC Plan Review" at bounding box center [295, 355] width 76 height 13
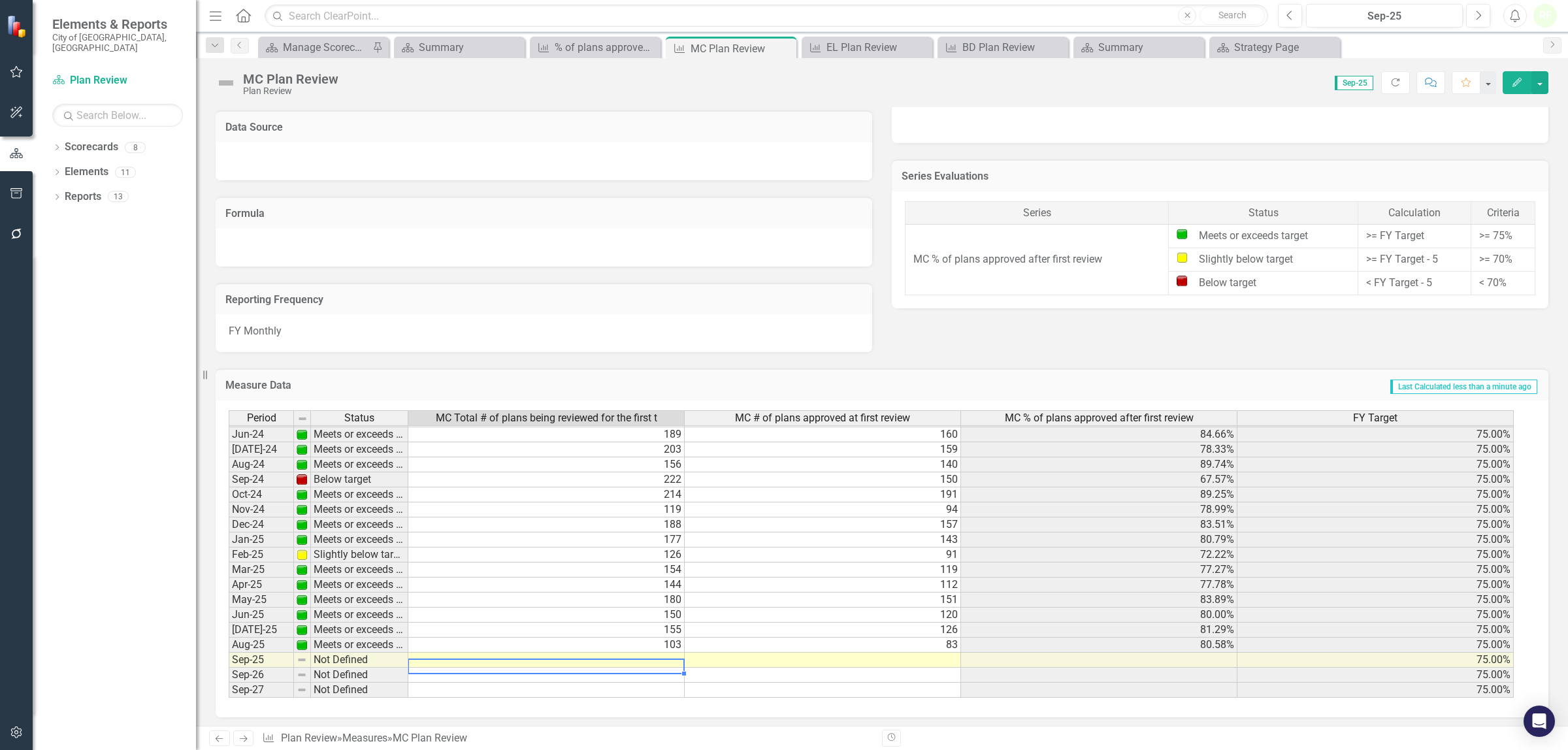
scroll to position [485, 0]
type textarea "95"
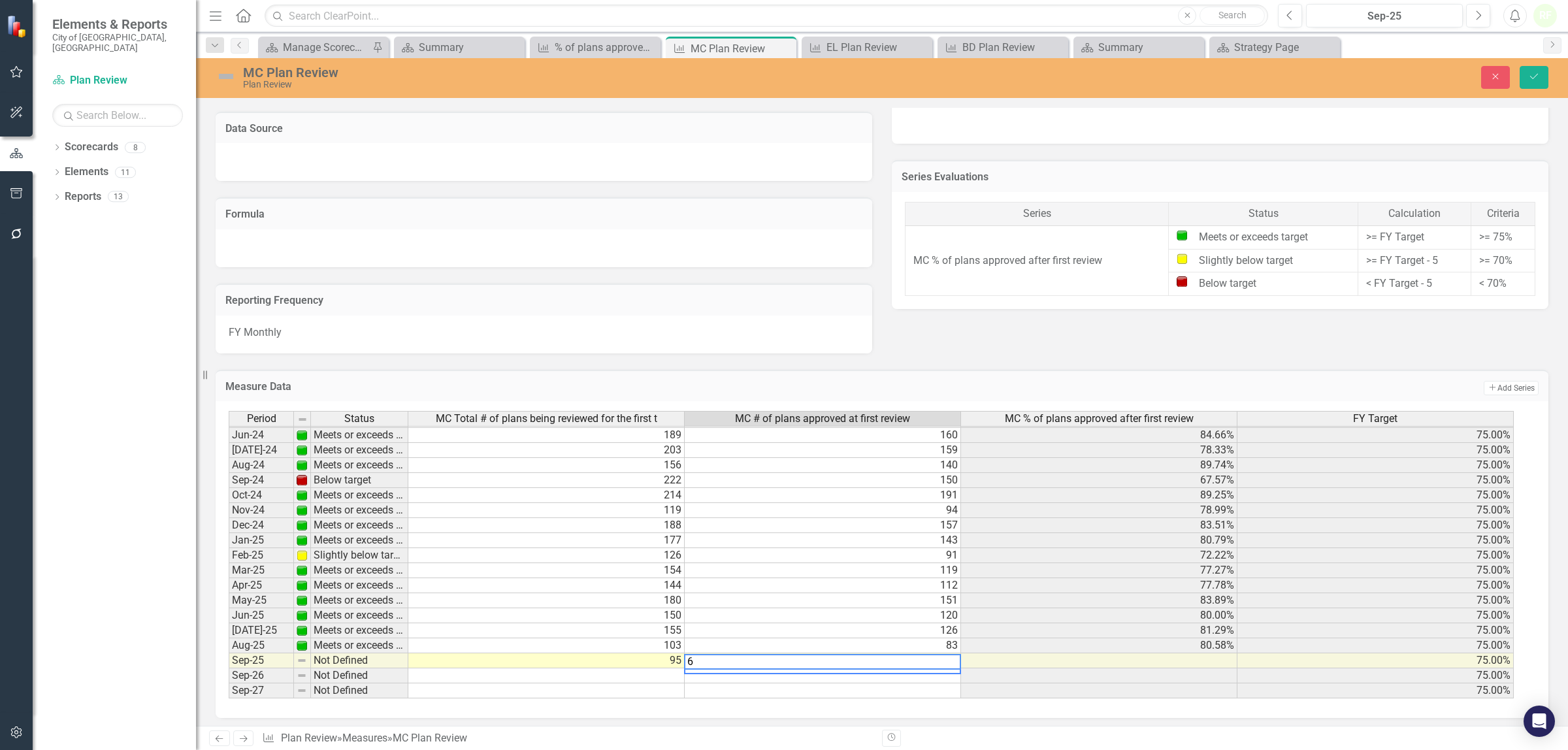
type textarea "64"
click at [1523, 73] on button "Save" at bounding box center [1534, 77] width 29 height 23
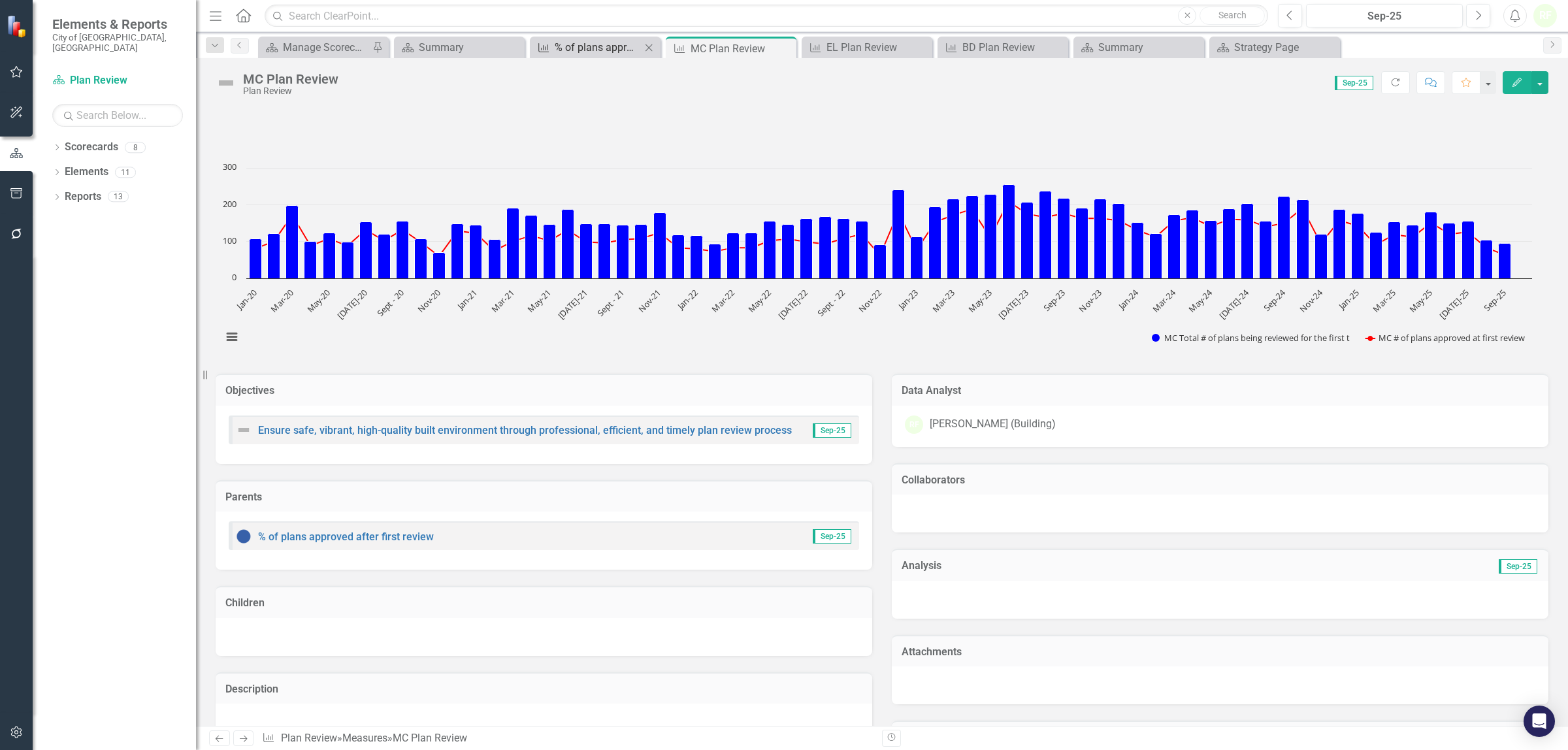
click at [569, 50] on div "% of plans approved after first review" at bounding box center [598, 47] width 87 height 16
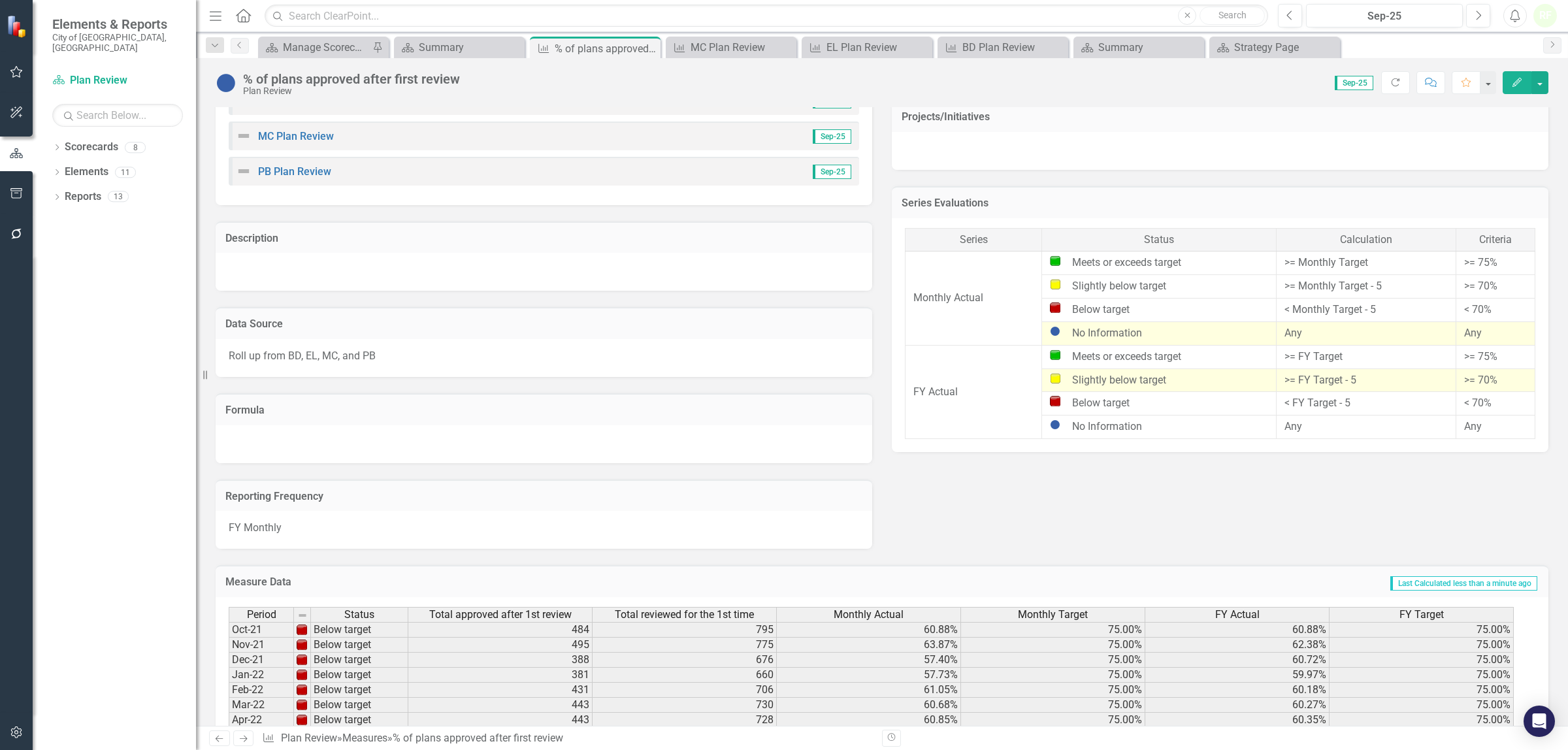
scroll to position [586, 0]
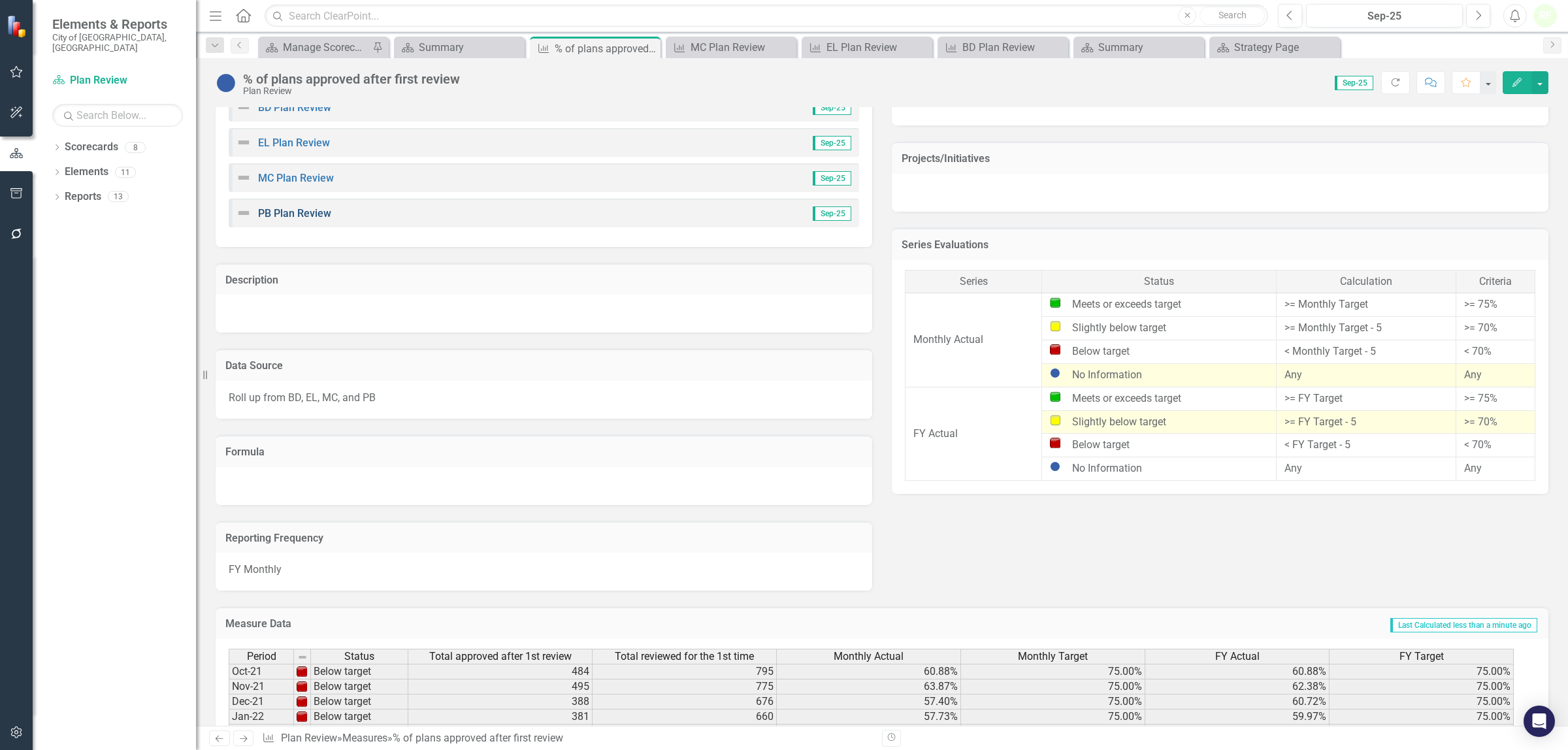
click at [295, 216] on link "PB Plan Review" at bounding box center [294, 213] width 73 height 13
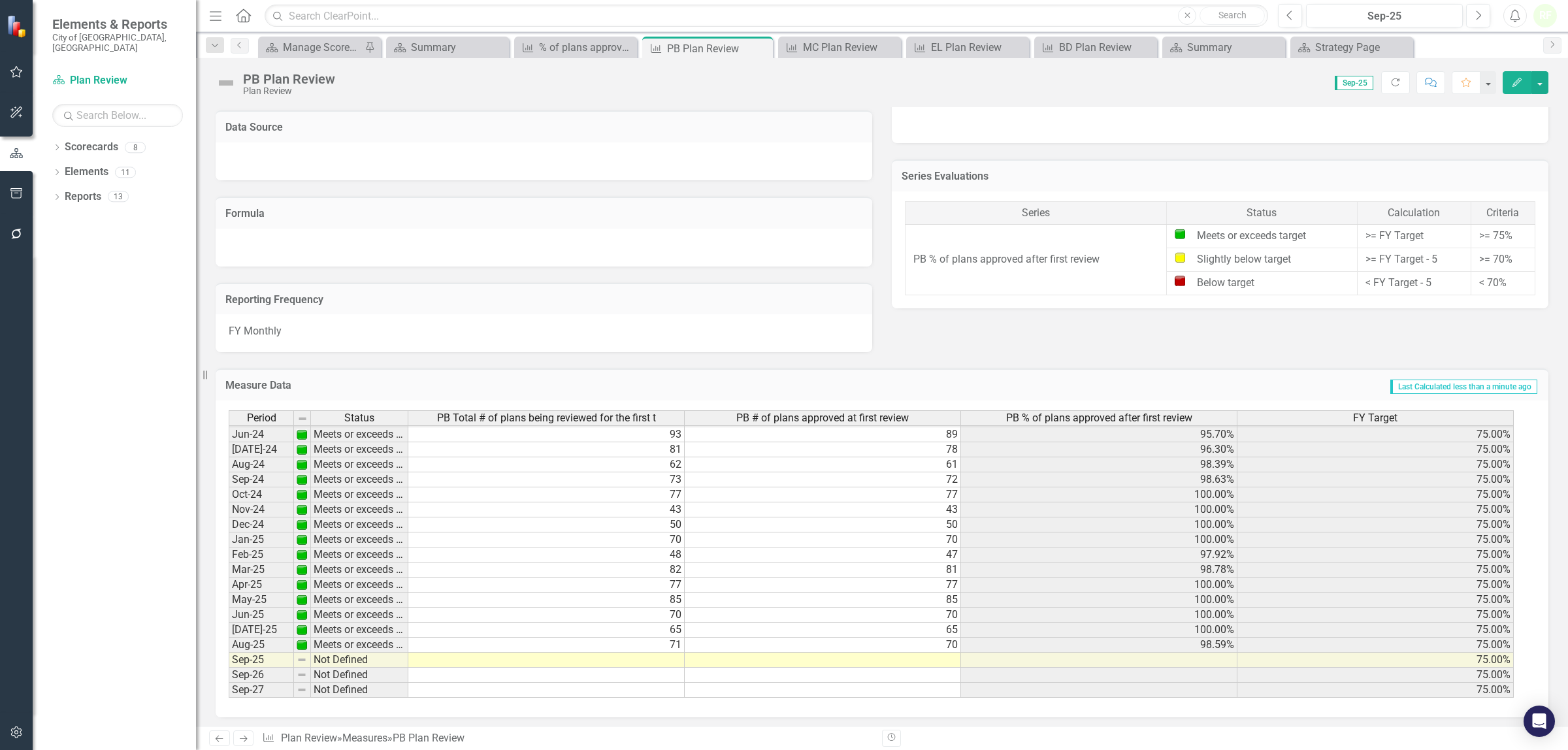
click at [666, 644] on td "71" at bounding box center [546, 645] width 276 height 15
click at [655, 657] on td at bounding box center [546, 660] width 276 height 15
type textarea "63"
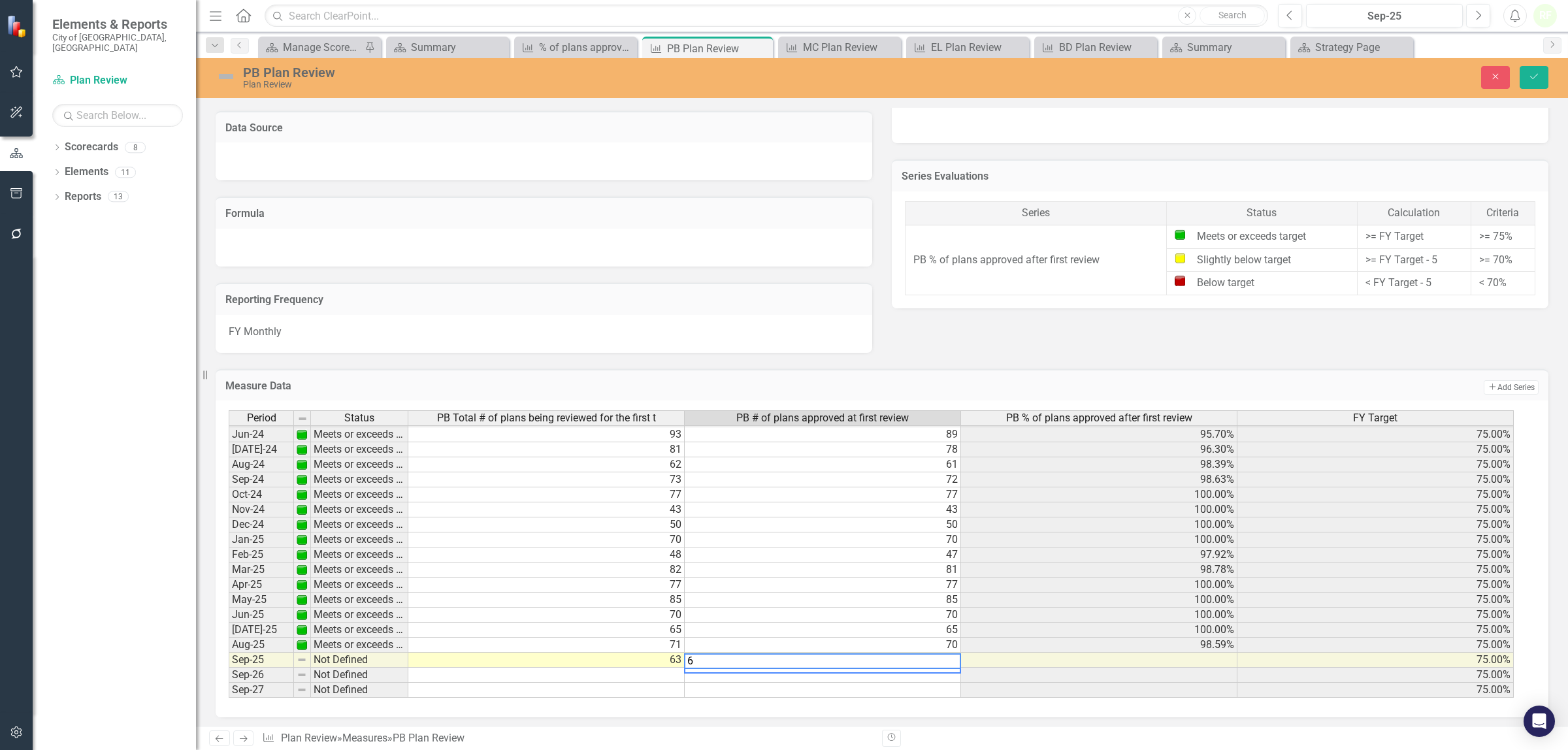
type textarea "63"
click at [1536, 82] on button "Save" at bounding box center [1534, 77] width 29 height 23
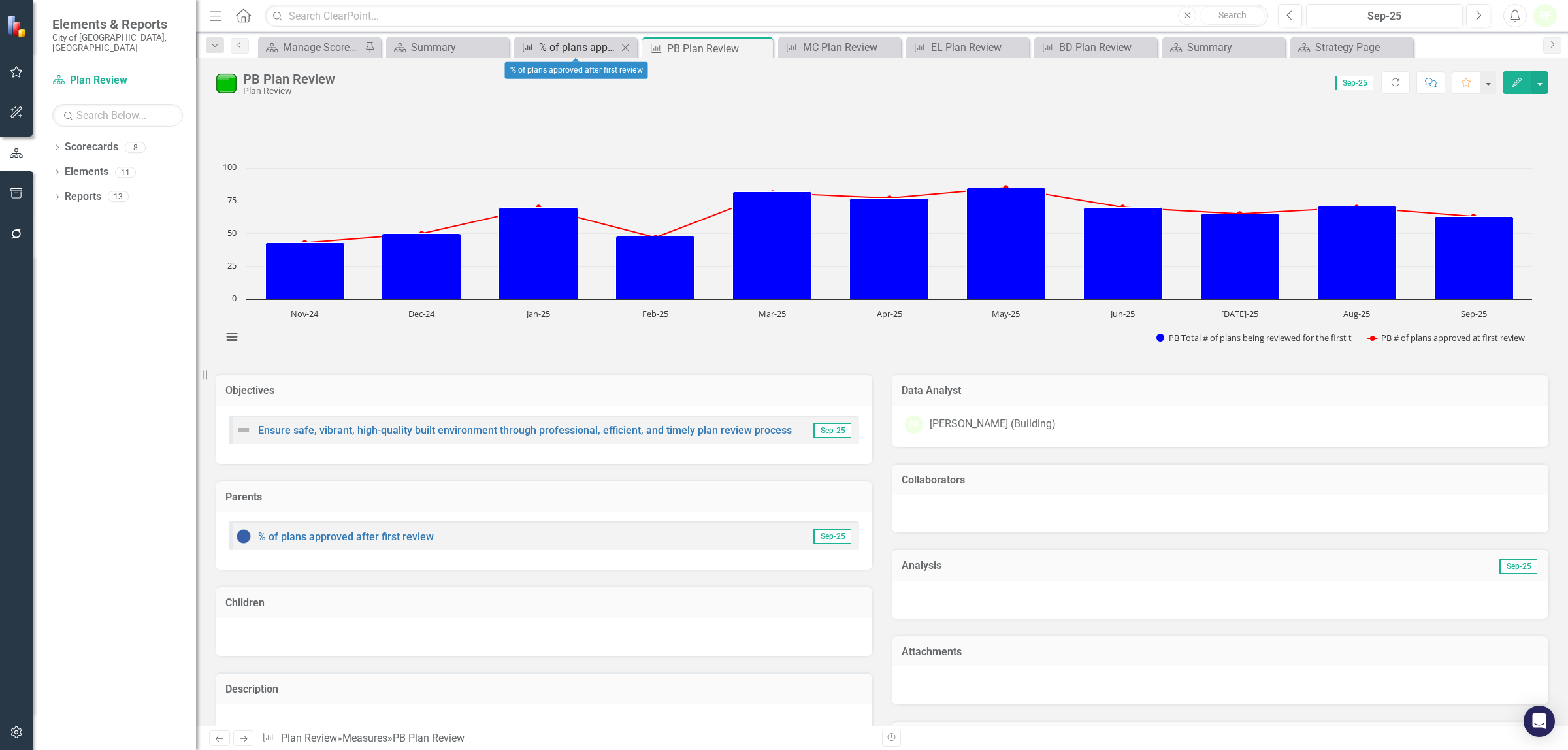
click at [579, 46] on div "% of plans approved after first review" at bounding box center [579, 47] width 78 height 16
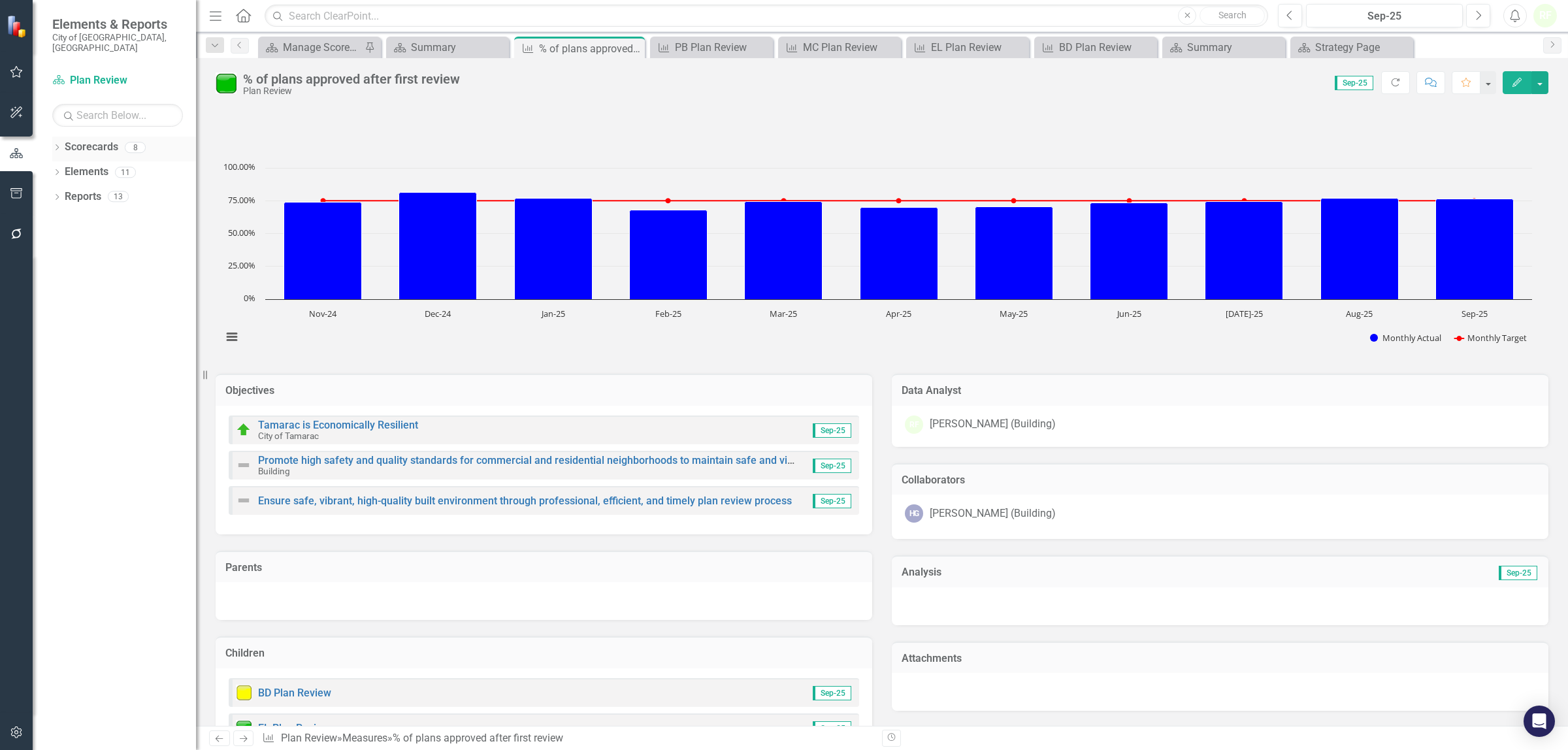
click at [93, 139] on link "Scorecards" at bounding box center [91, 147] width 54 height 15
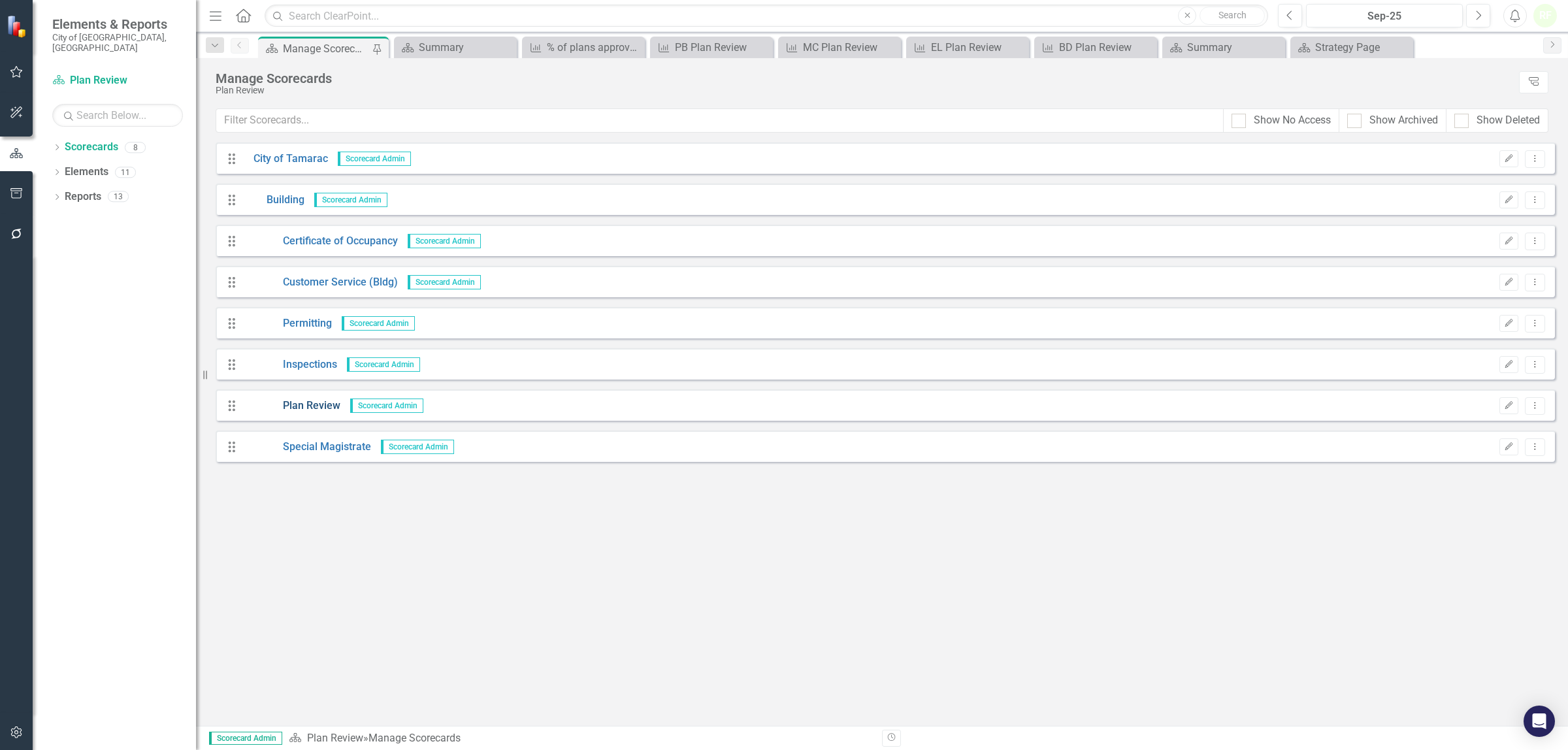
click at [325, 406] on link "Plan Review" at bounding box center [292, 406] width 97 height 15
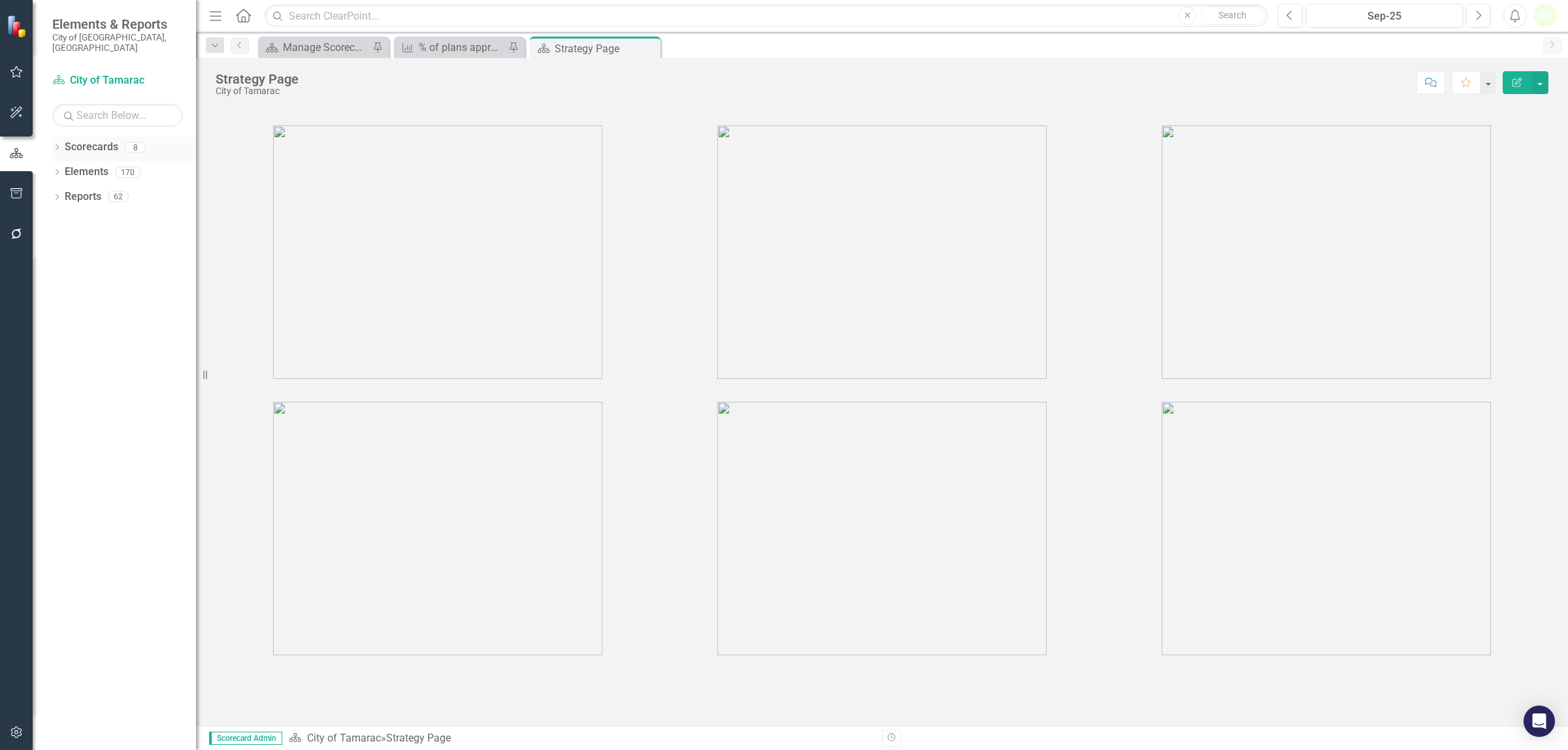
click at [98, 139] on link "Scorecards" at bounding box center [91, 147] width 54 height 15
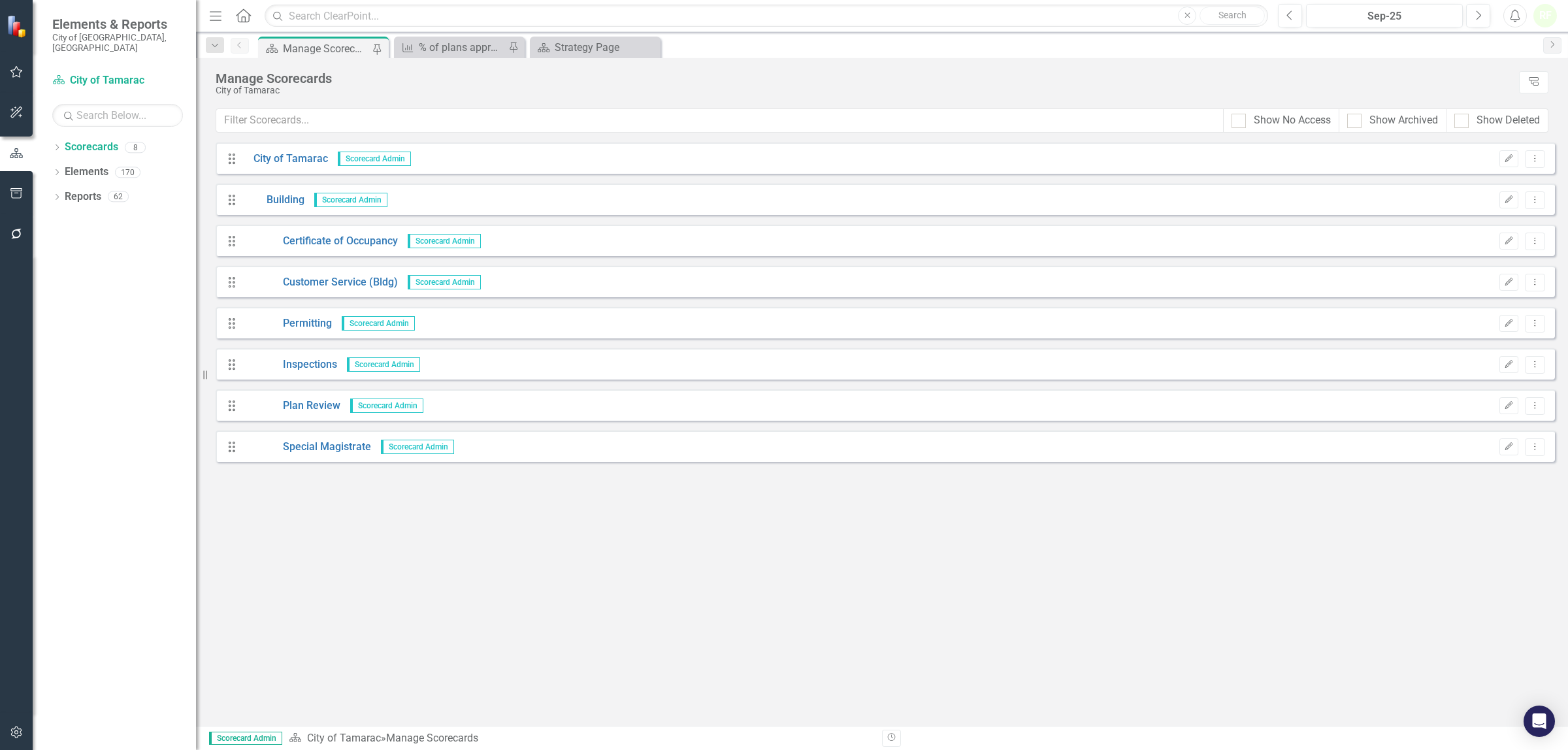
click at [366, 401] on span "Scorecard Admin" at bounding box center [386, 406] width 73 height 15
click at [328, 406] on link "Plan Review" at bounding box center [292, 406] width 97 height 15
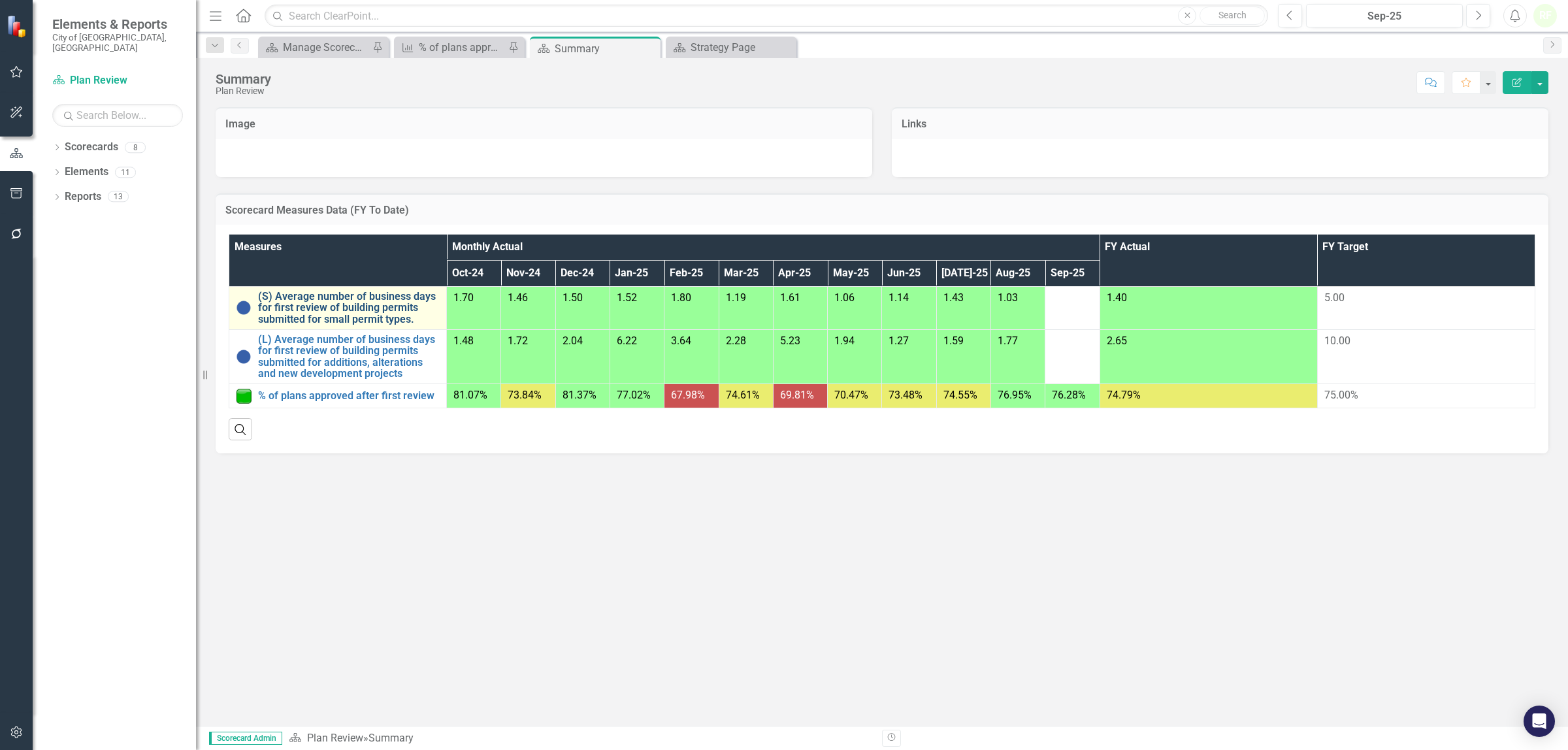
click at [323, 313] on link "(S) Average number of business days for first review of building permits submit…" at bounding box center [348, 308] width 181 height 35
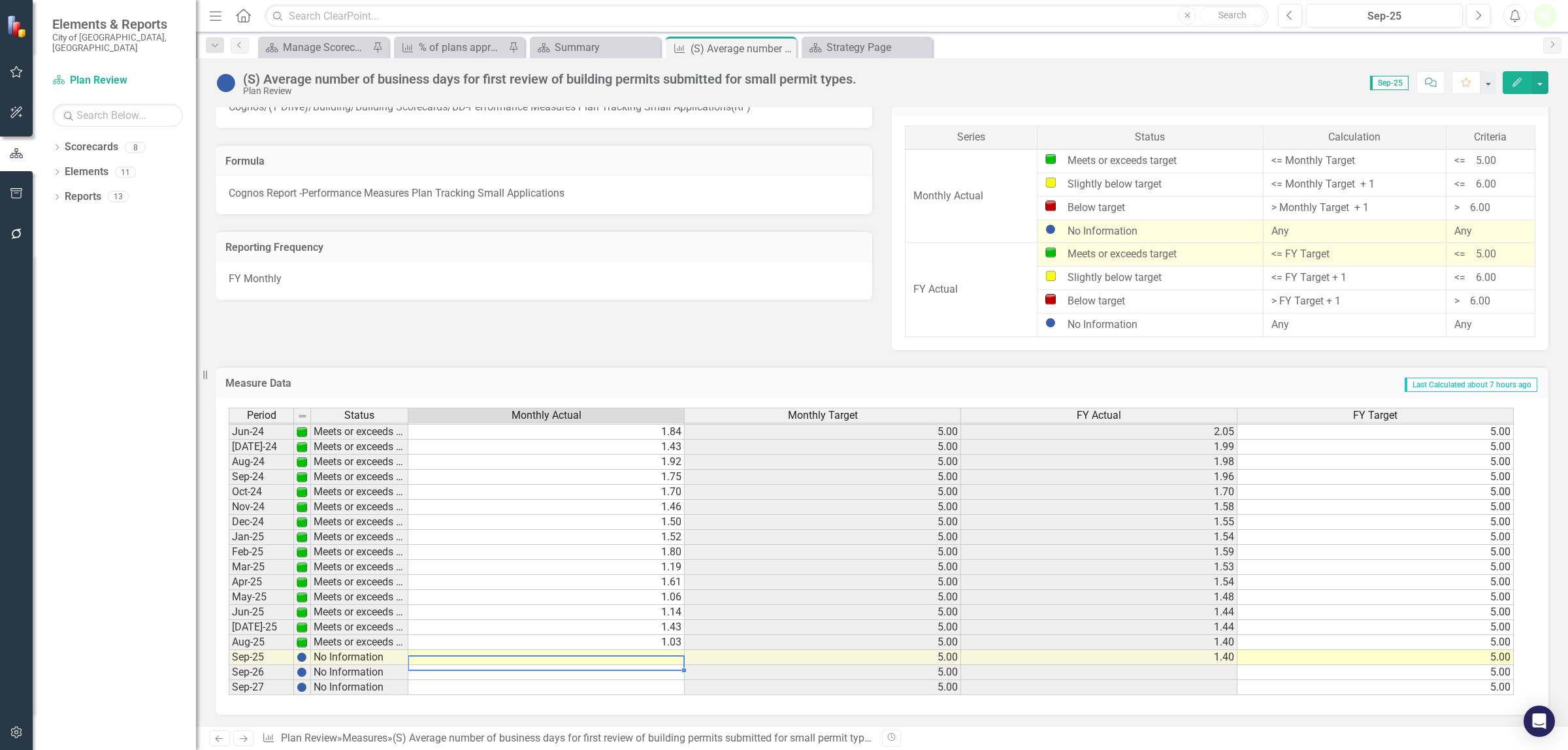
scroll to position [485, 0]
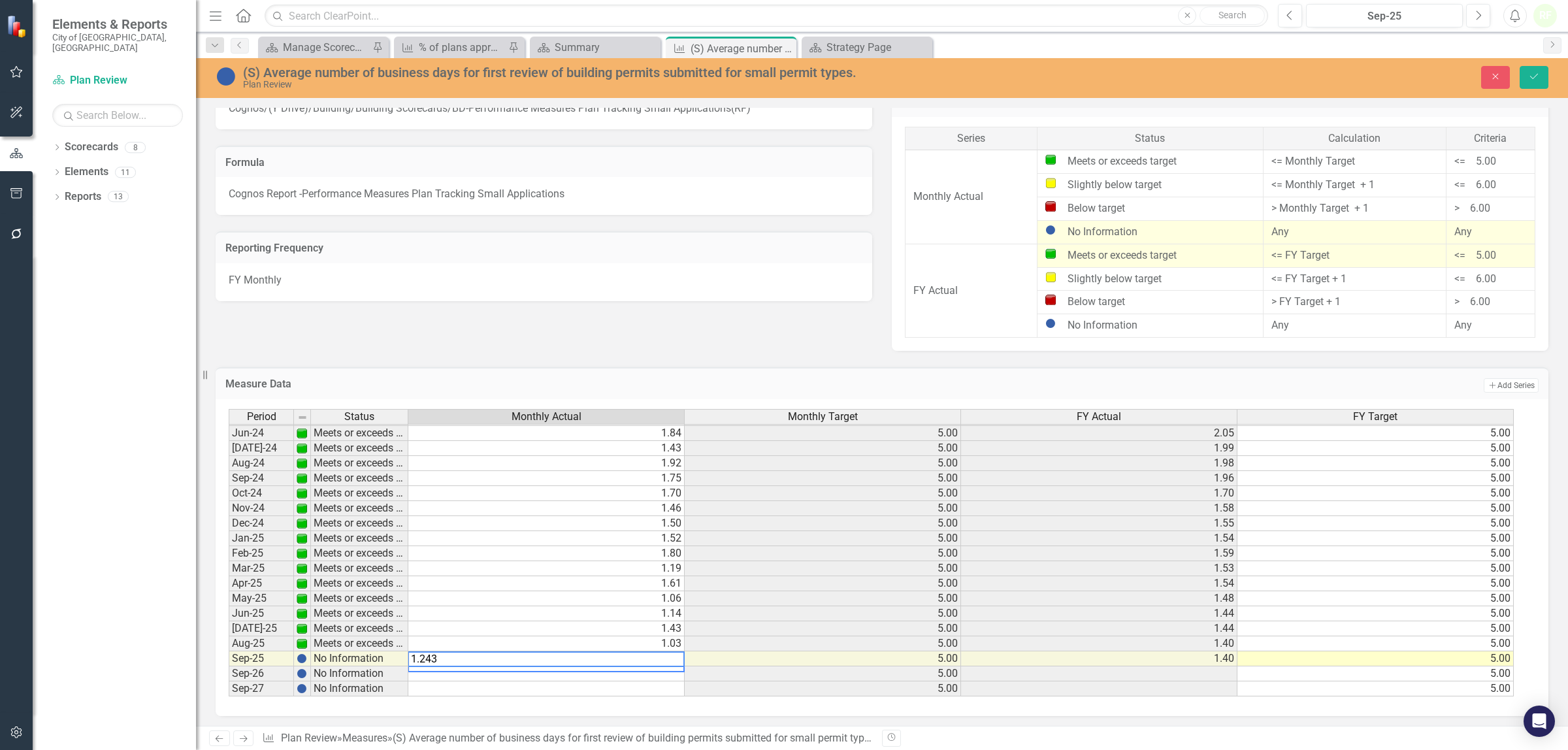
type textarea "1.243"
click at [1530, 74] on icon "Save" at bounding box center [1533, 77] width 12 height 9
